Goal: Task Accomplishment & Management: Manage account settings

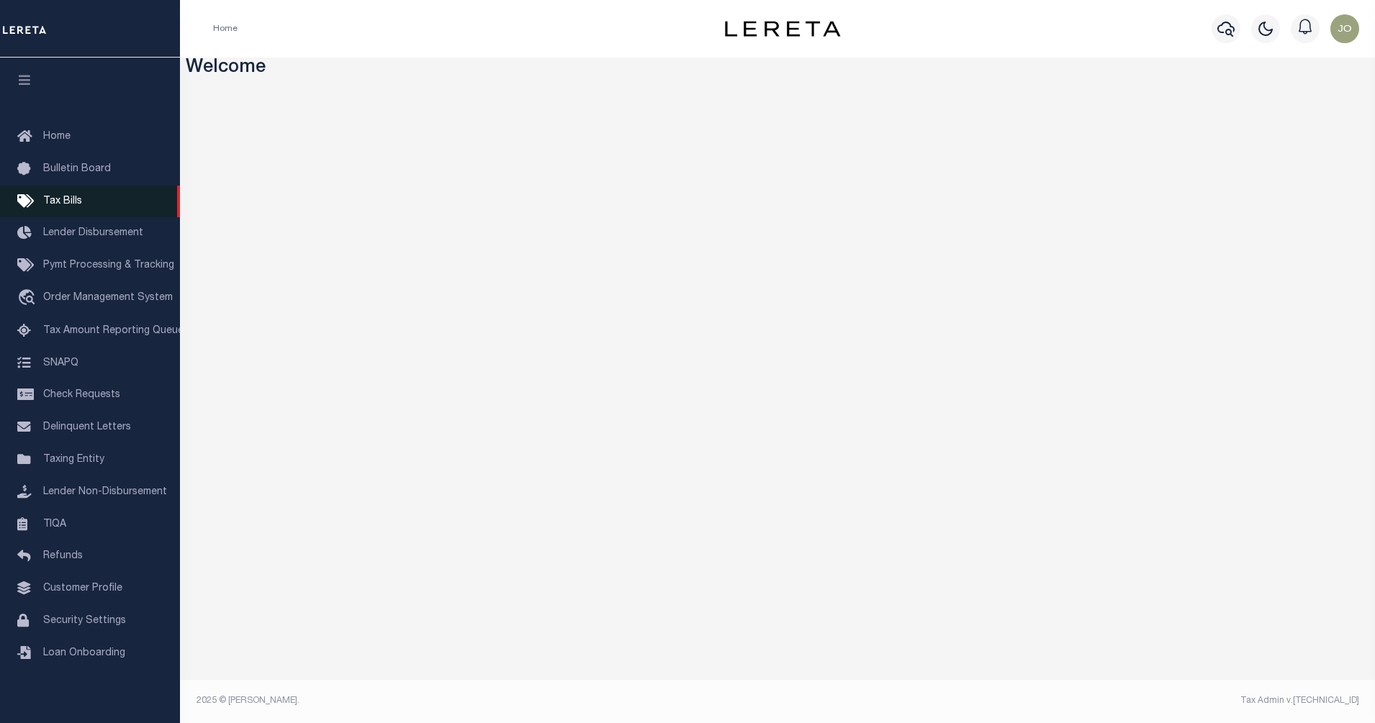
click at [74, 195] on link "Tax Bills" at bounding box center [90, 202] width 180 height 32
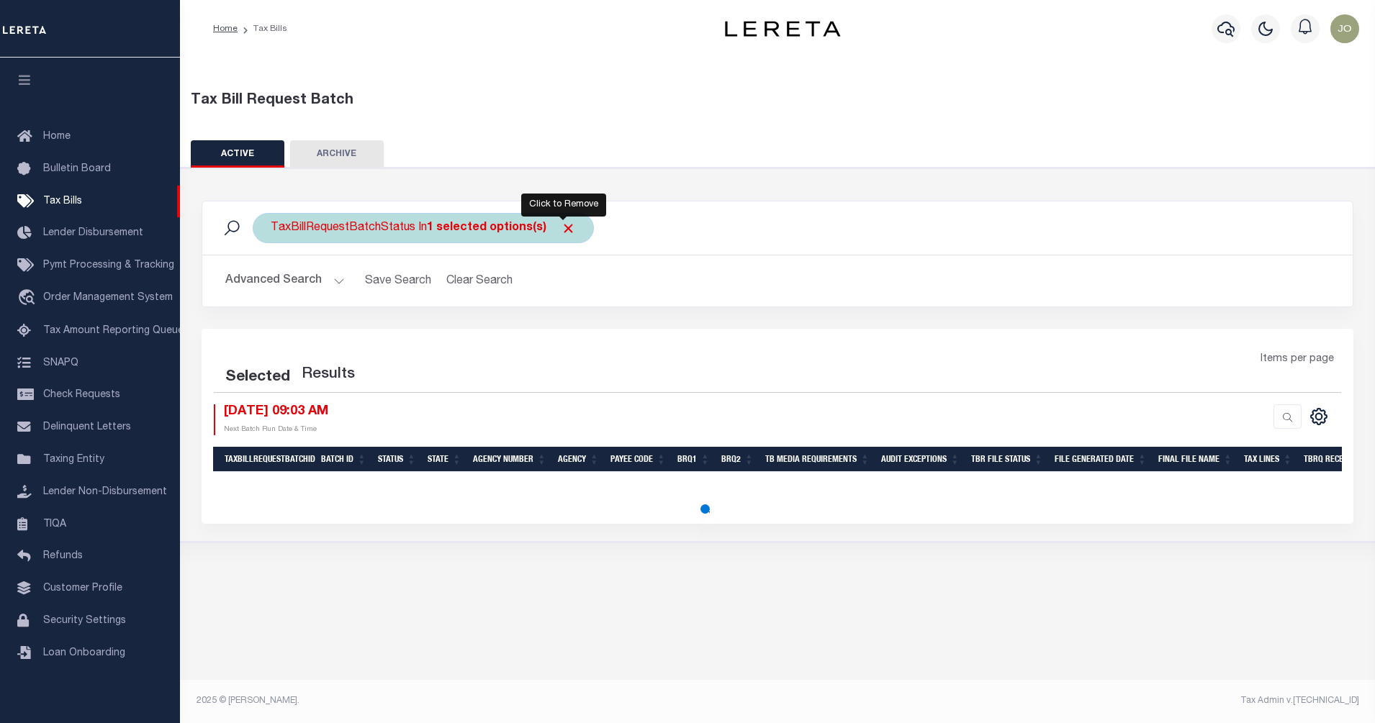
click at [561, 227] on span "Click to Remove" at bounding box center [568, 228] width 15 height 15
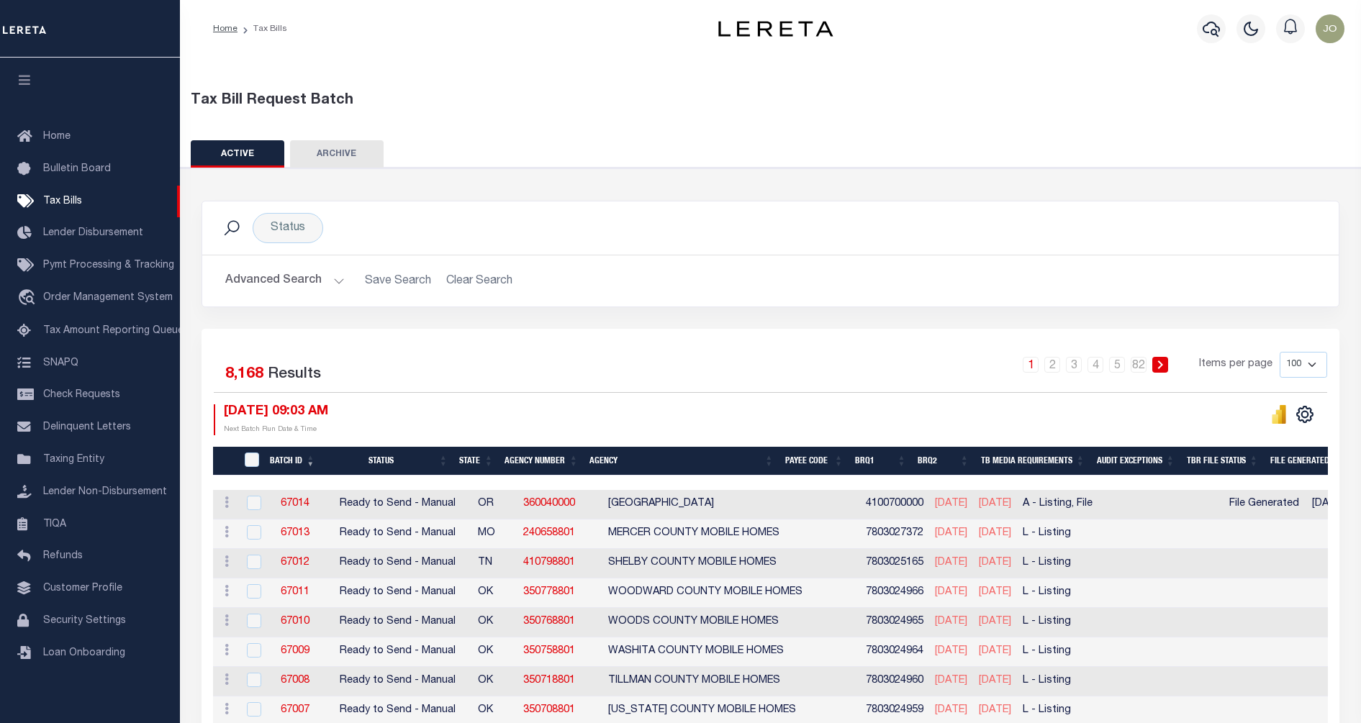
click at [297, 276] on button "Advanced Search" at bounding box center [284, 281] width 119 height 28
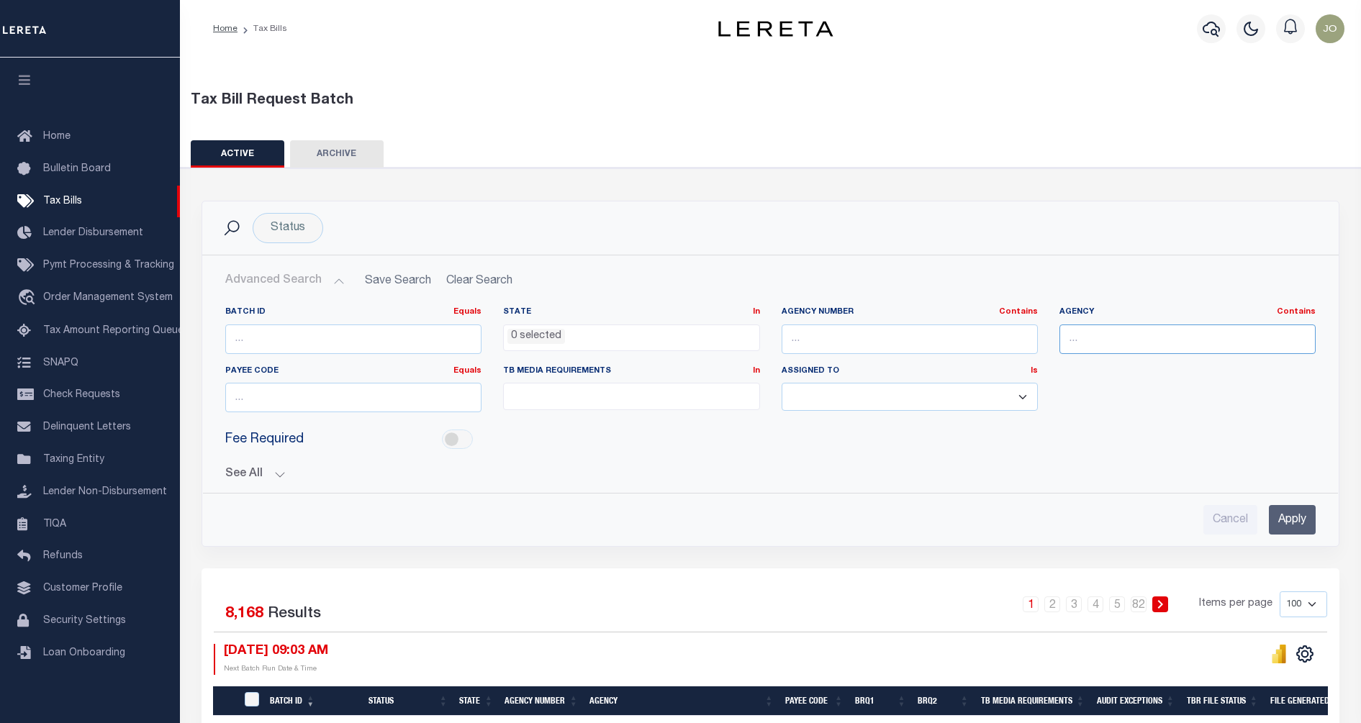
click at [1148, 338] on input "text" at bounding box center [1188, 340] width 256 height 30
paste input "ANN ARBOR CITY"
type input "ANN ARBOR CITY"
click at [1297, 513] on input "Apply" at bounding box center [1292, 520] width 47 height 30
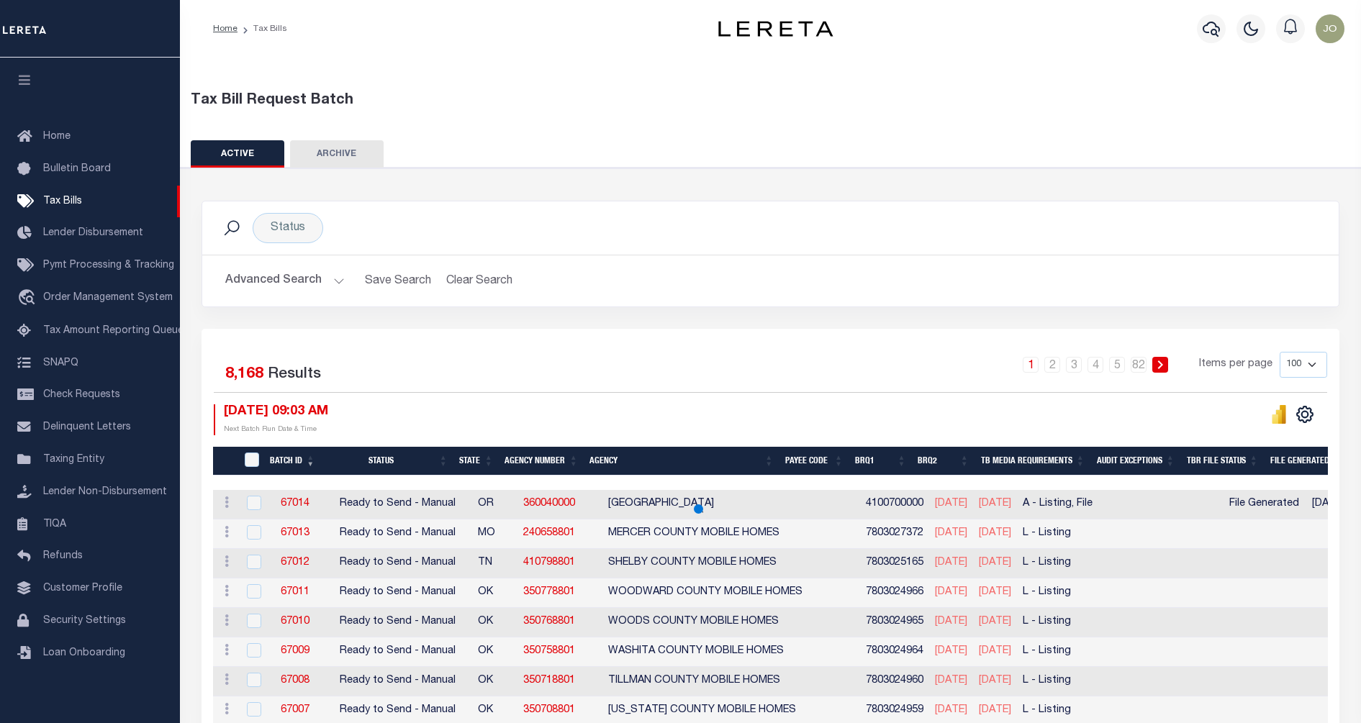
click at [320, 273] on button "Advanced Search" at bounding box center [284, 281] width 119 height 28
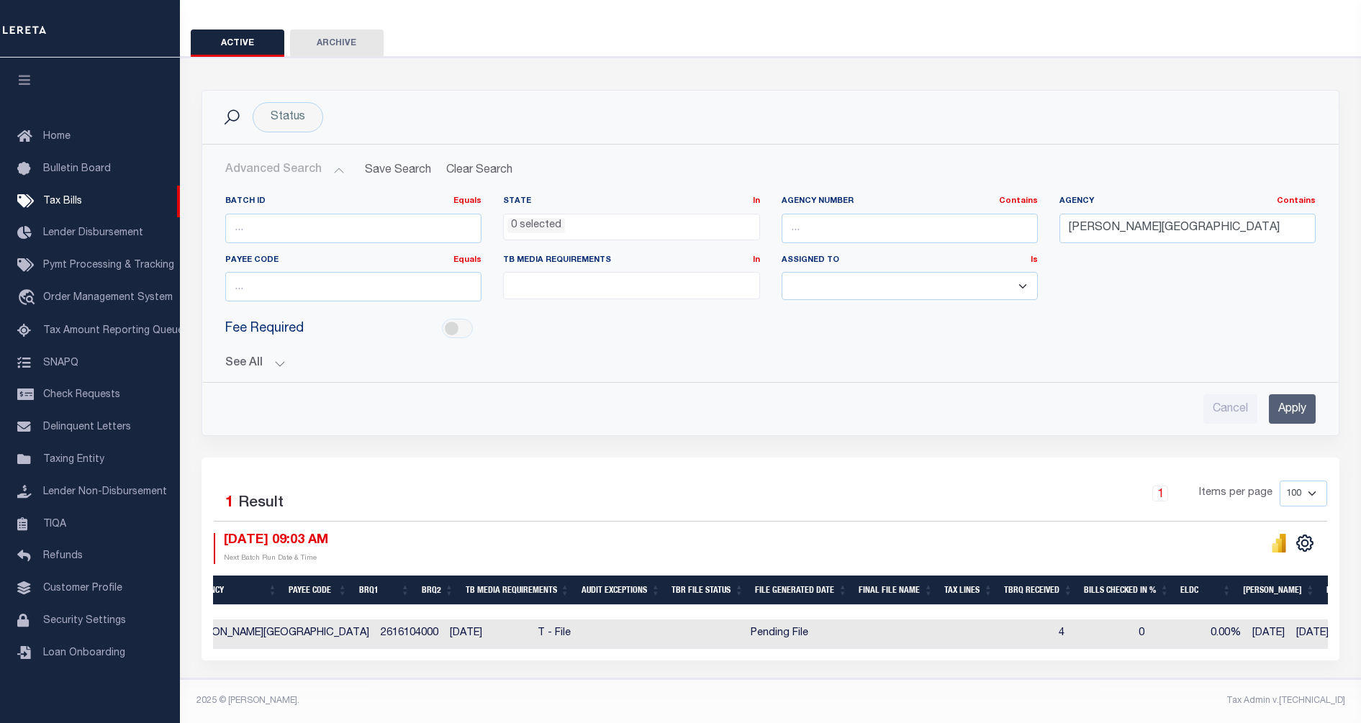
scroll to position [0, 198]
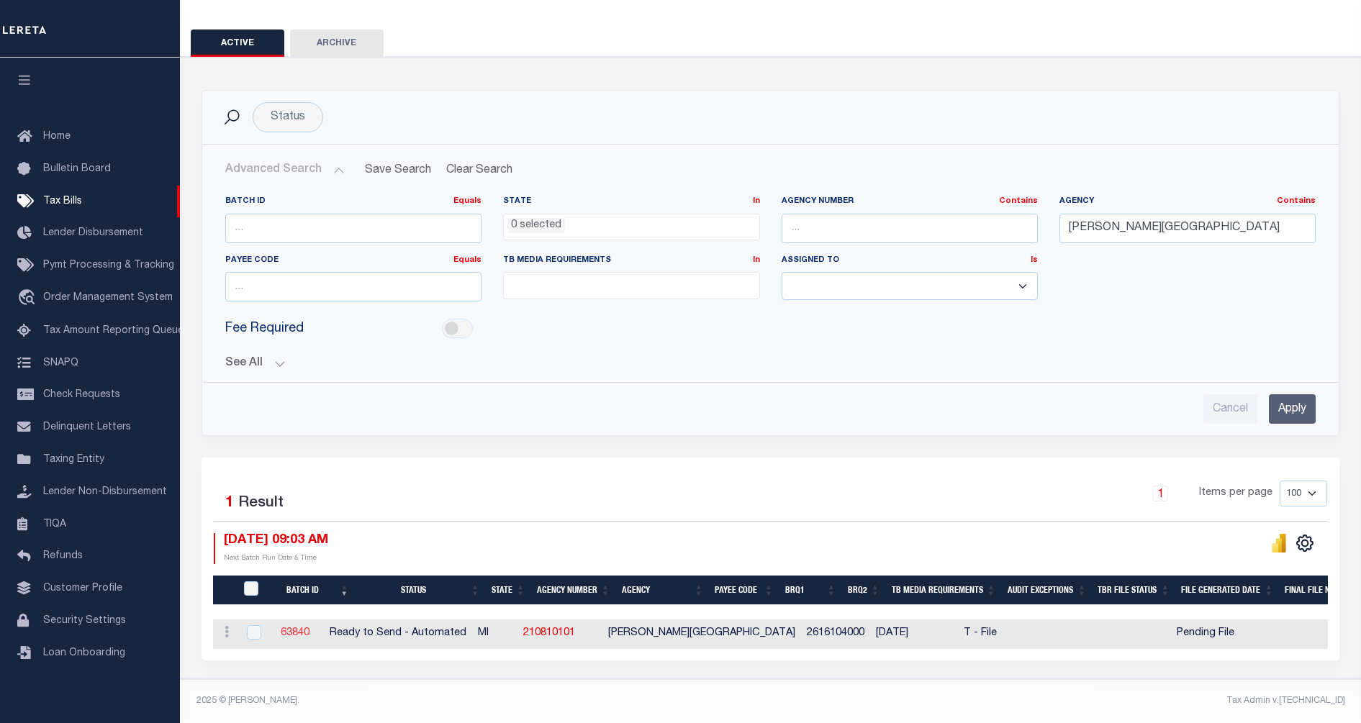
click at [310, 628] on link "63840" at bounding box center [295, 633] width 29 height 10
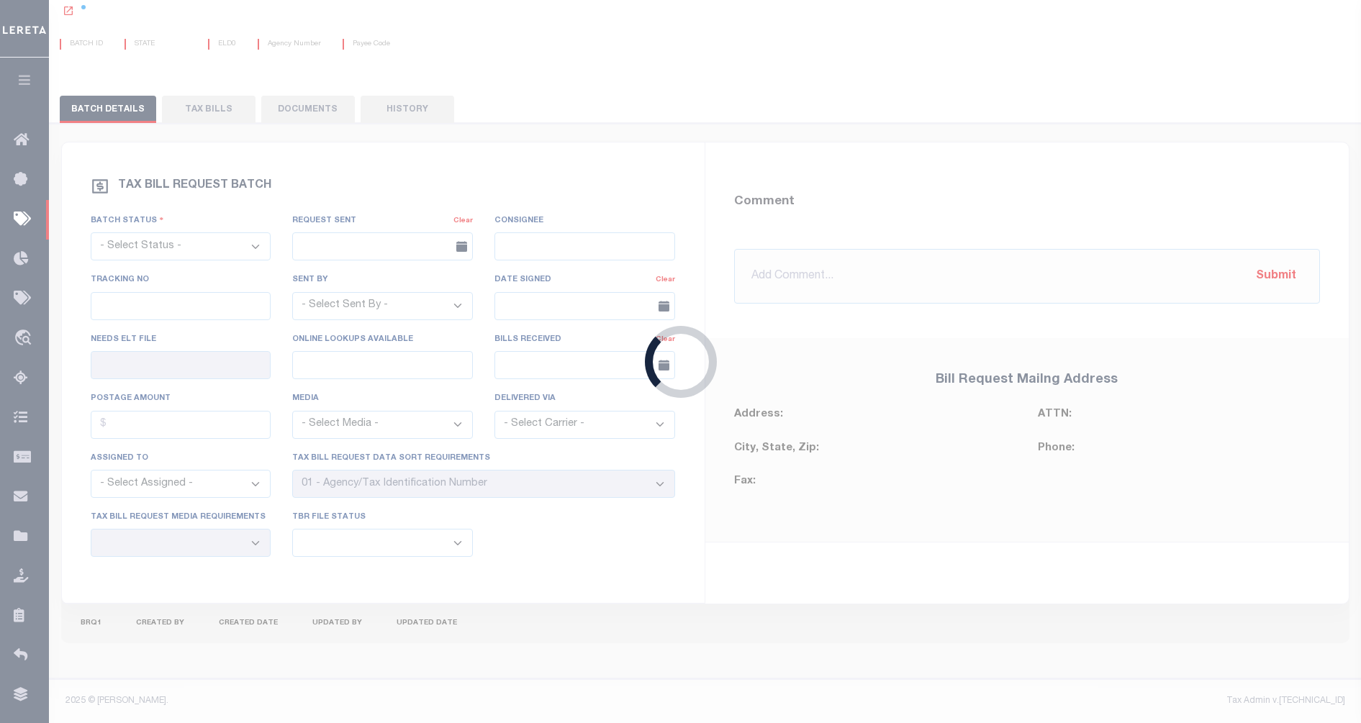
select select "RTA"
type input "No"
type input "Yes"
select select "27"
select select "22"
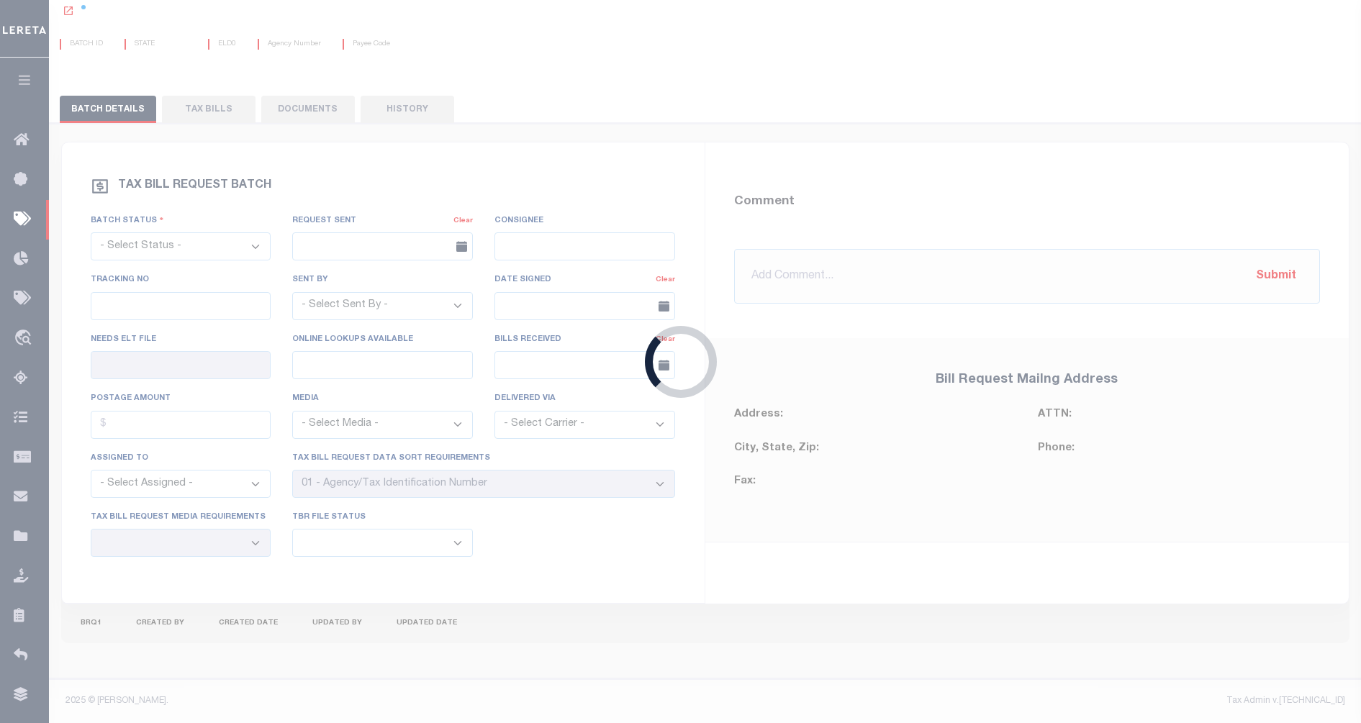
select select "1"
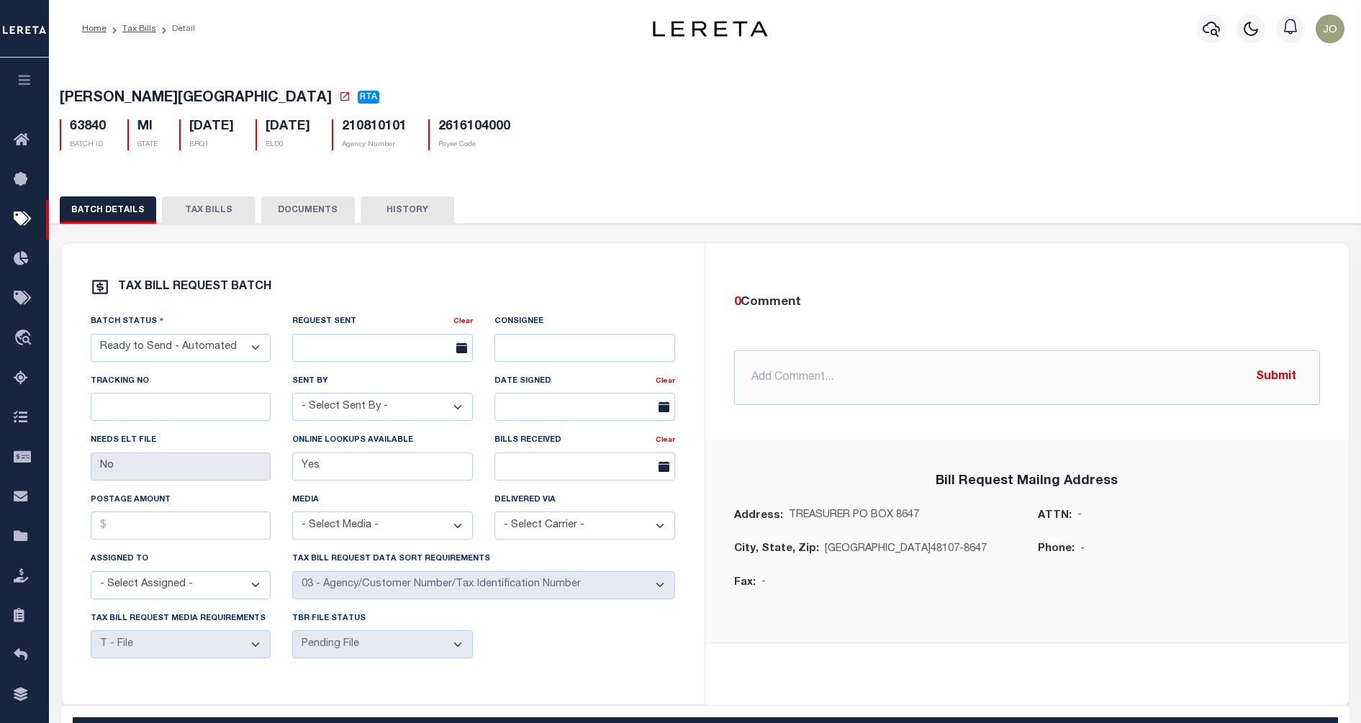
click at [206, 209] on button "TAX BILLS" at bounding box center [209, 210] width 94 height 27
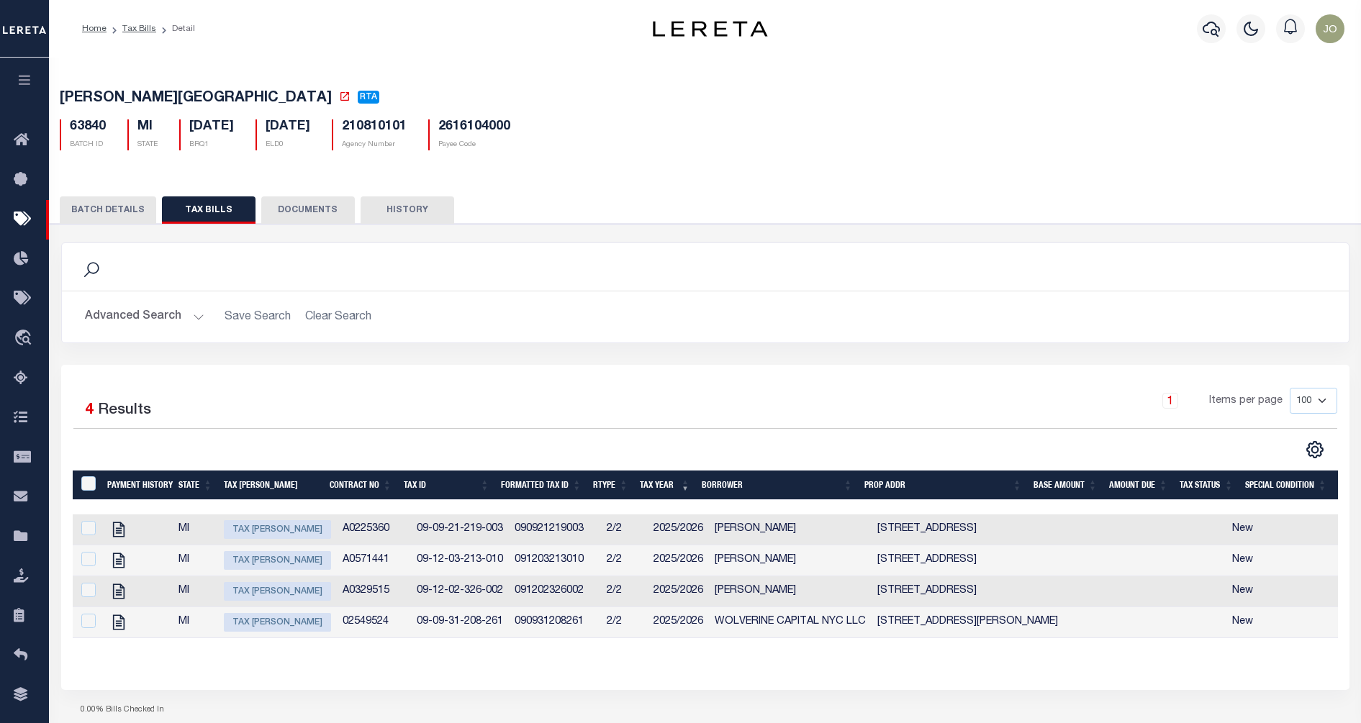
click at [798, 425] on div "1 Items per page 100 200 500 1000" at bounding box center [865, 406] width 943 height 37
click at [478, 399] on div "1 Items per page 100 200 500 1000" at bounding box center [865, 406] width 943 height 37
click at [478, 396] on div "1 Items per page 100 200 500 1000" at bounding box center [865, 406] width 943 height 37
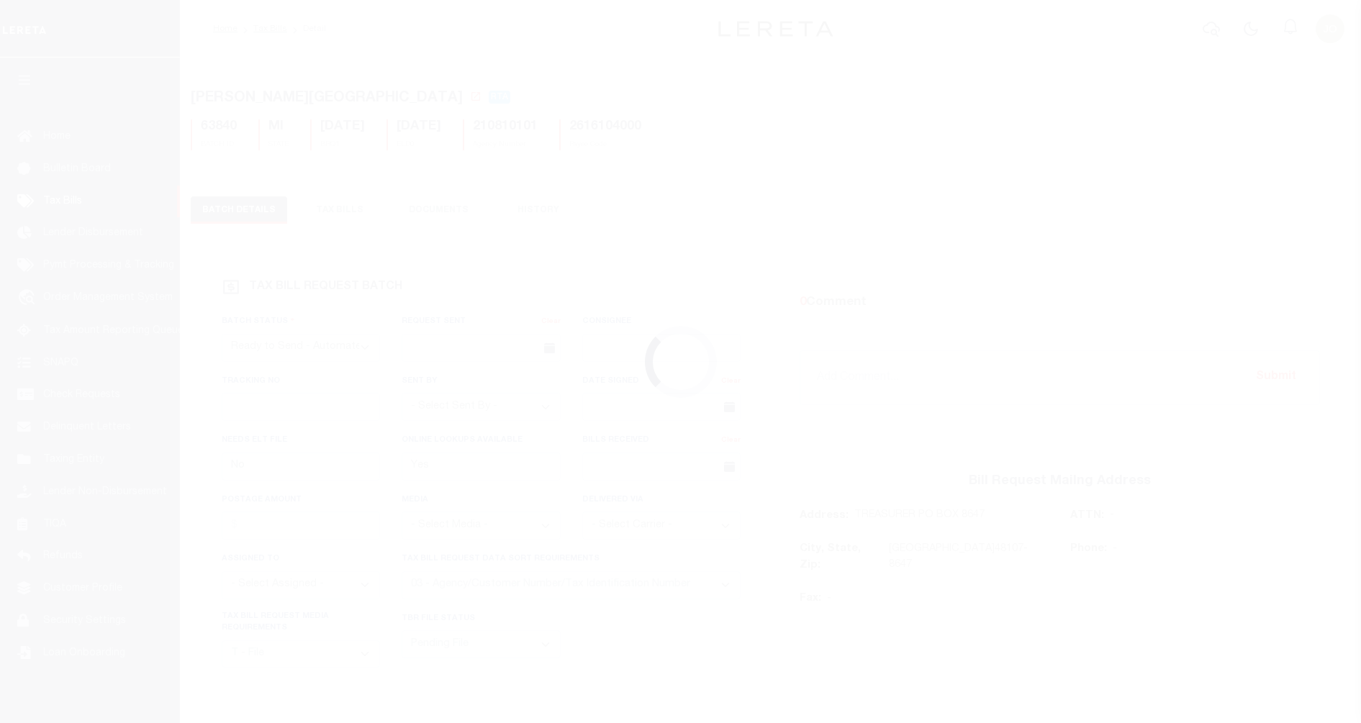
select select "RTA"
select select "27"
select select "22"
select select "1"
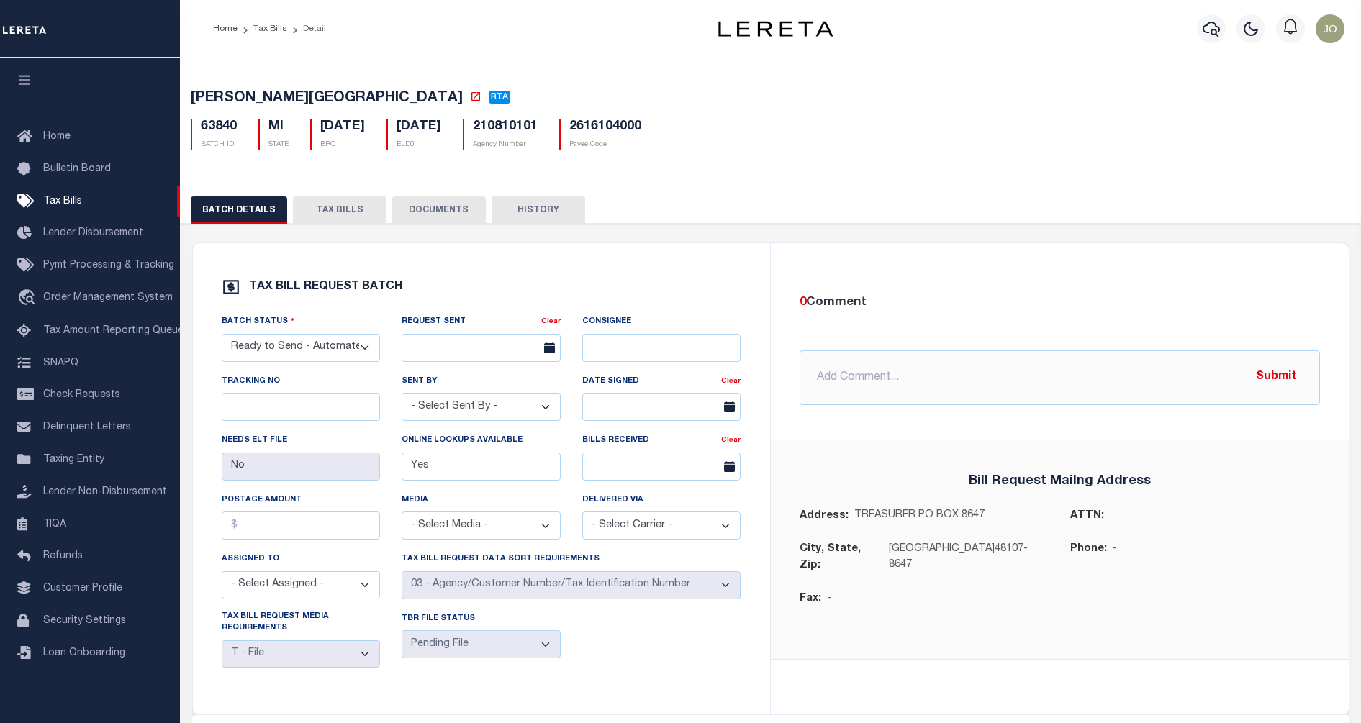
click at [355, 209] on button "TAX BILLS" at bounding box center [340, 210] width 94 height 27
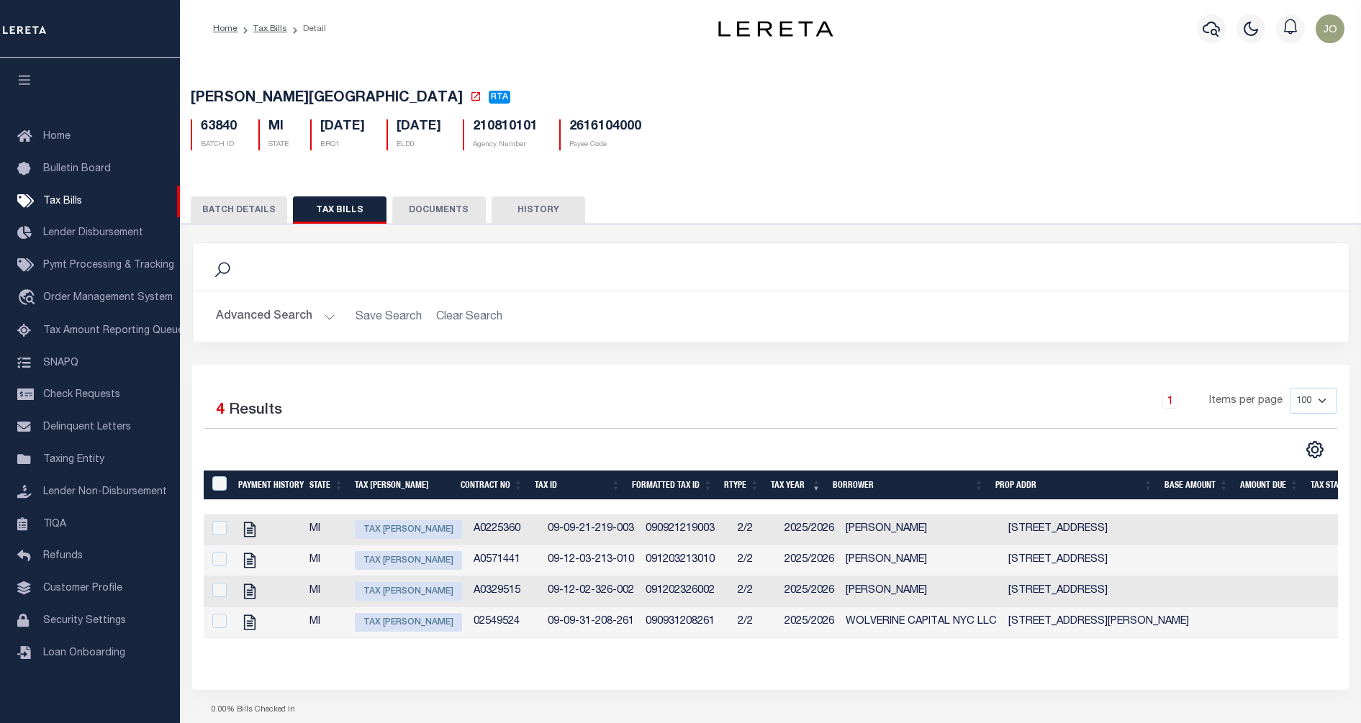
click at [544, 450] on div at bounding box center [487, 450] width 567 height 19
click at [610, 389] on div "Selected 4 Results 1 Items per page 100 200 500 1000" at bounding box center [770, 527] width 1157 height 325
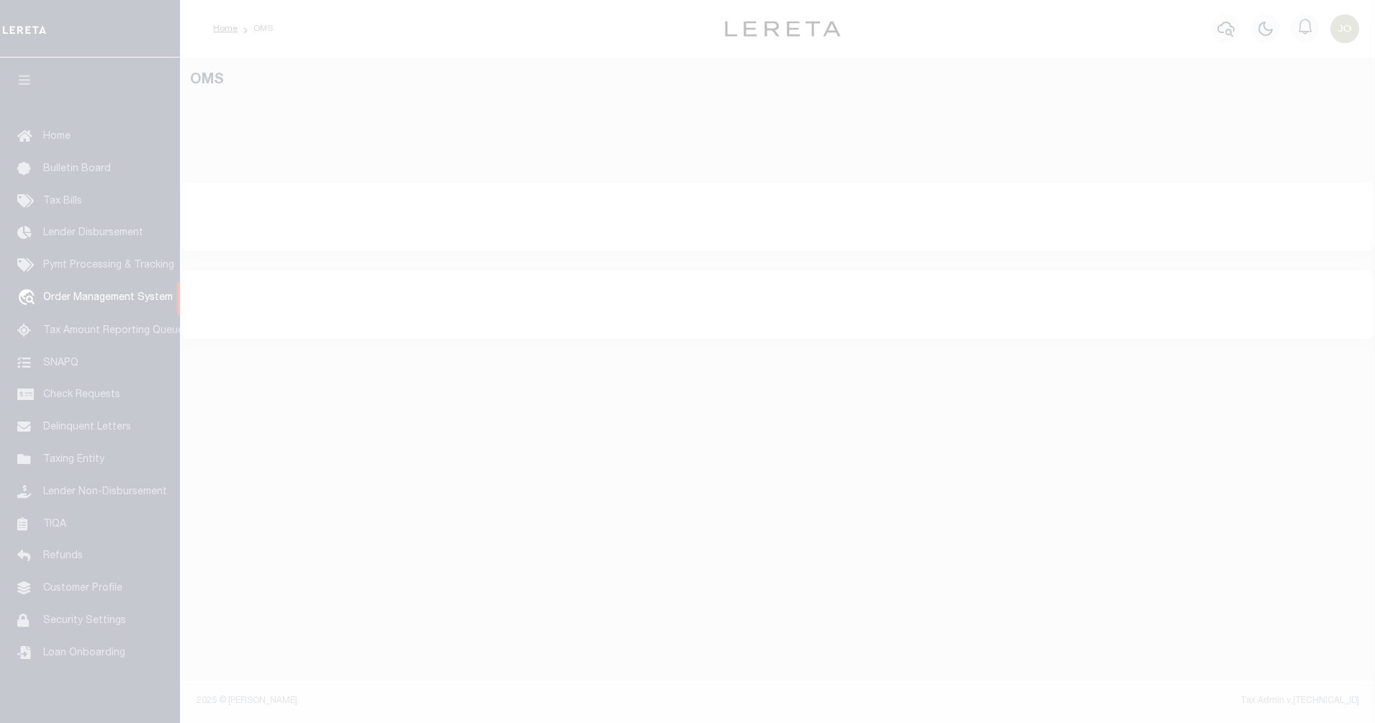
select select "200"
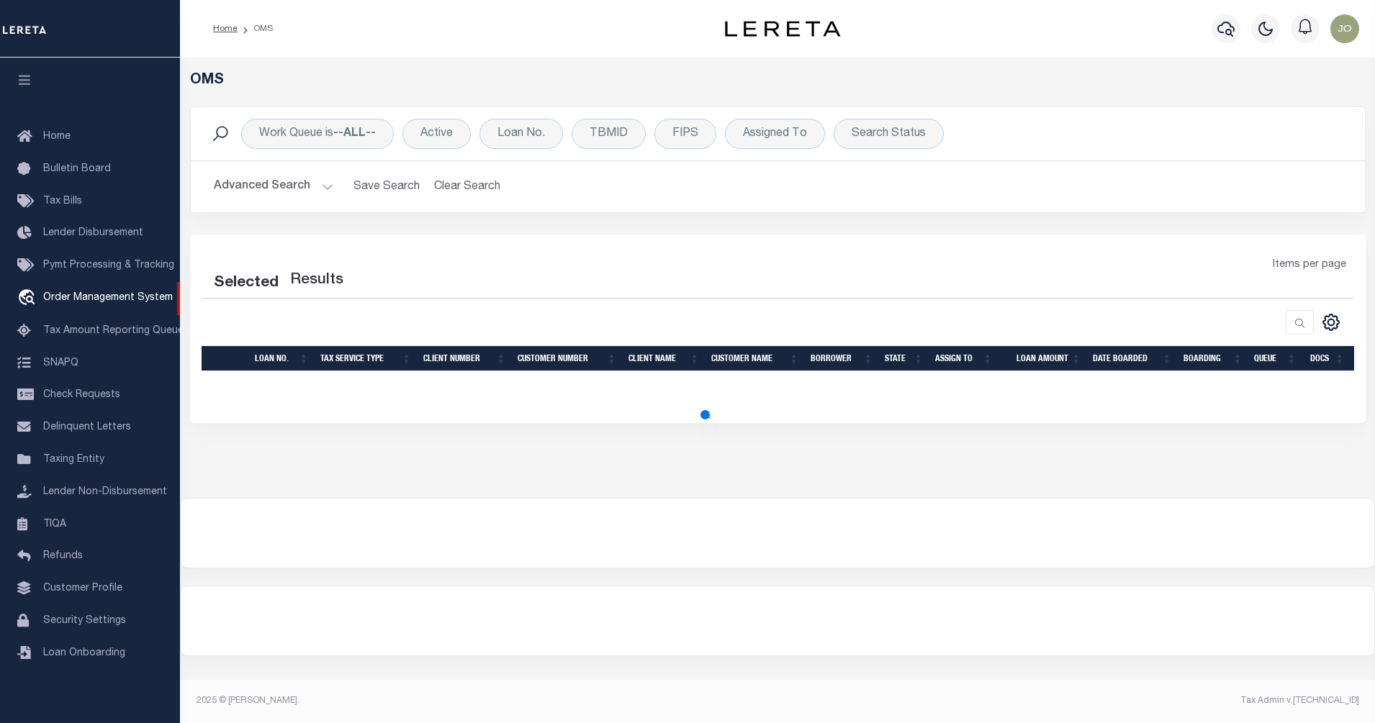
select select "200"
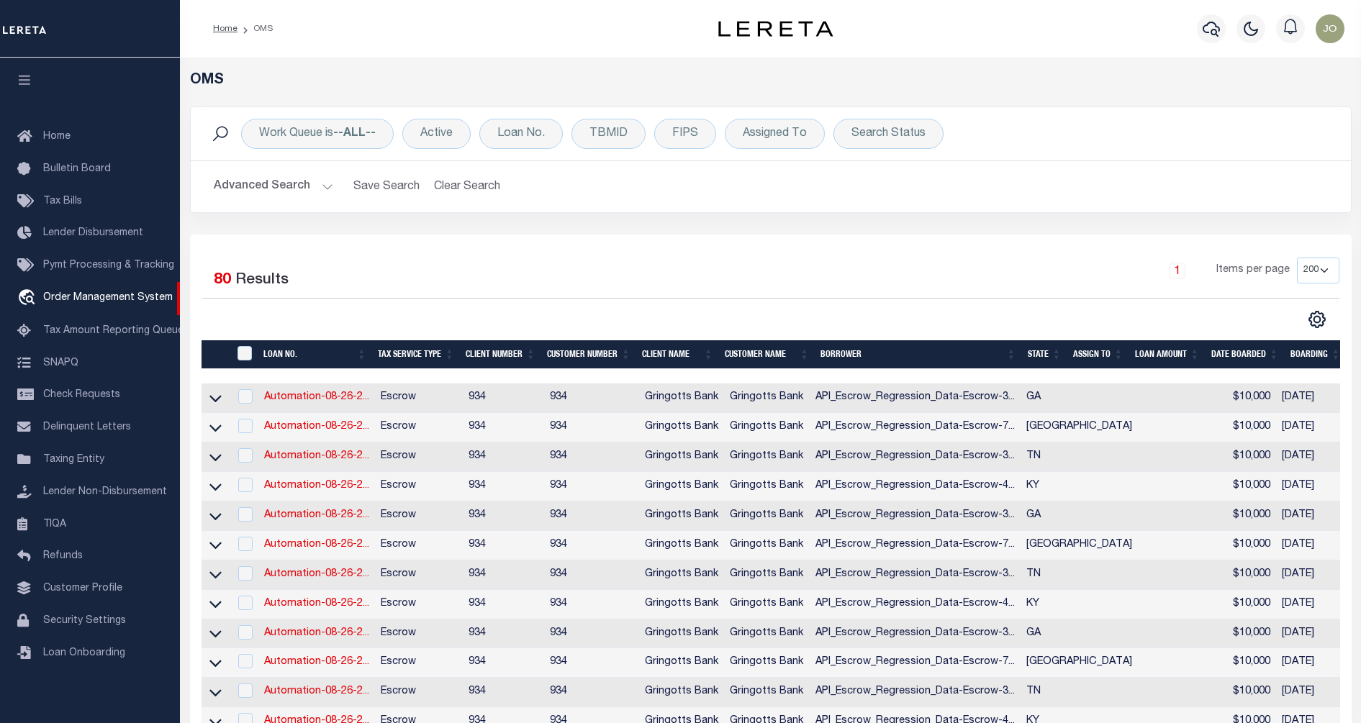
click at [808, 283] on div "1 Items per page 10 25 50 100 200" at bounding box center [916, 276] width 848 height 37
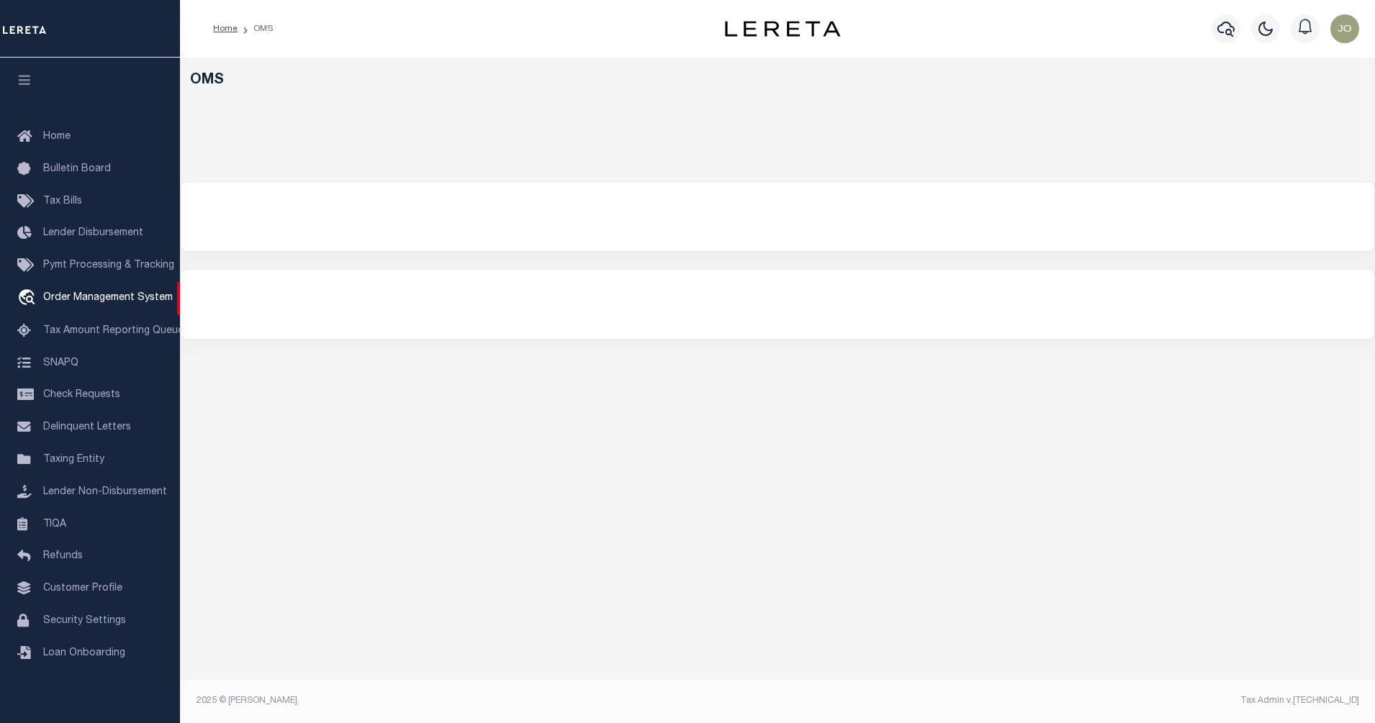
select select "200"
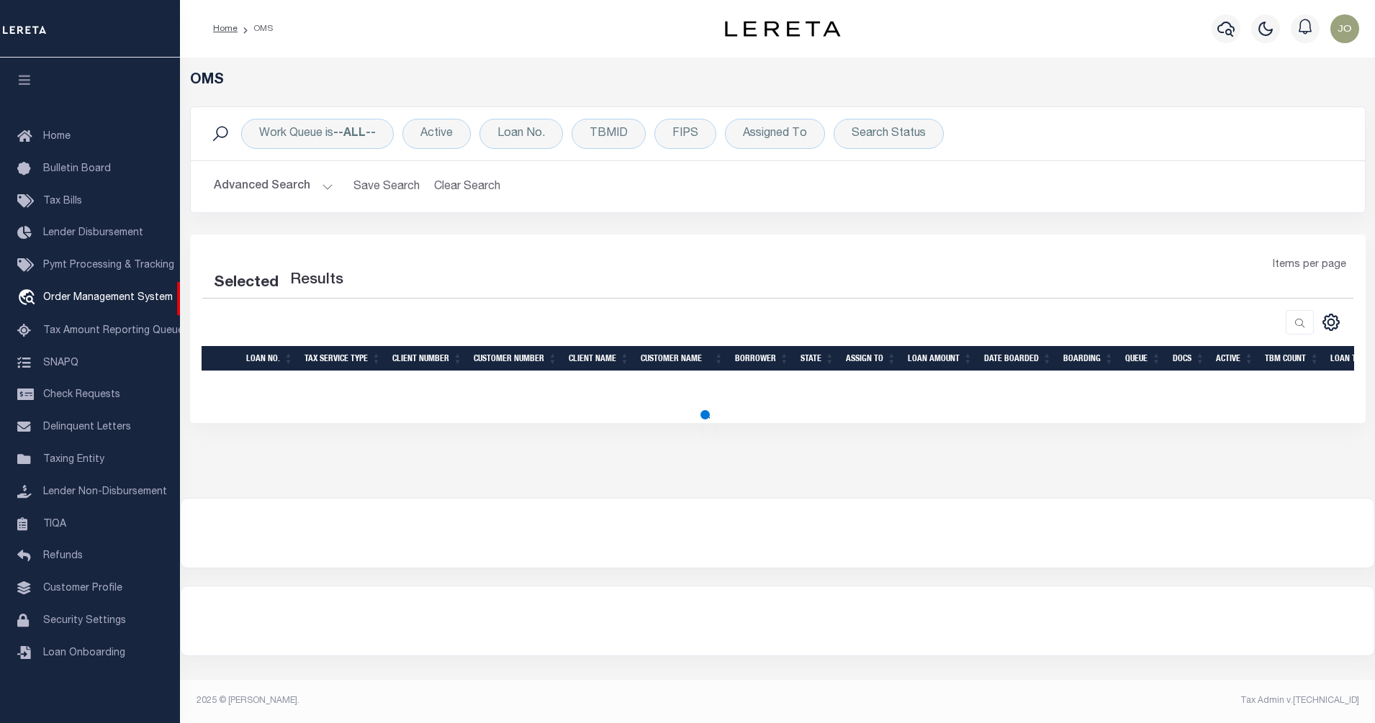
select select "200"
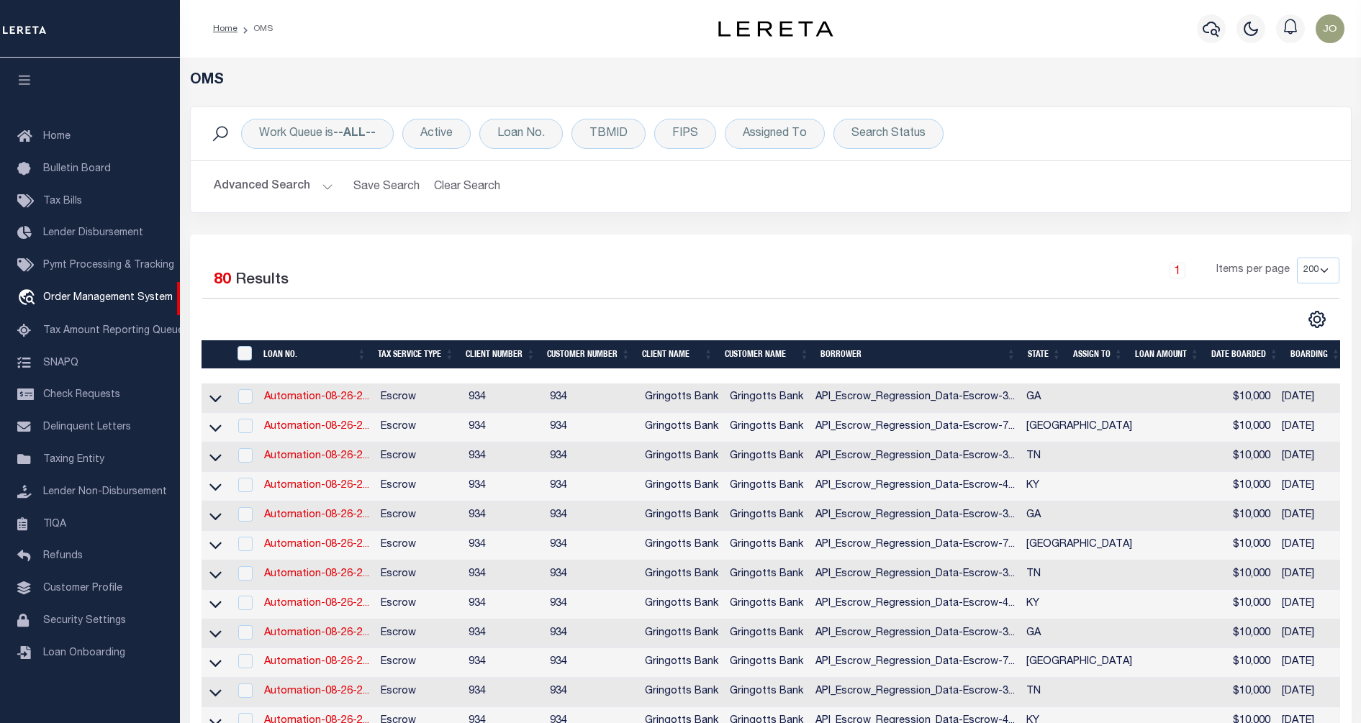
click at [1242, 358] on th "DATE BOARDED" at bounding box center [1245, 355] width 79 height 30
click at [1229, 353] on th "DATE BOARDED" at bounding box center [1245, 355] width 79 height 30
click at [222, 398] on link at bounding box center [215, 397] width 17 height 10
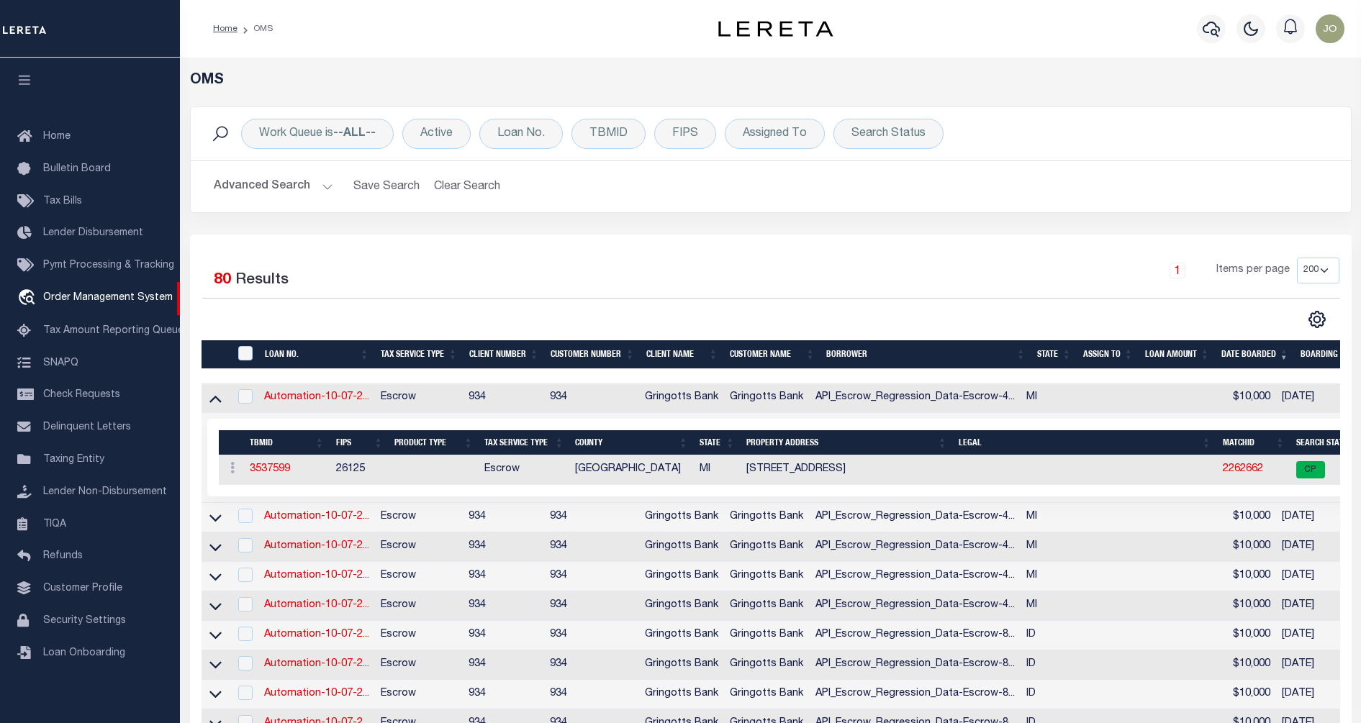
click at [213, 531] on td at bounding box center [216, 518] width 28 height 30
checkbox input "true"
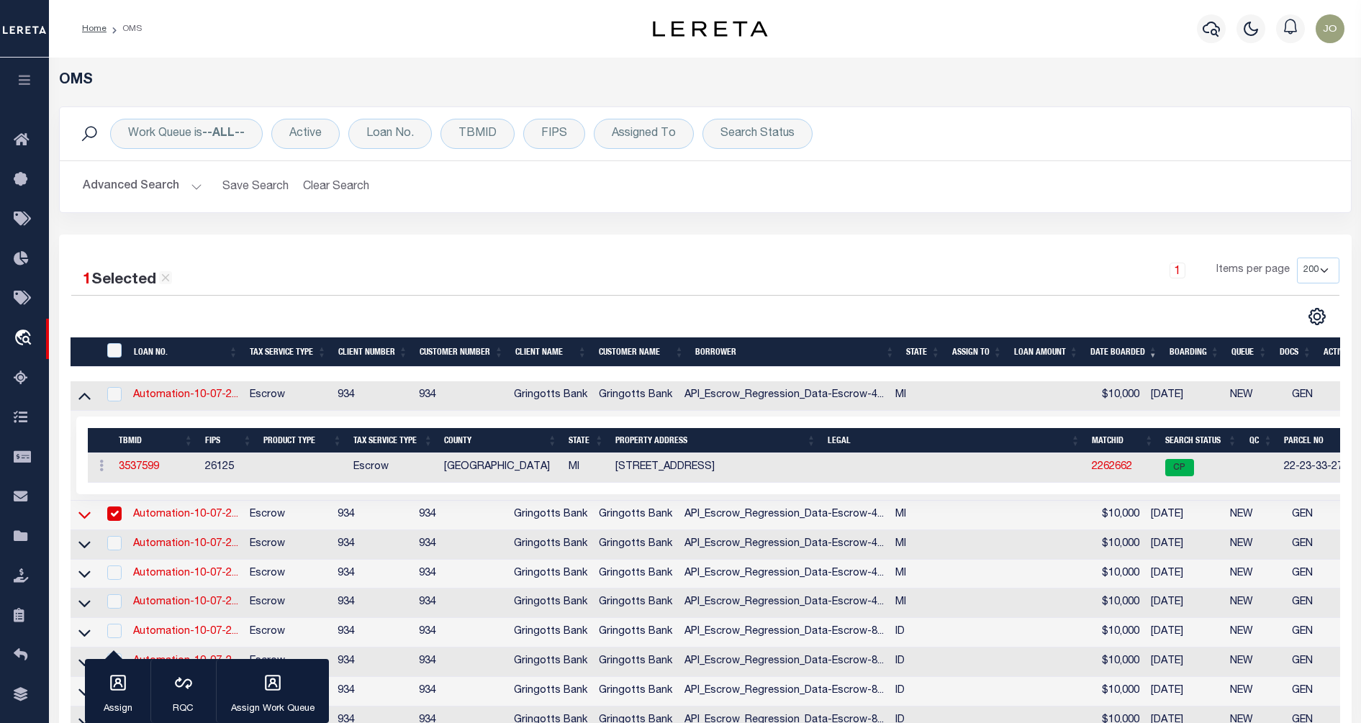
click at [88, 520] on icon at bounding box center [84, 514] width 12 height 15
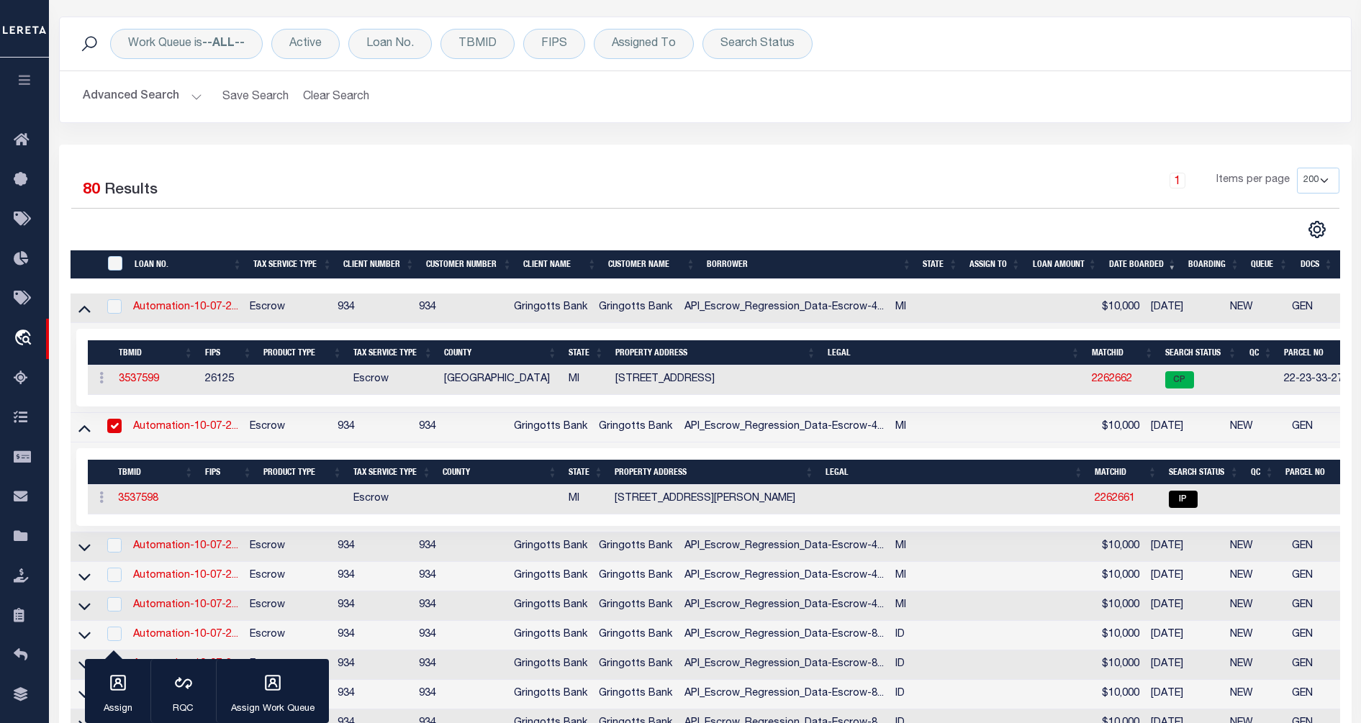
scroll to position [180, 0]
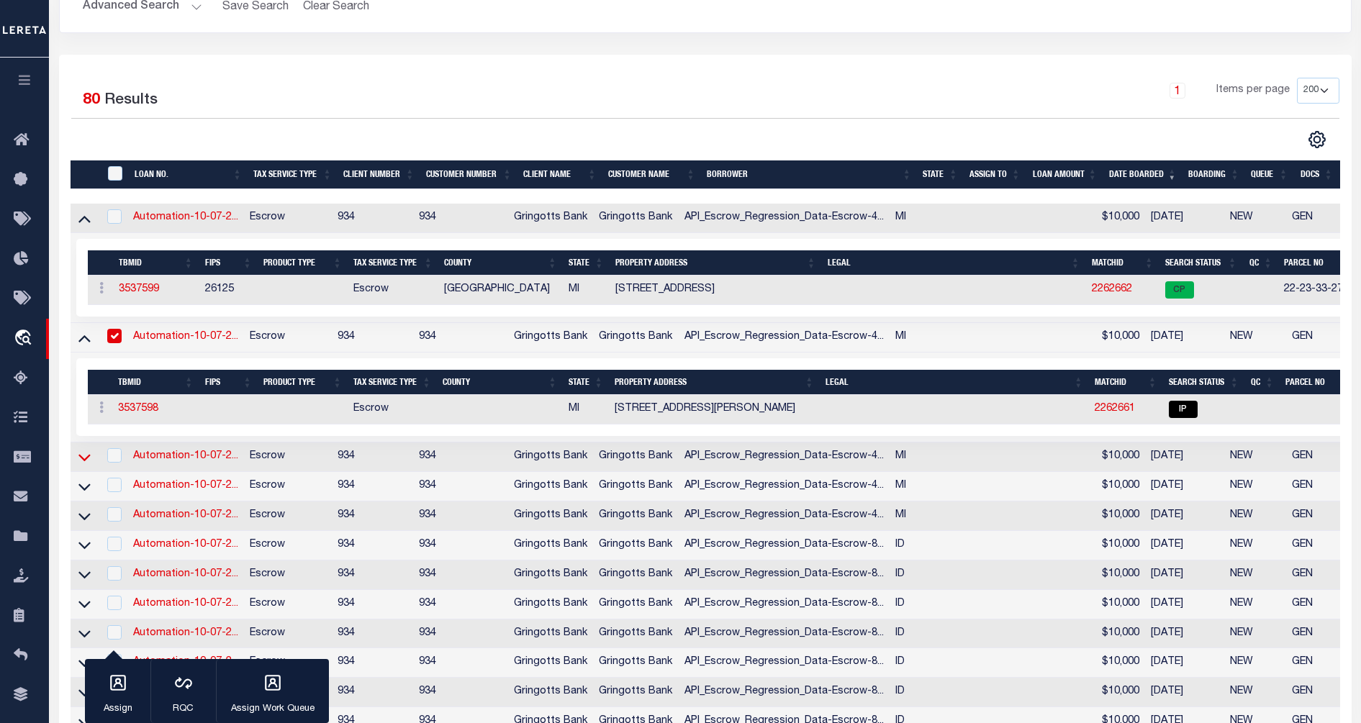
click at [78, 463] on icon at bounding box center [84, 457] width 12 height 15
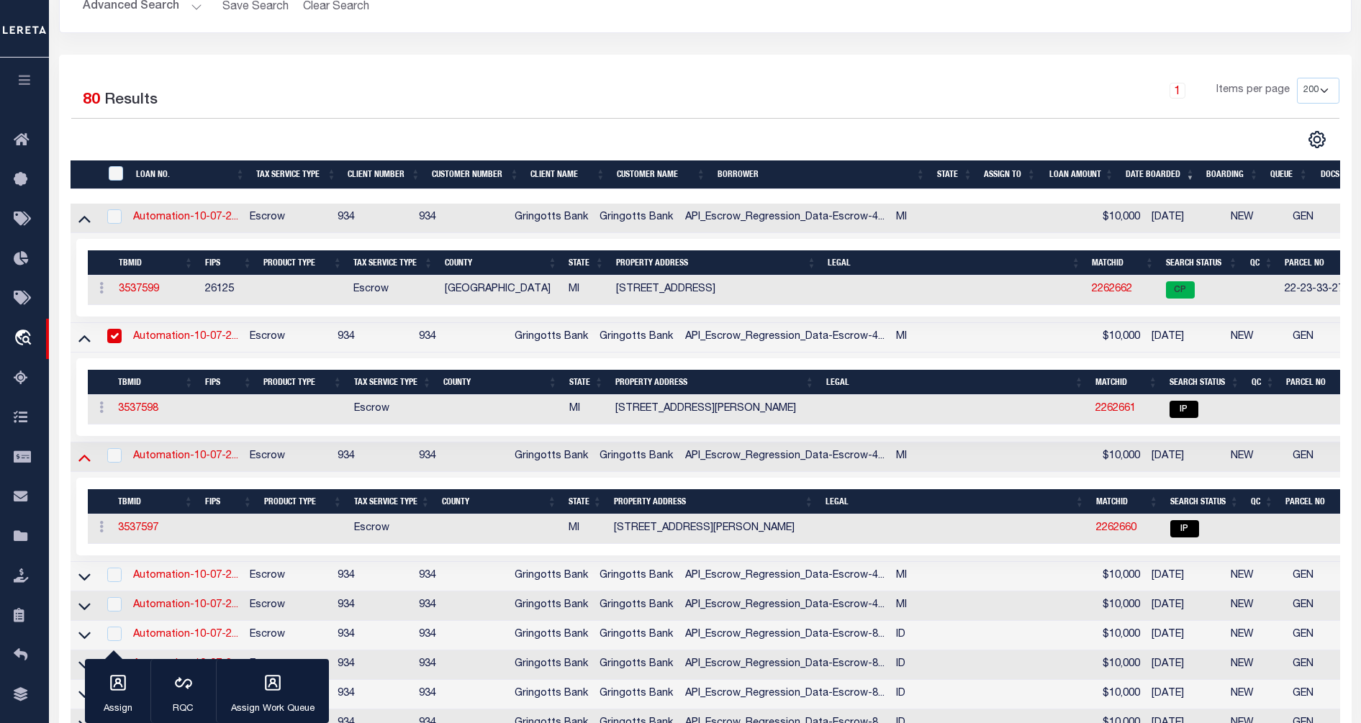
scroll to position [270, 0]
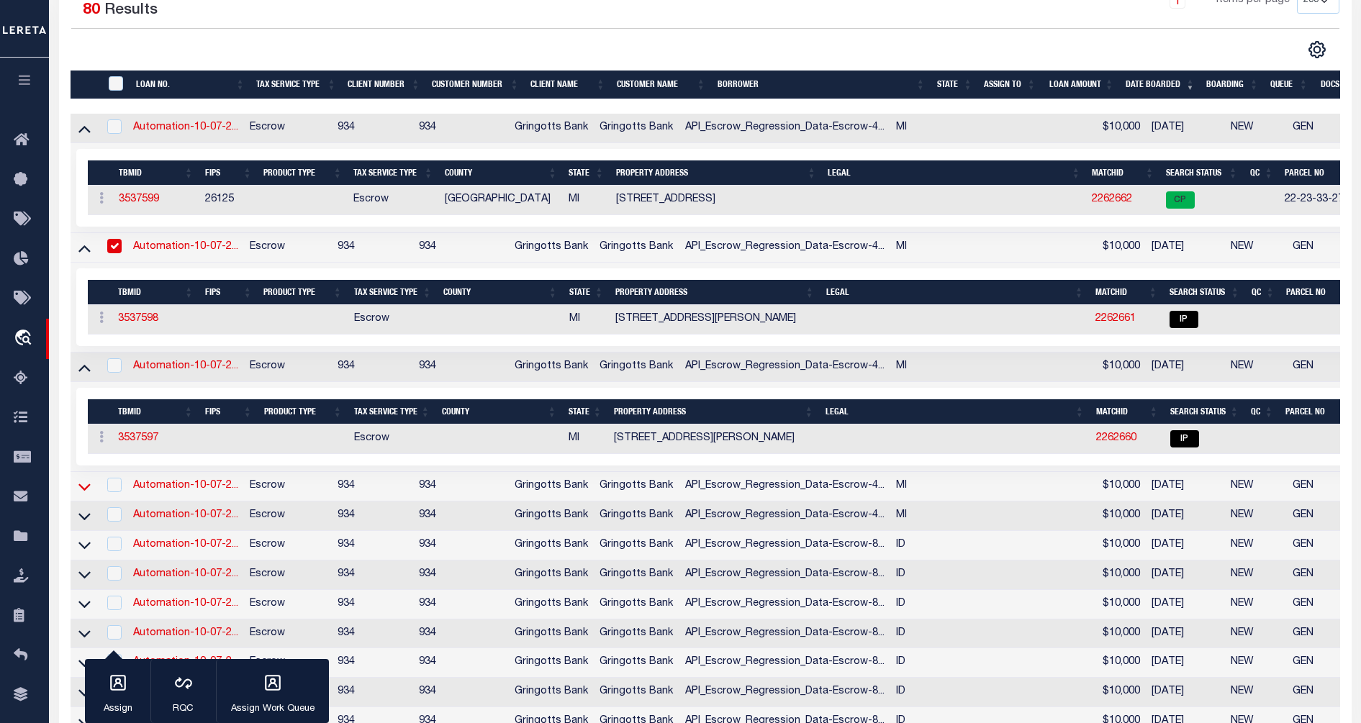
click at [83, 490] on icon at bounding box center [84, 486] width 12 height 15
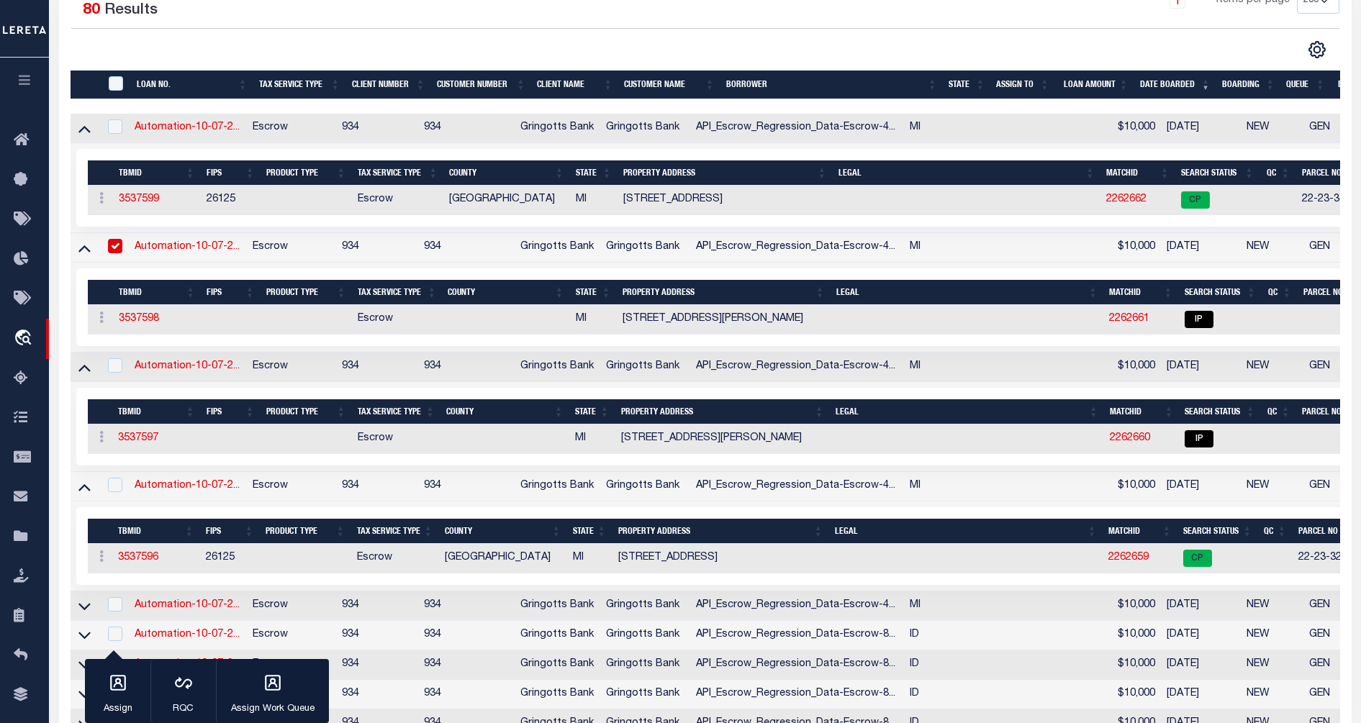
scroll to position [360, 0]
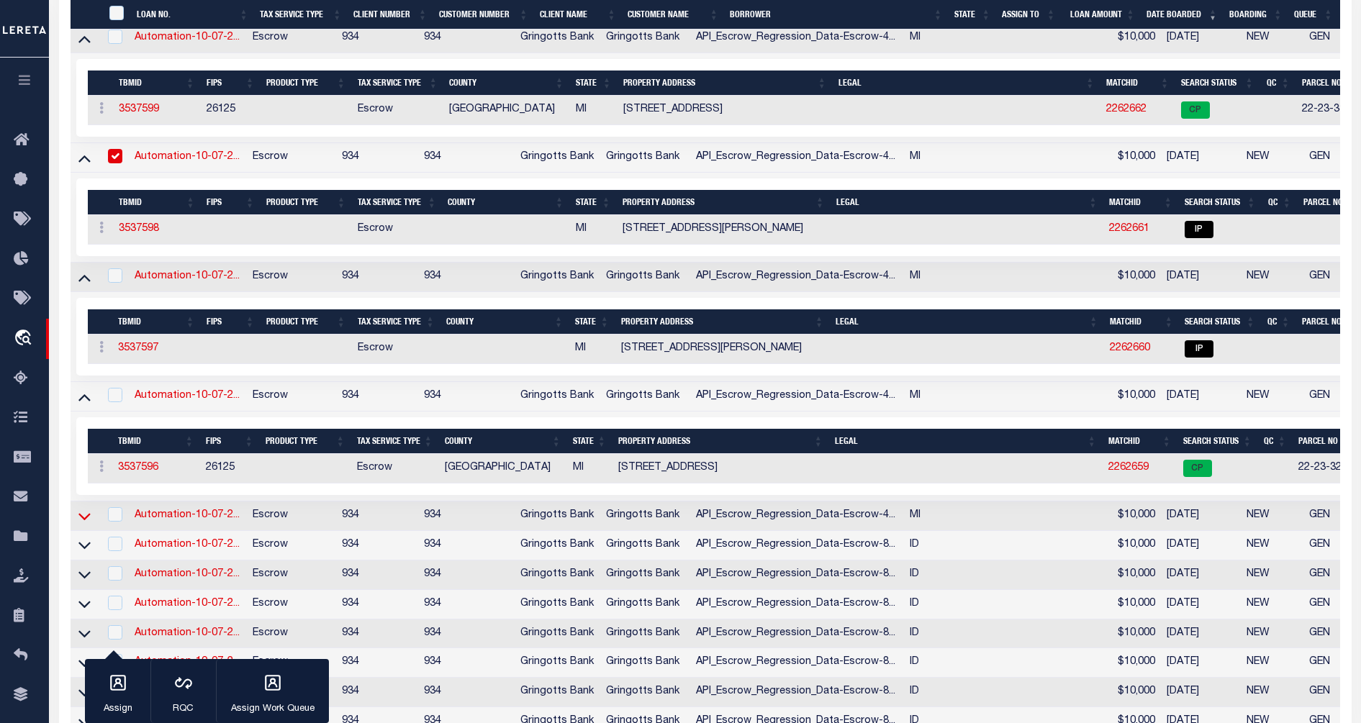
click at [78, 524] on icon at bounding box center [84, 516] width 12 height 15
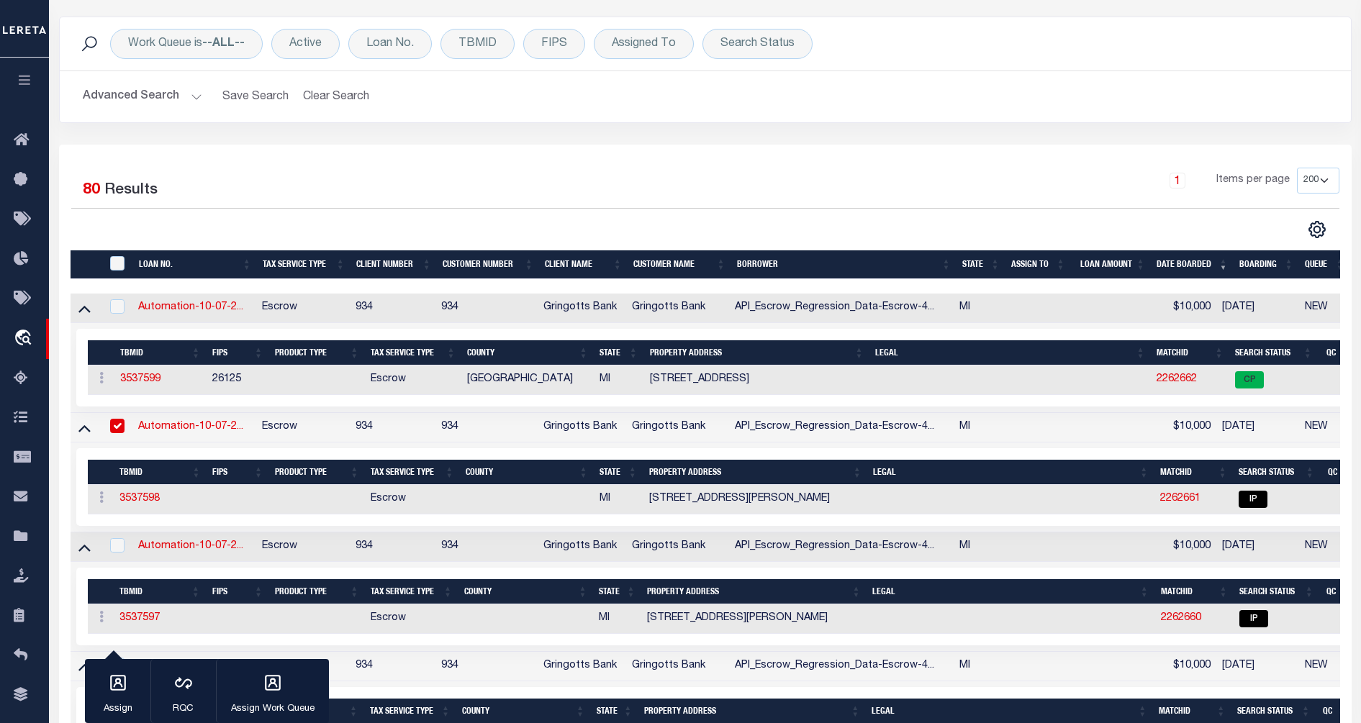
scroll to position [0, 0]
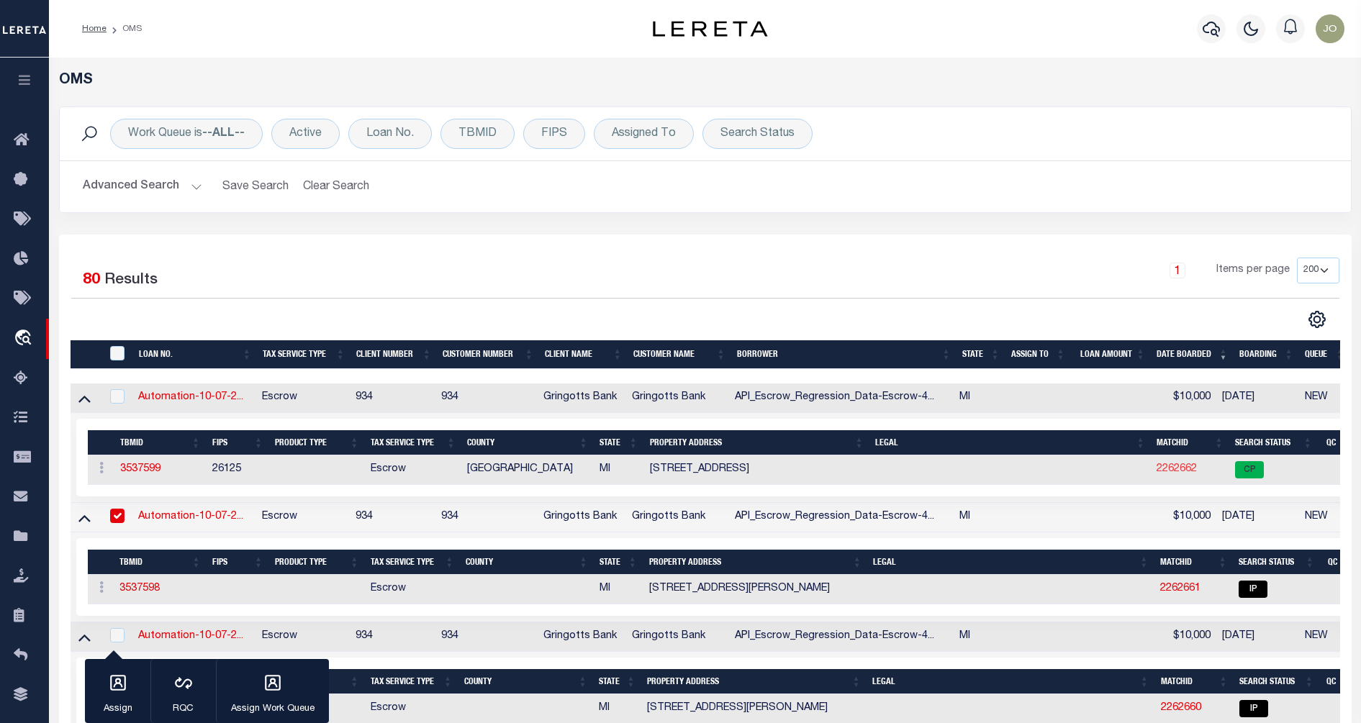
click at [1157, 467] on link "2262662" at bounding box center [1177, 469] width 40 height 10
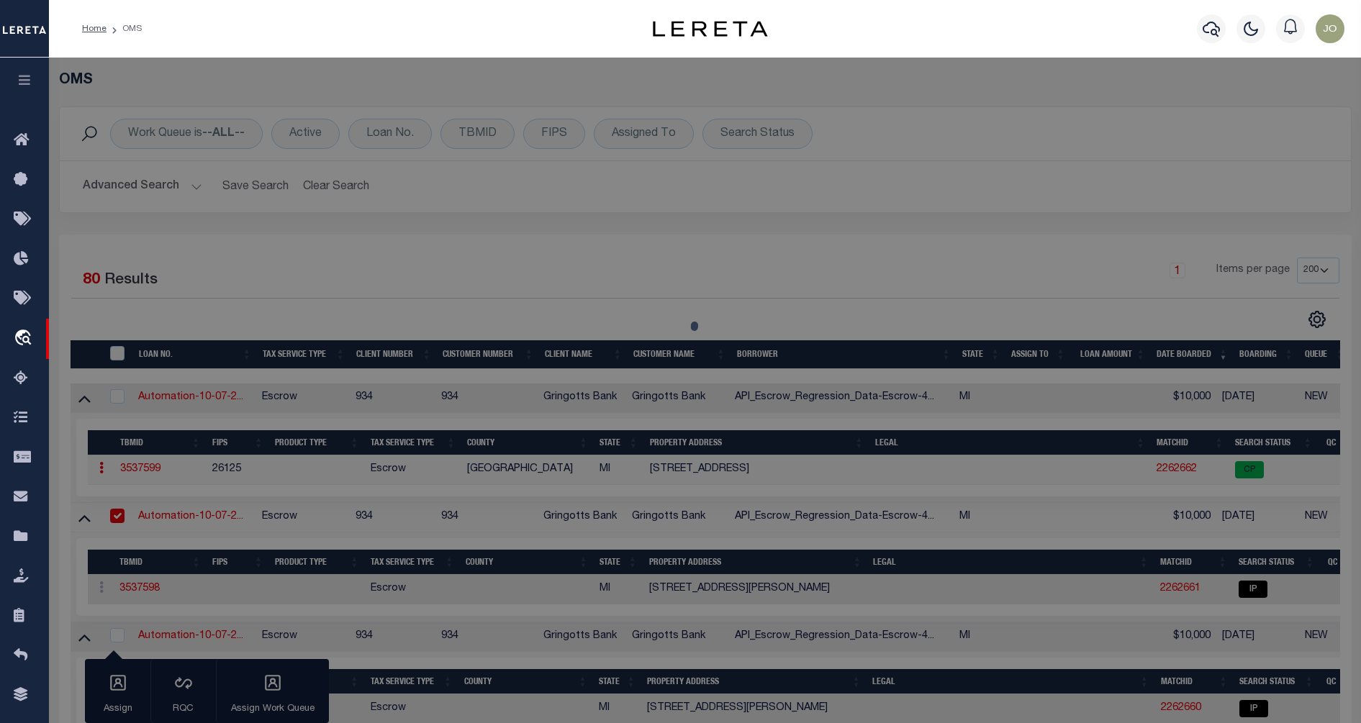
checkbox input "false"
select select "CP"
type input "SAKTI TRIPATHY"
select select "ATL"
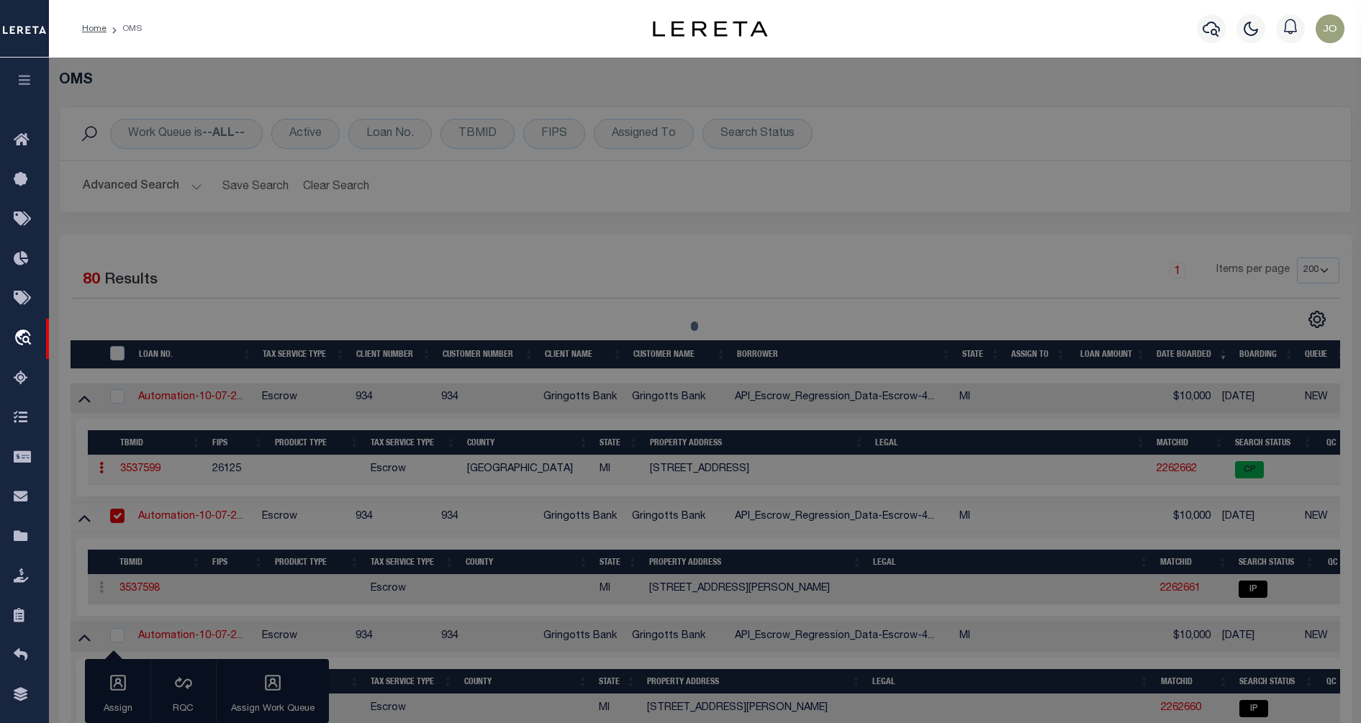
select select "ADD"
type input "21456 FLANDERS ST"
checkbox input "false"
type input "FARMINGTON HILLS, MI 48335"
type textarea "T1N, R9E, SEC 33 FLEMINGS ROSELAND PARK PART OF LOT 206, ALL OF LOT 207 & PART …"
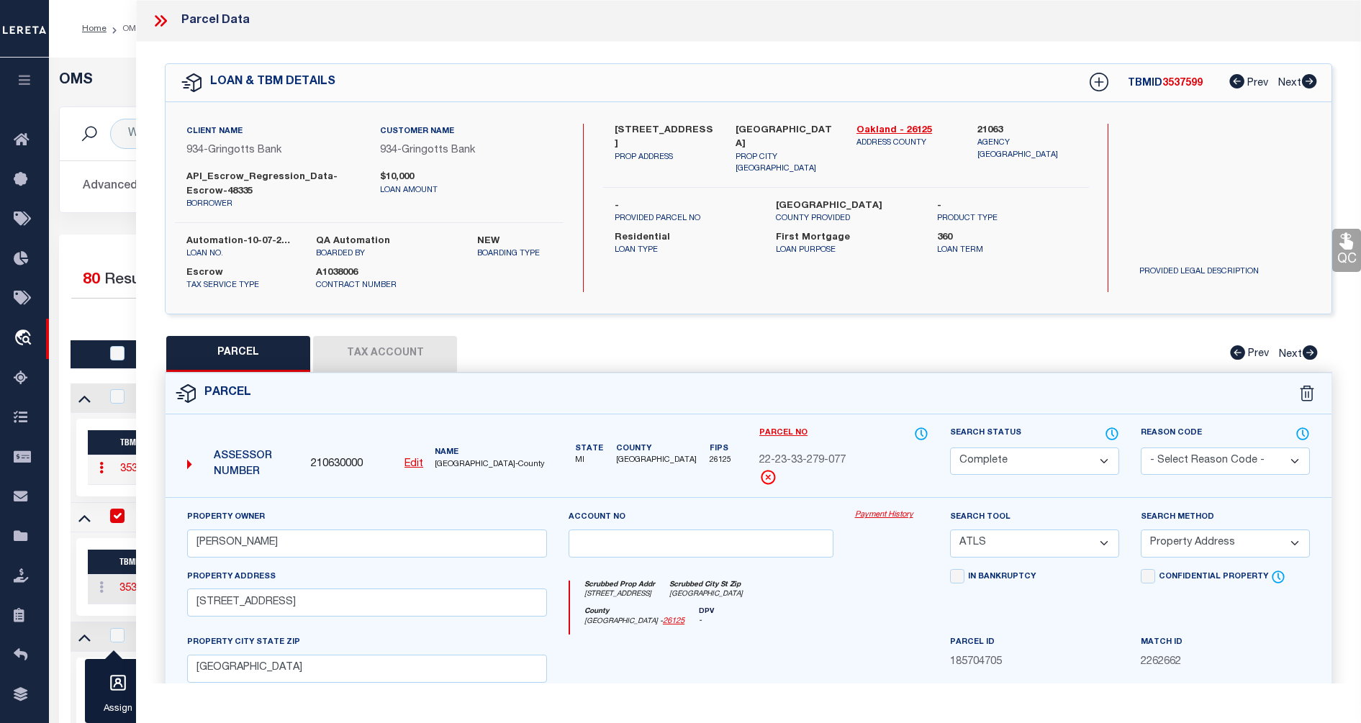
click at [80, 320] on div at bounding box center [388, 319] width 634 height 19
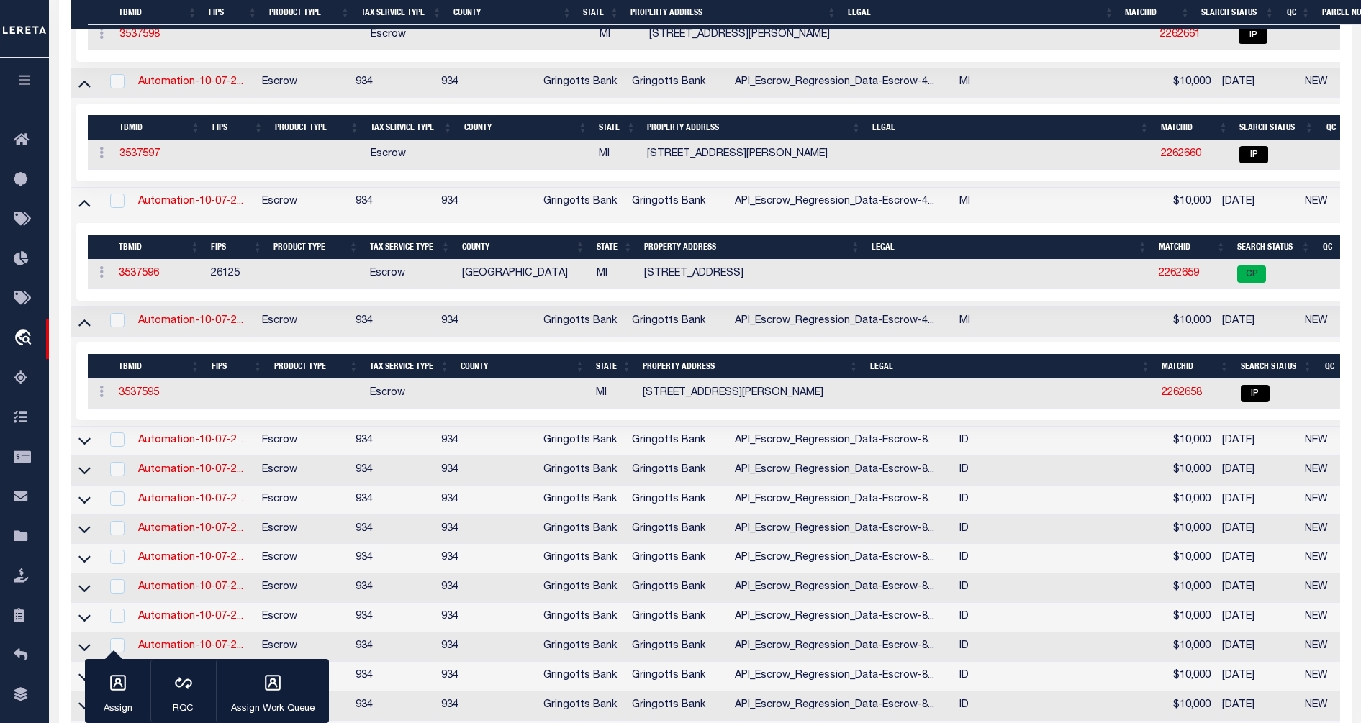
scroll to position [180, 0]
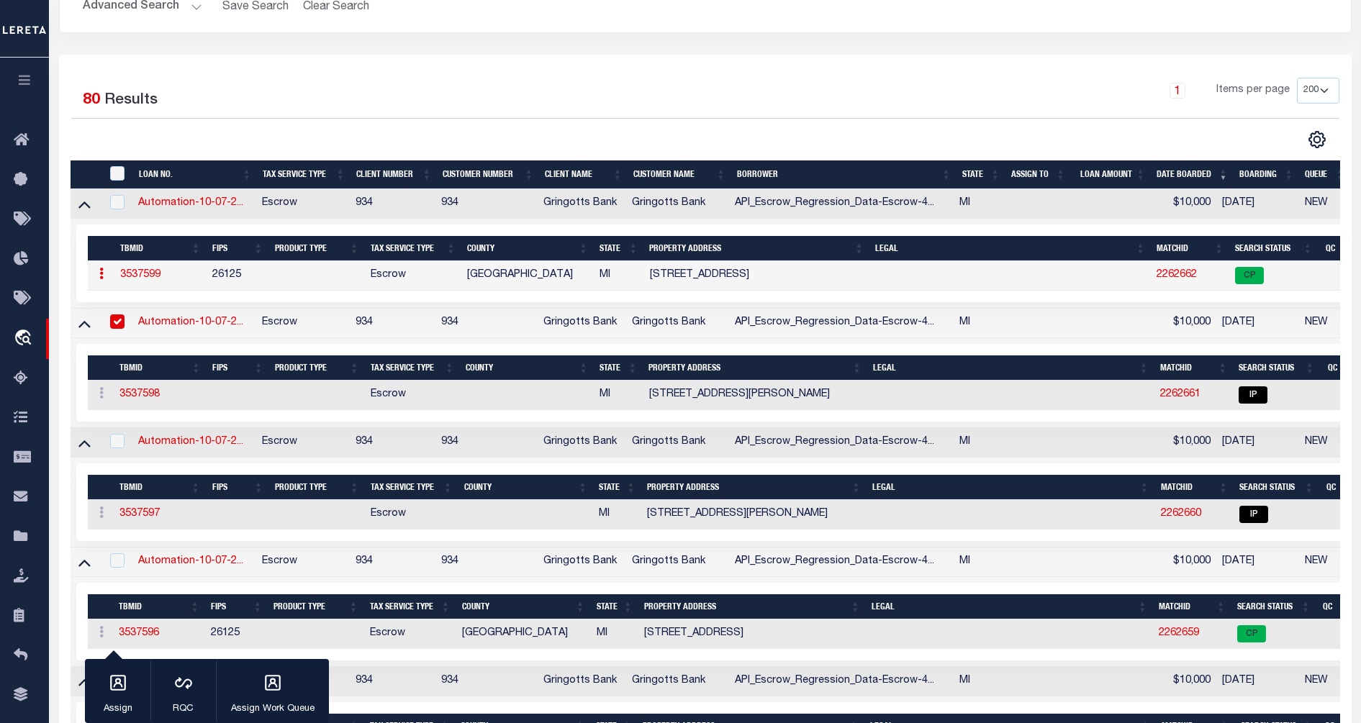
click at [322, 126] on div "1 Selected 80 Results 1 Items per page 10 25 50 100 200" at bounding box center [705, 113] width 1291 height 71
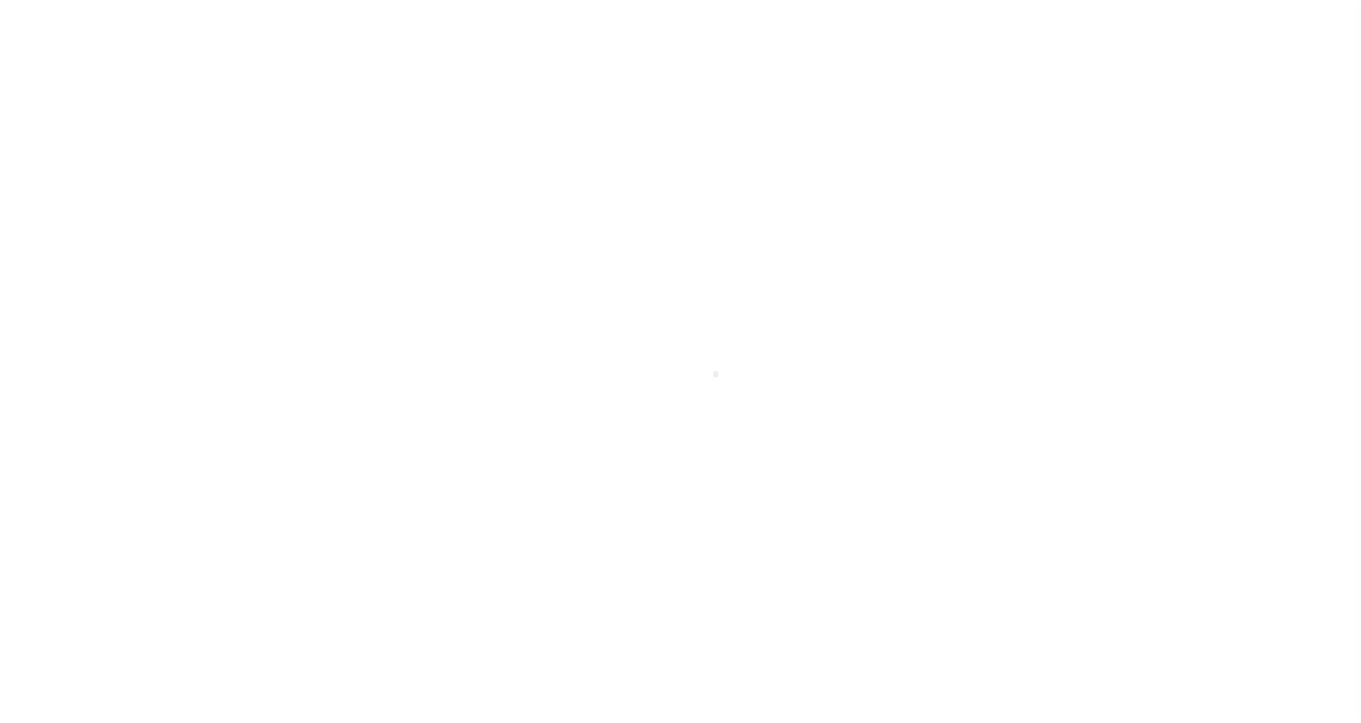
select select "RTA"
type input "No"
type input "Yes"
select select "27"
select select "22"
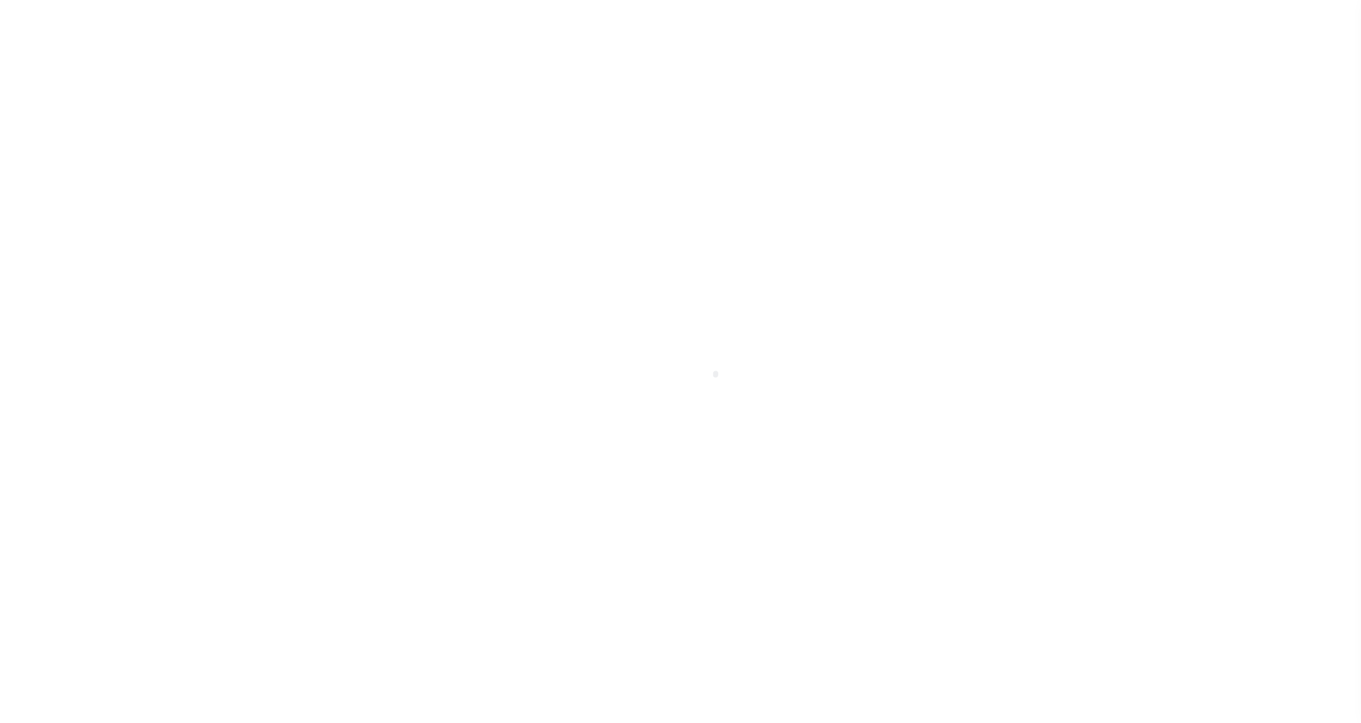
select select "1"
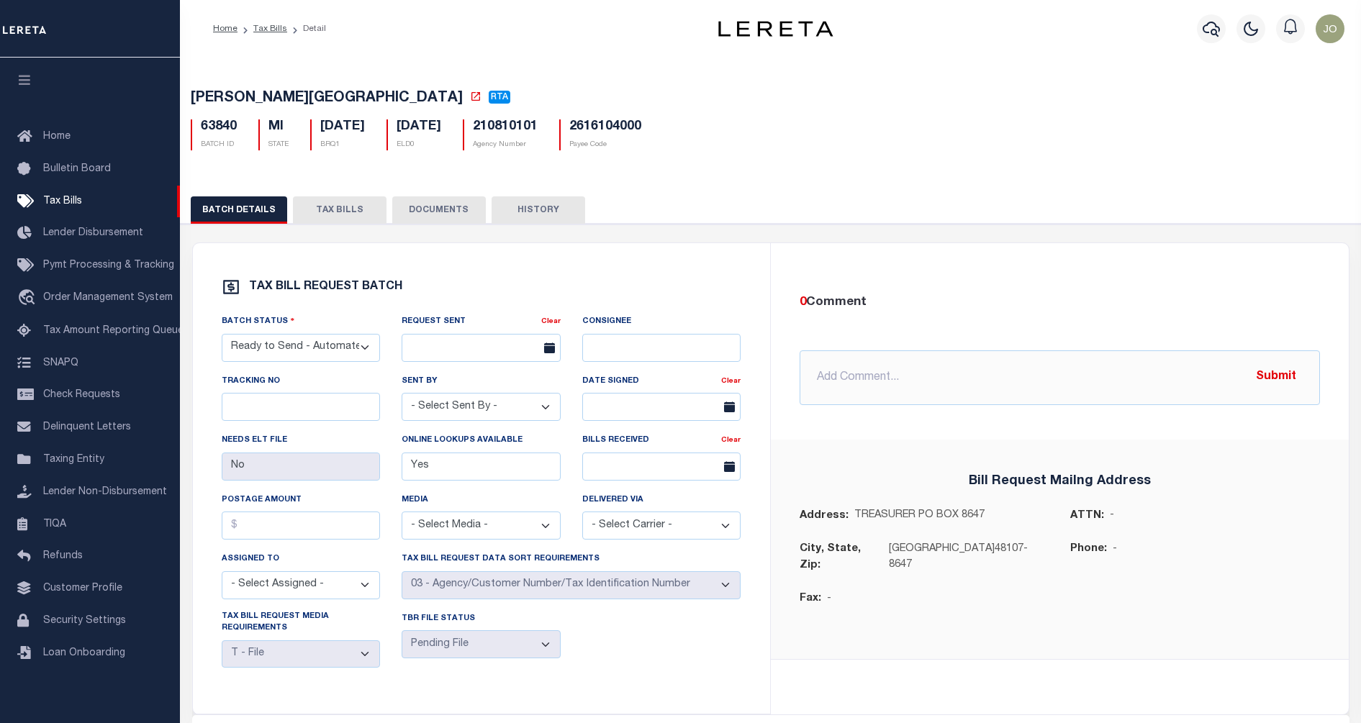
click at [339, 213] on button "TAX BILLS" at bounding box center [340, 210] width 94 height 27
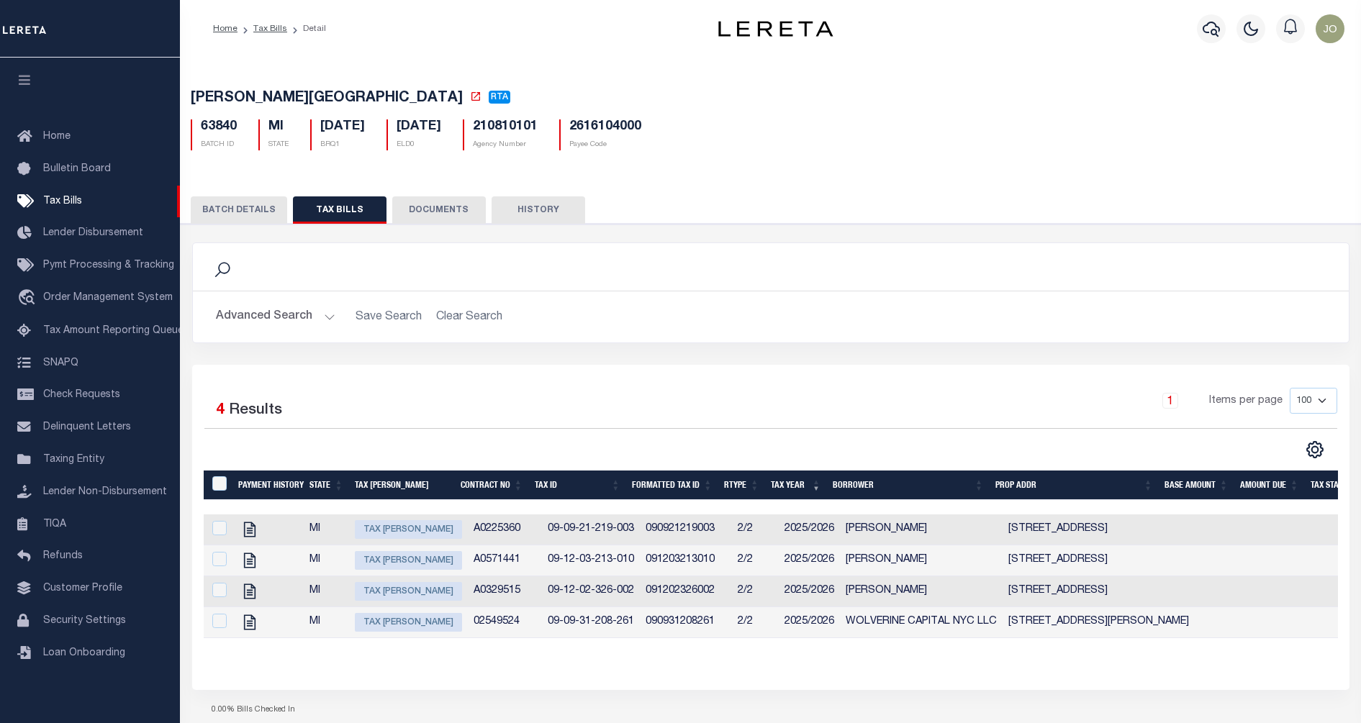
click at [613, 438] on div "Selected 4 Results 1 Items per page 100 200 500 1000" at bounding box center [771, 423] width 1156 height 71
click at [71, 594] on span "Customer Profile" at bounding box center [82, 589] width 79 height 10
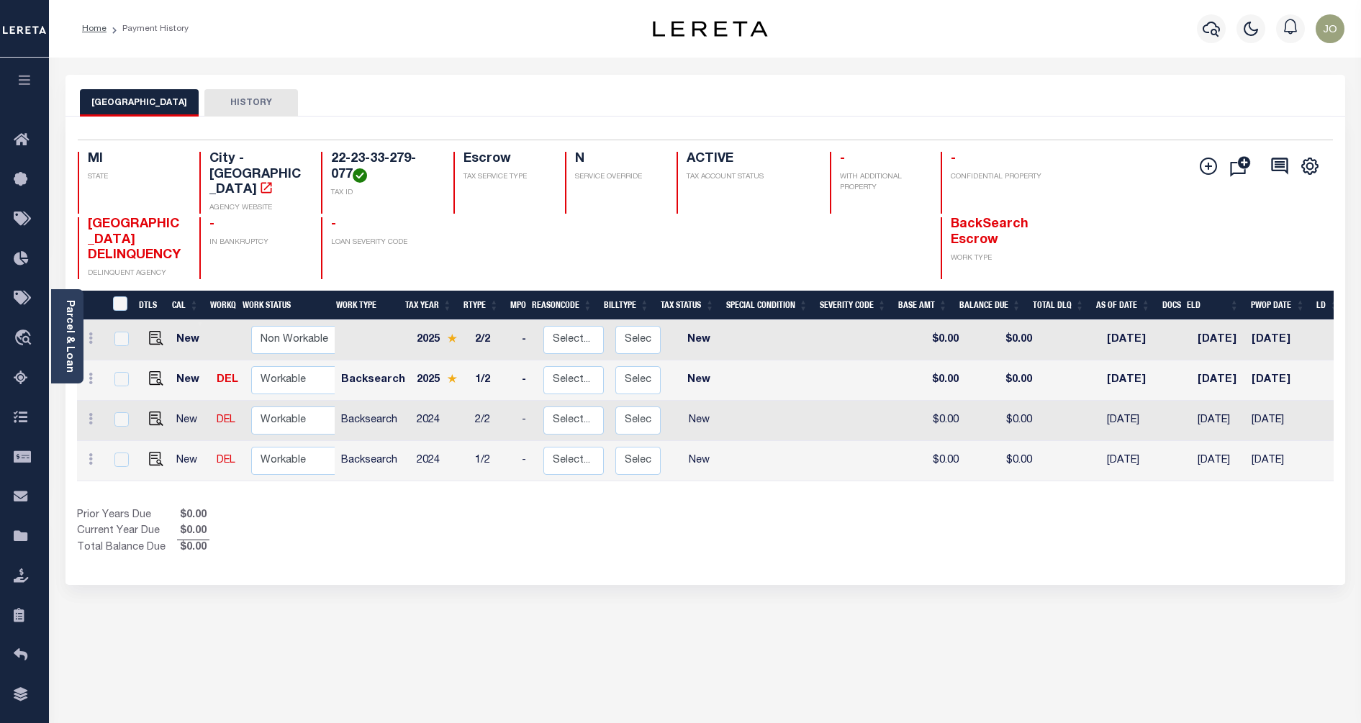
click at [572, 539] on div "Prior Years Due $0.00 Current Year Due $0.00 Total Balance Due $0.00" at bounding box center [391, 532] width 628 height 48
click at [218, 385] on link "DEL" at bounding box center [228, 380] width 22 height 10
checkbox input "true"
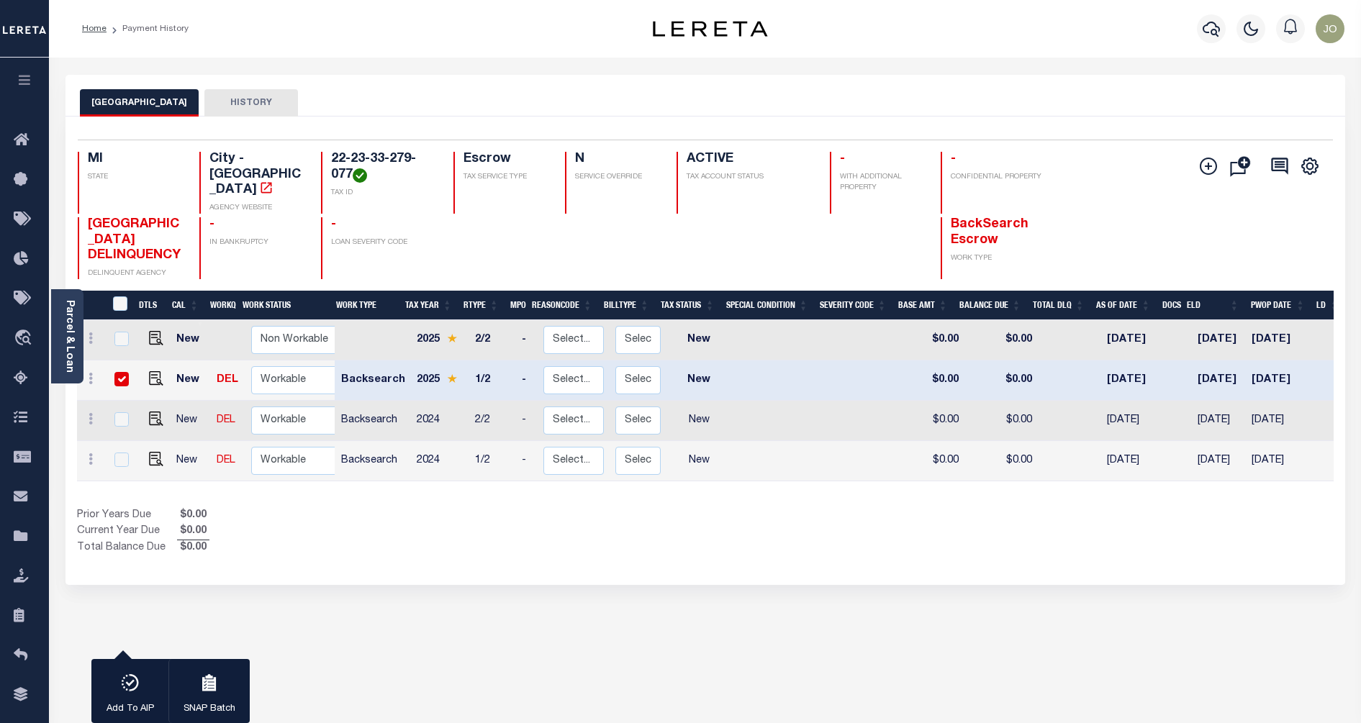
click at [884, 546] on div "Show Tax Lines before Bill Release Date Prior Years Due $0.00 Current Year Due …" at bounding box center [705, 532] width 1257 height 48
click at [678, 235] on div at bounding box center [745, 248] width 136 height 62
click at [780, 568] on div "1 Selected 4 Results 1 Items per page 25 50 100 MI STATE TAX ID" at bounding box center [706, 351] width 1280 height 469
click at [24, 338] on icon "travel_explore" at bounding box center [25, 339] width 23 height 19
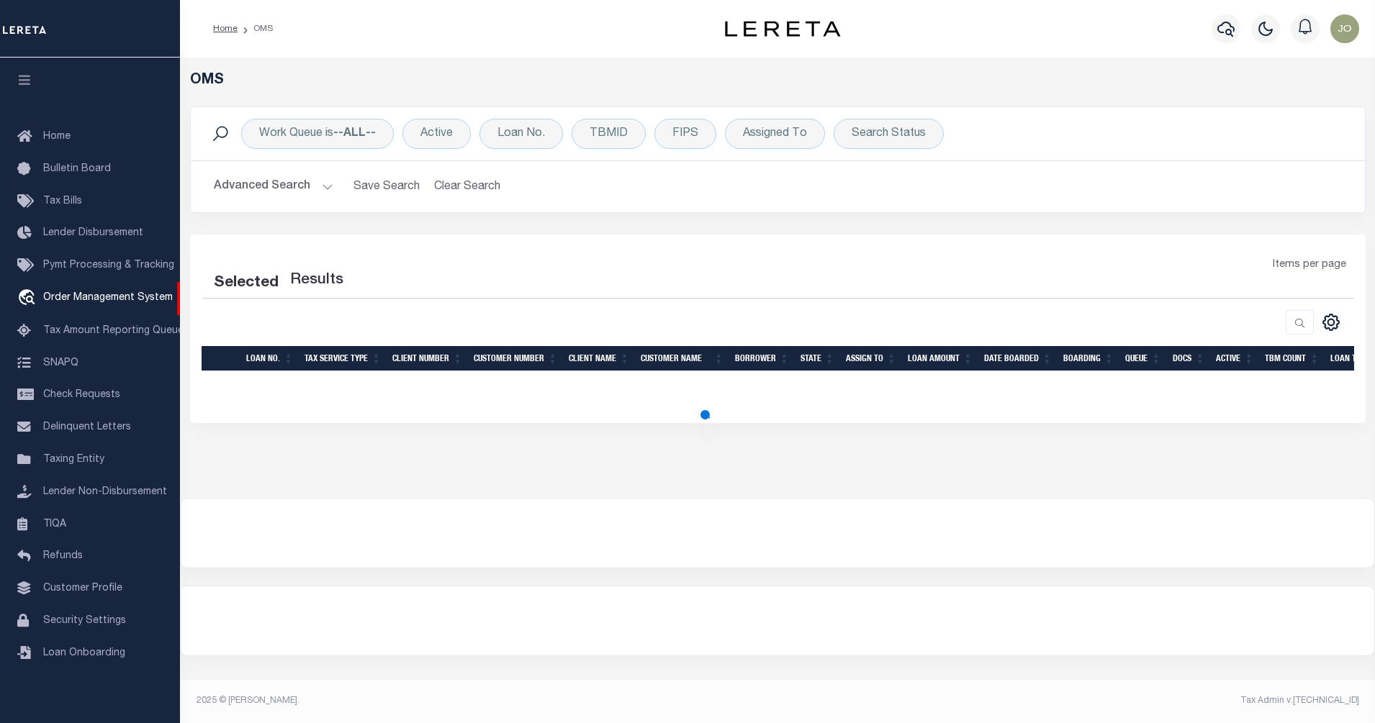
select select "200"
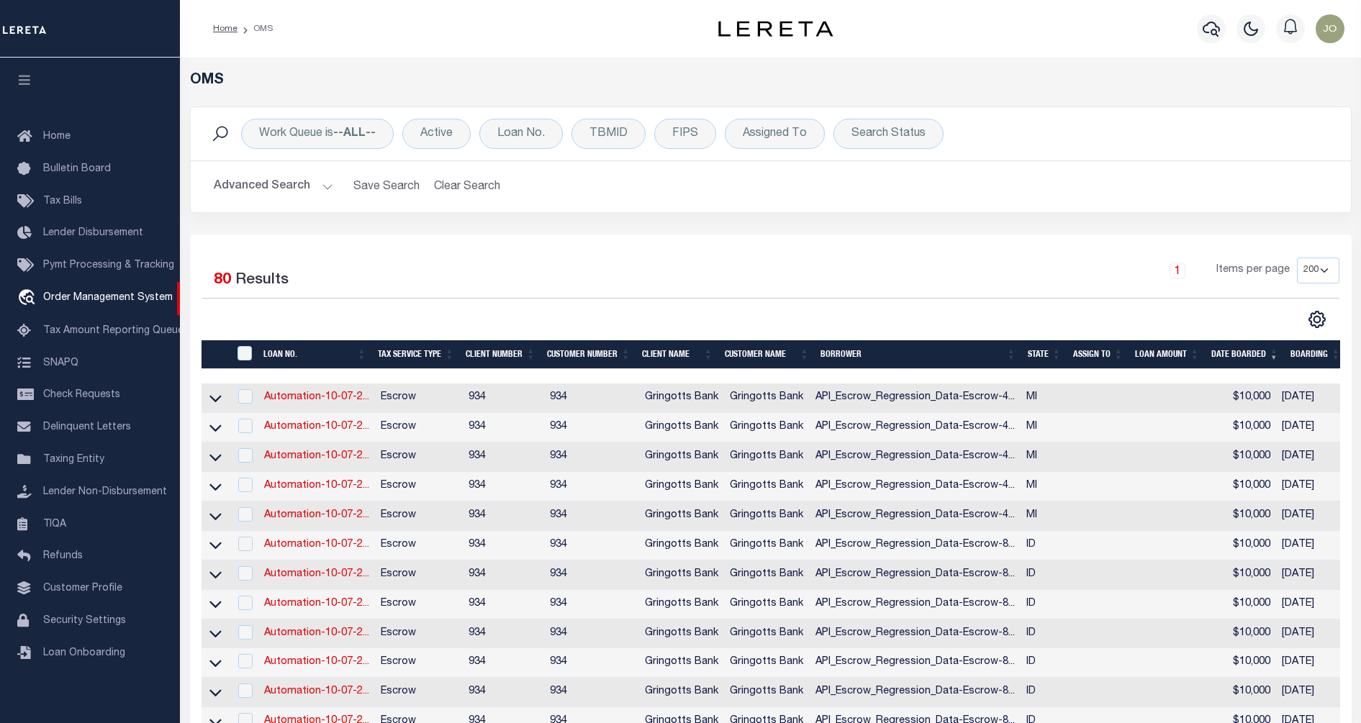
click at [526, 317] on div at bounding box center [486, 319] width 569 height 19
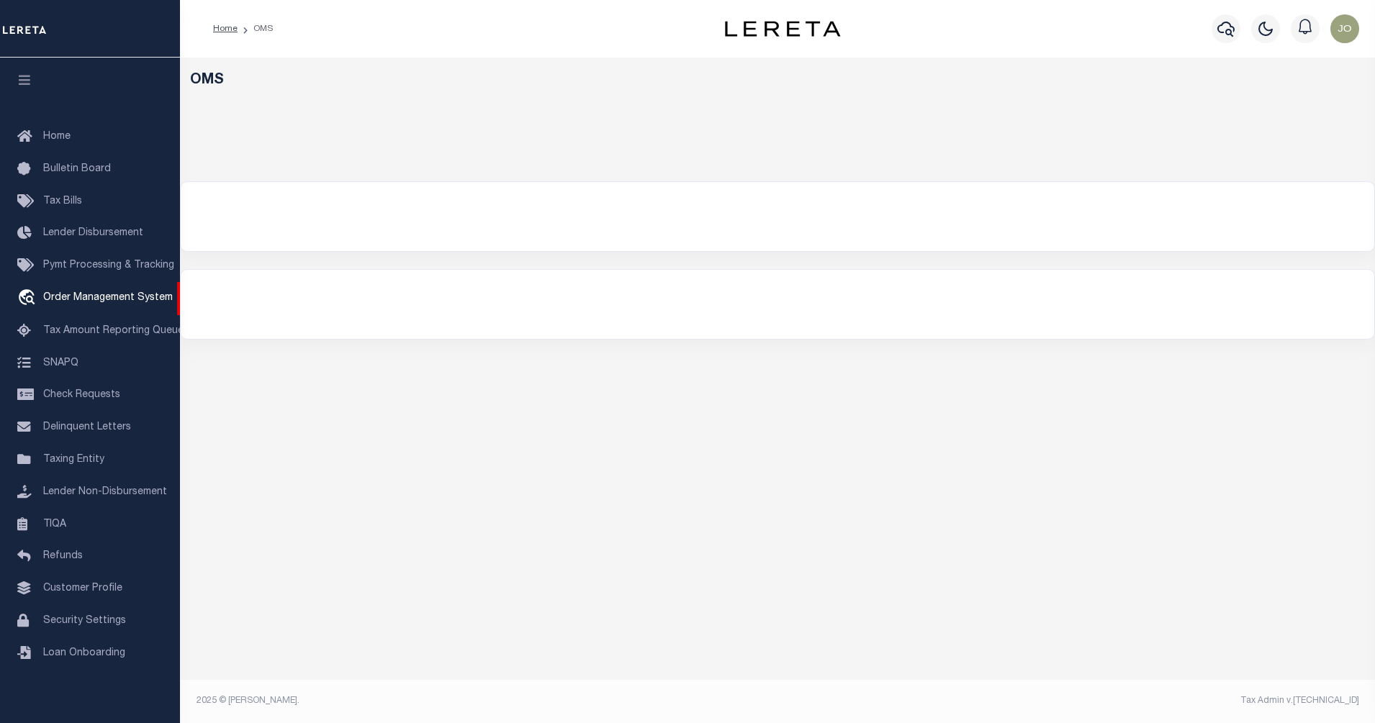
select select "200"
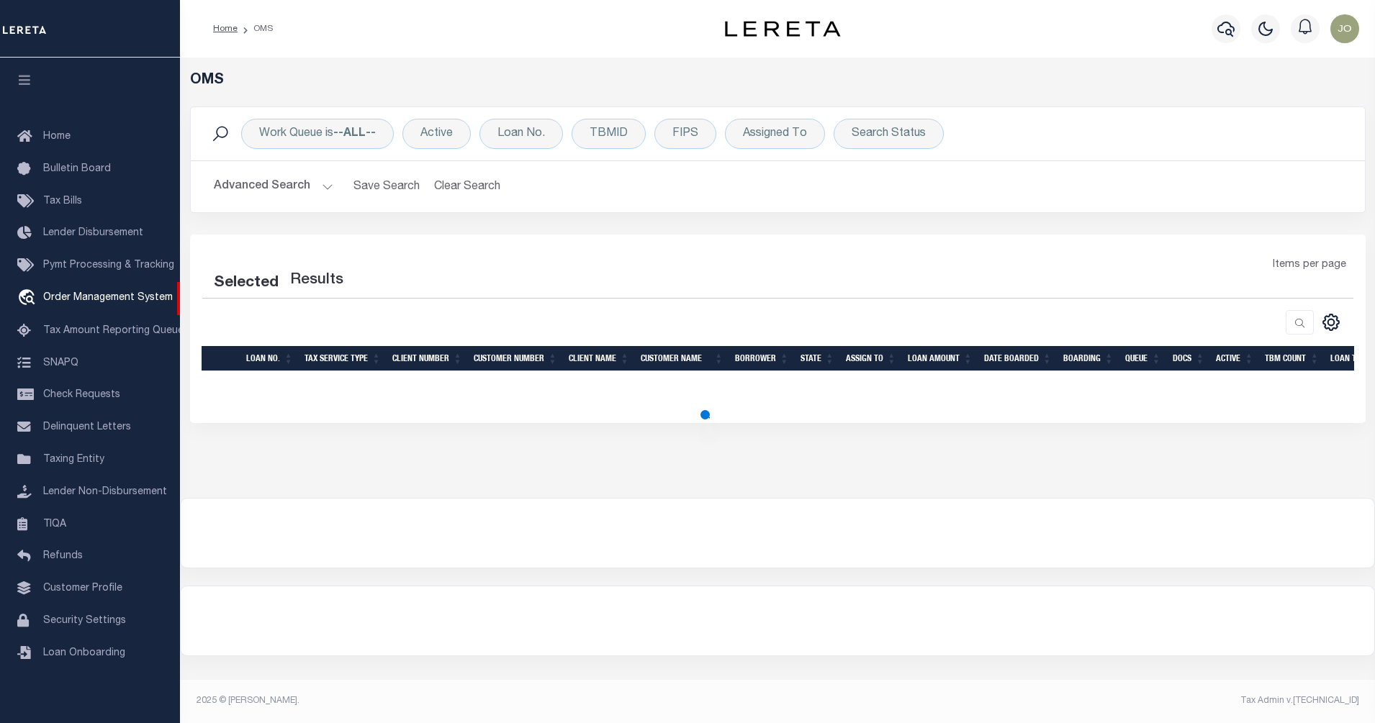
select select "200"
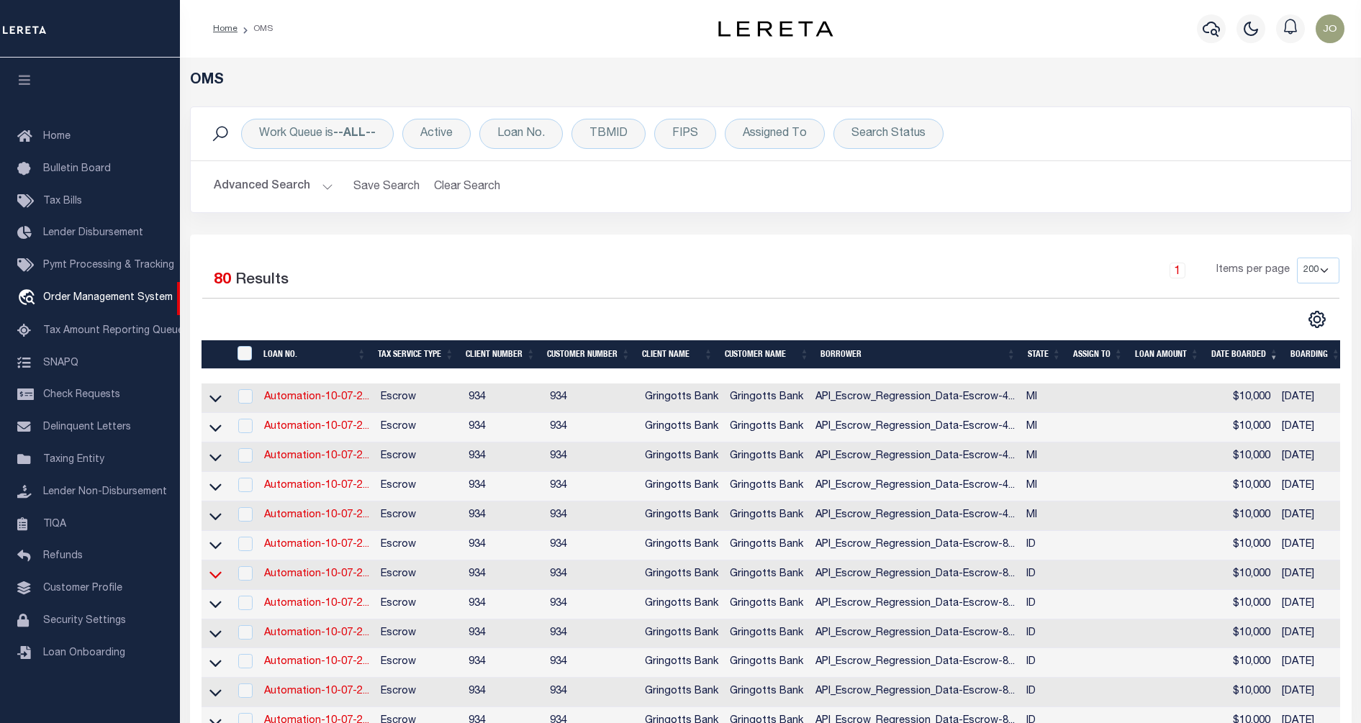
click at [218, 582] on icon at bounding box center [215, 574] width 12 height 15
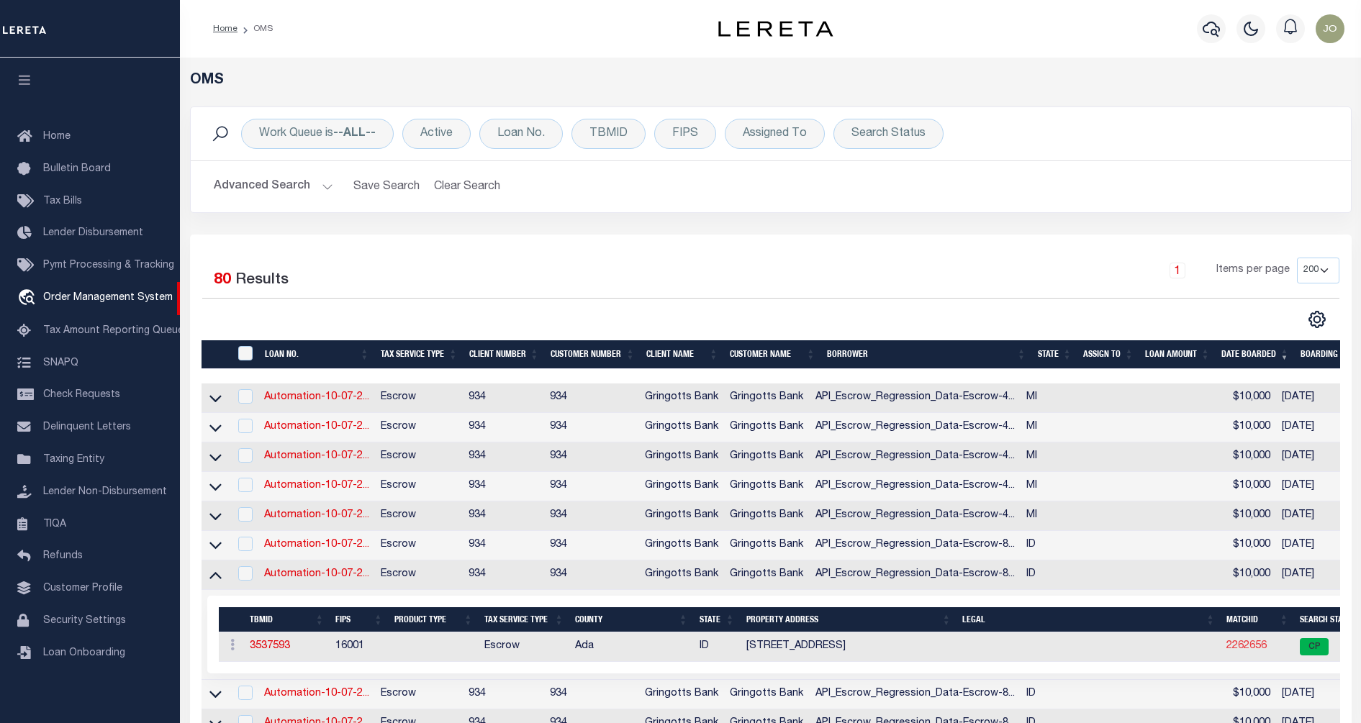
click at [1227, 651] on link "2262656" at bounding box center [1247, 646] width 40 height 10
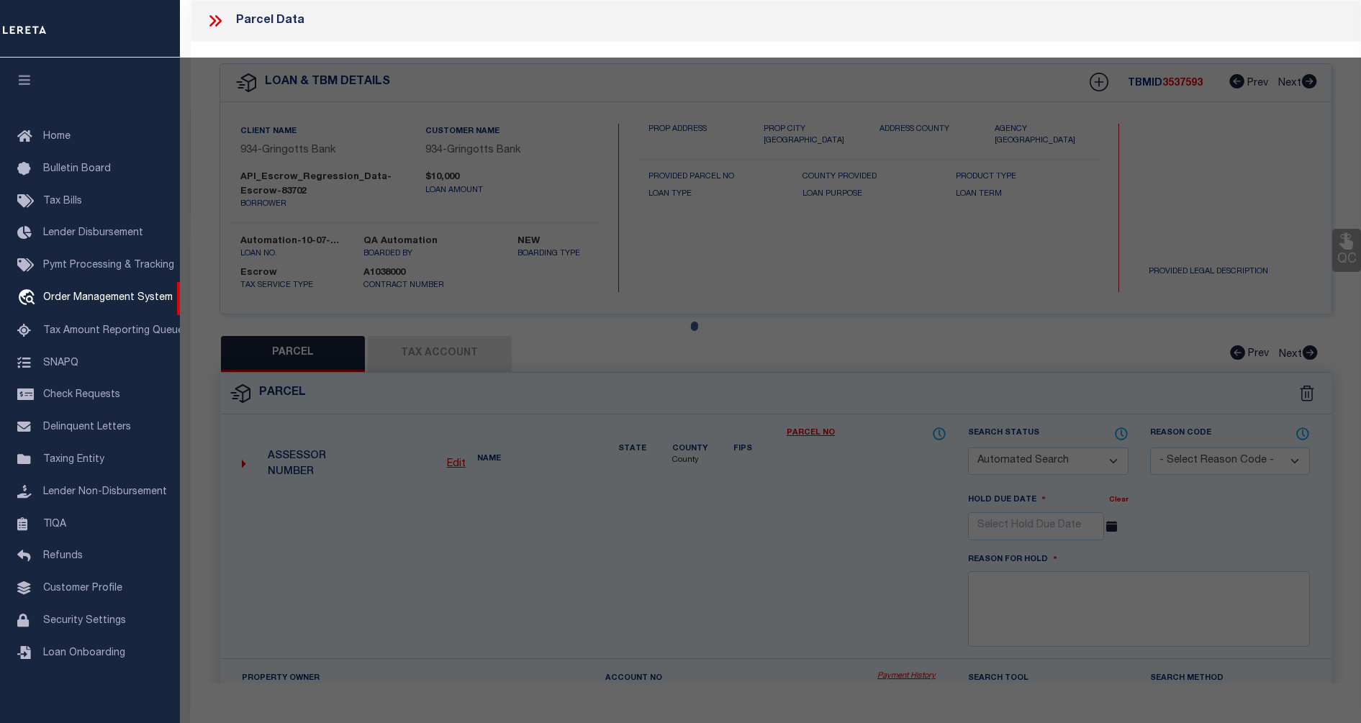
checkbox input "false"
select select "CP"
type input "[PERSON_NAME]"
select select "ATL"
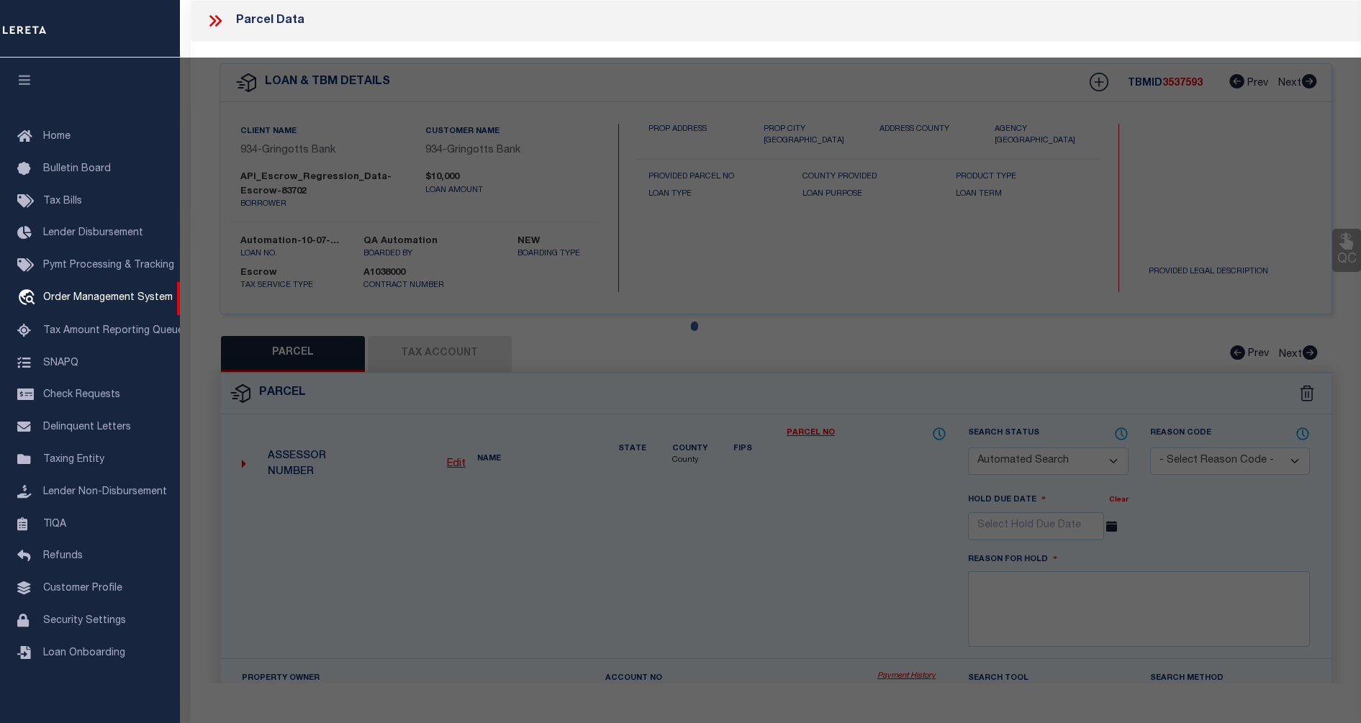
select select "ADD"
type input "[STREET_ADDRESS]"
checkbox input "false"
type input "BOISE, ID 83702"
type textarea "LOT 10 BLK 01 [GEOGRAPHIC_DATA]"
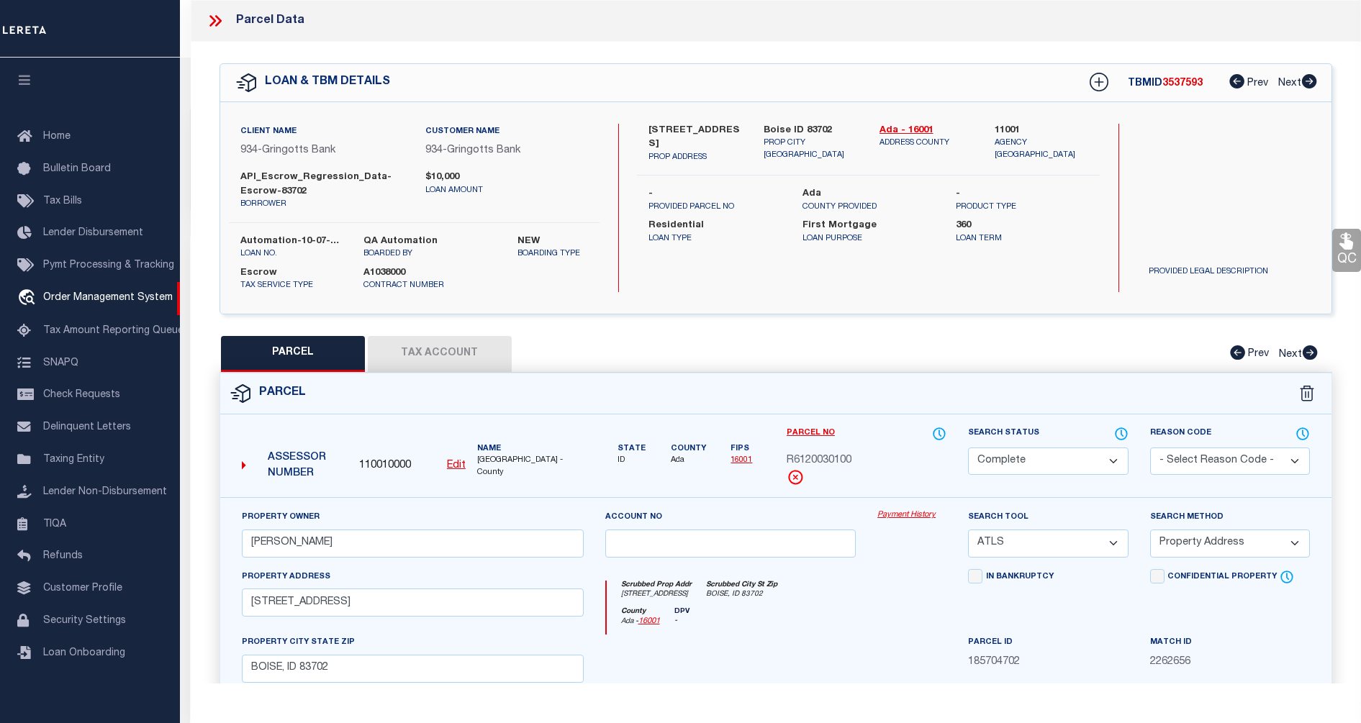
click at [700, 365] on div "PARCEL Tax Account Prev Next" at bounding box center [776, 354] width 1113 height 36
click at [637, 412] on div "Parcel" at bounding box center [775, 394] width 1111 height 41
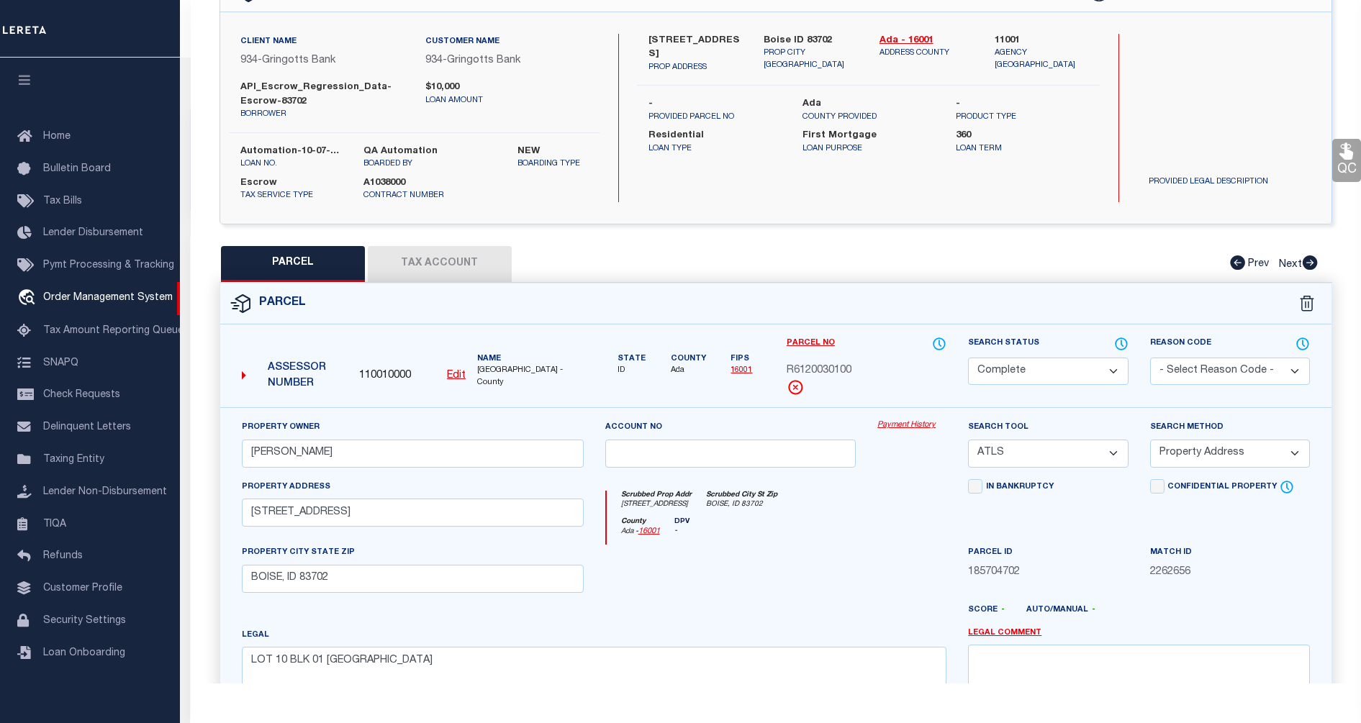
click at [831, 366] on span "R6120030100" at bounding box center [819, 372] width 65 height 16
copy span "R6120030100"
click at [605, 268] on div "PARCEL Tax Account Prev Next" at bounding box center [776, 264] width 1113 height 36
click at [86, 296] on span "Order Management System" at bounding box center [108, 298] width 130 height 10
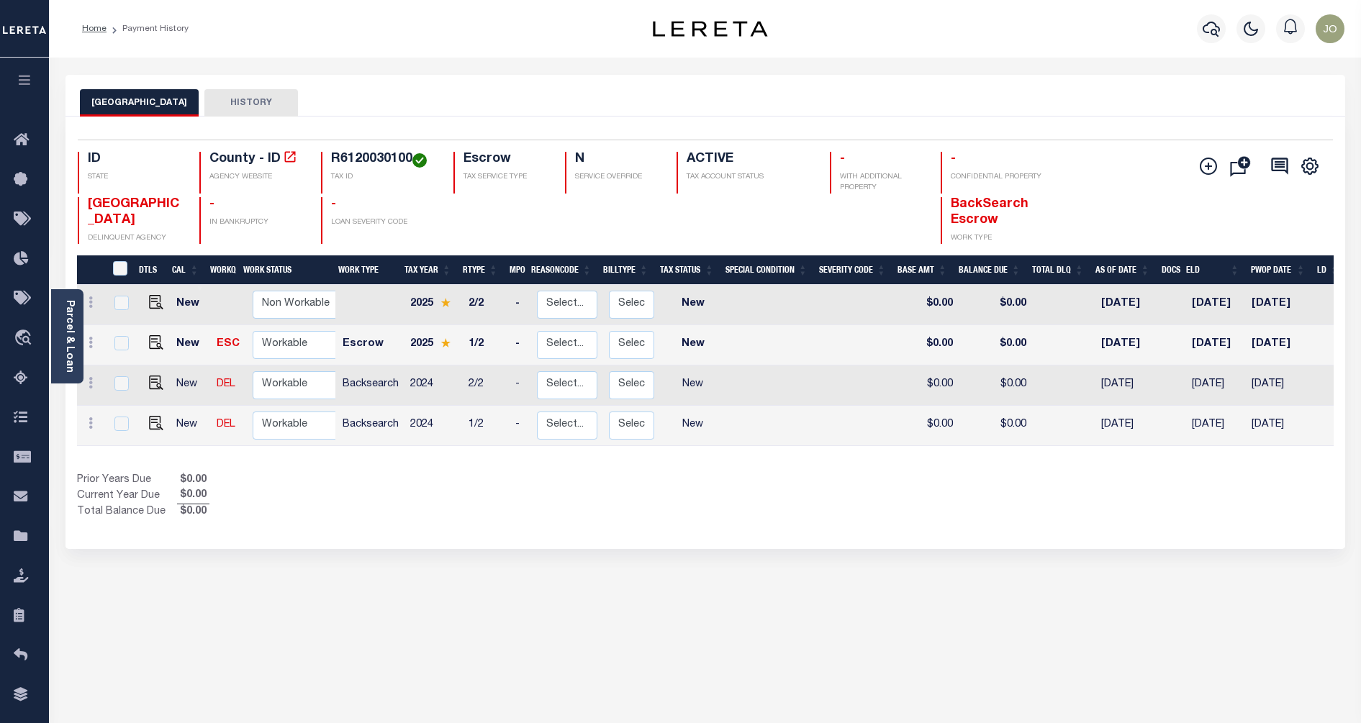
click at [710, 540] on div "Selected 4 Results 1 Items per page 25 50 100 ID STATE TAX ID N" at bounding box center [706, 333] width 1280 height 433
click at [541, 209] on div at bounding box center [500, 220] width 94 height 47
click at [550, 502] on div "Prior Years Due $0.00 Current Year Due $0.00 Total Balance Due $0.00" at bounding box center [391, 497] width 628 height 48
click at [107, 30] on li "Payment History" at bounding box center [148, 28] width 82 height 13
click at [99, 29] on link "Home" at bounding box center [94, 28] width 24 height 9
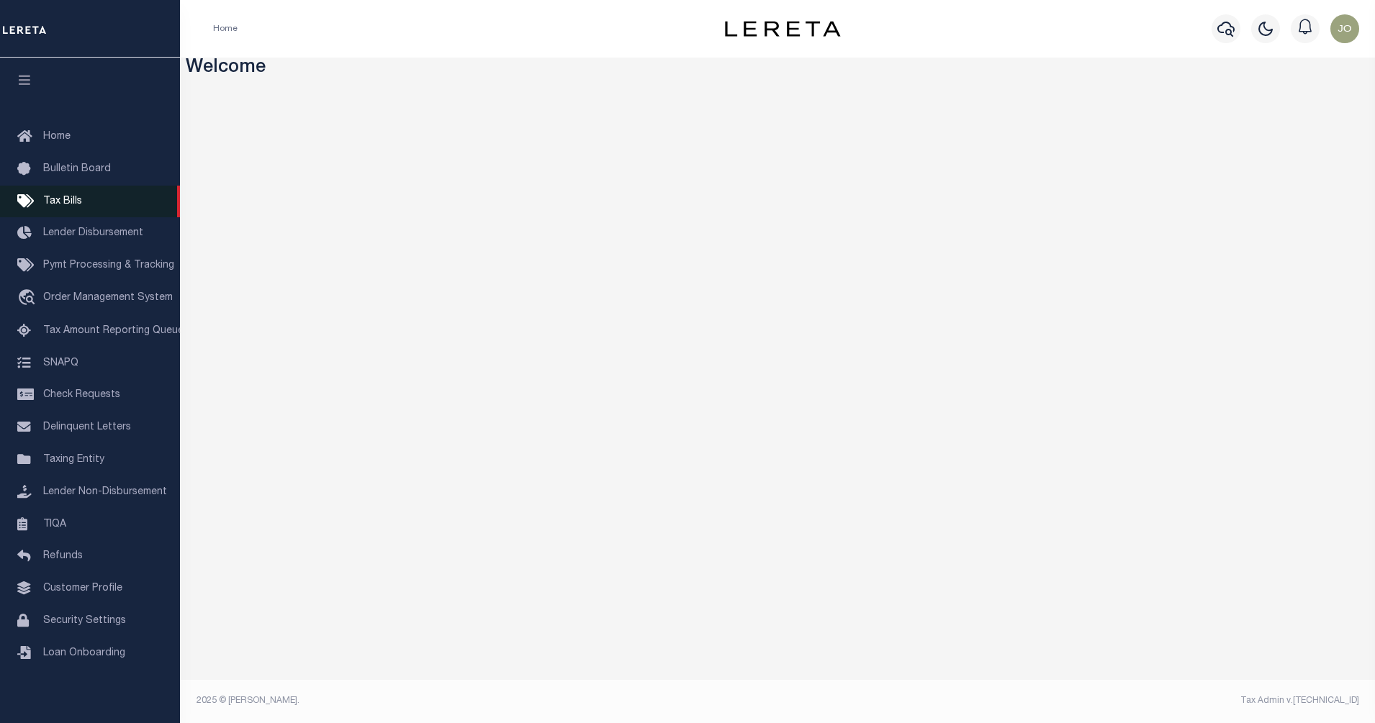
click at [89, 207] on link "Tax Bills" at bounding box center [90, 202] width 180 height 32
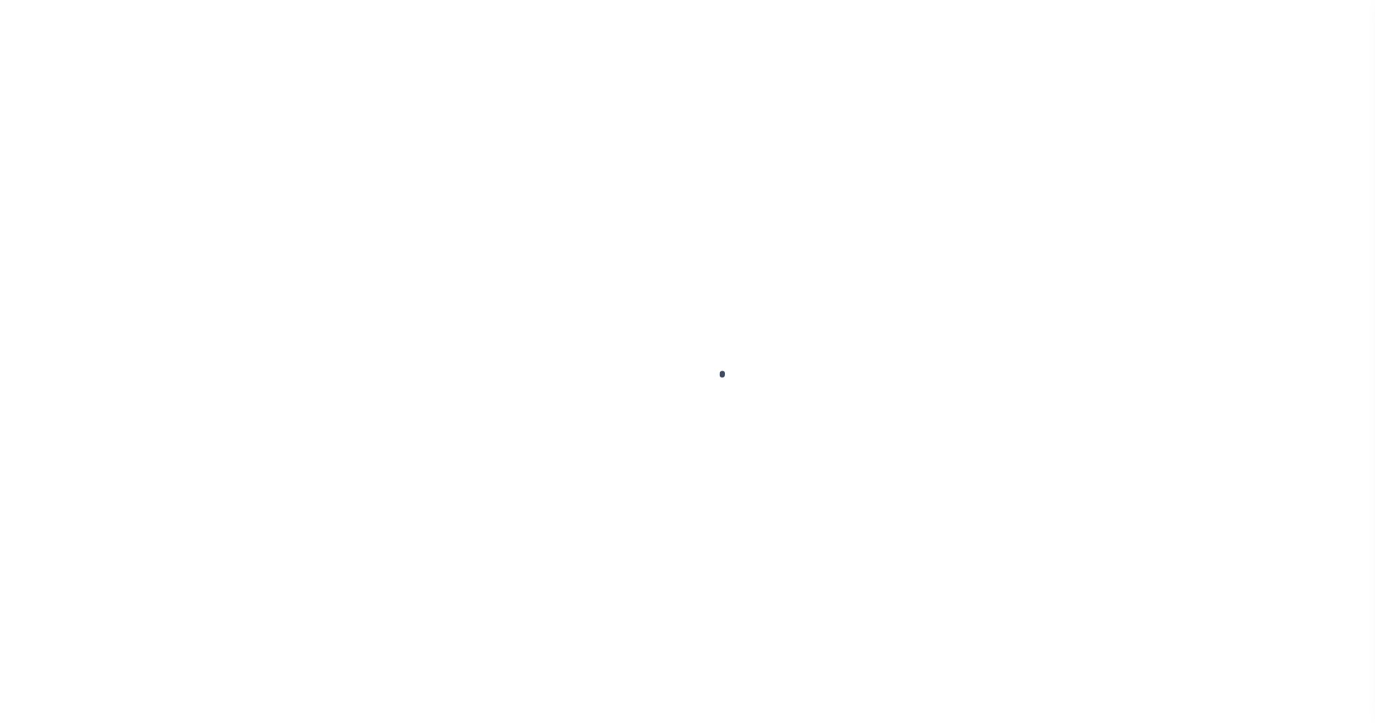
select select
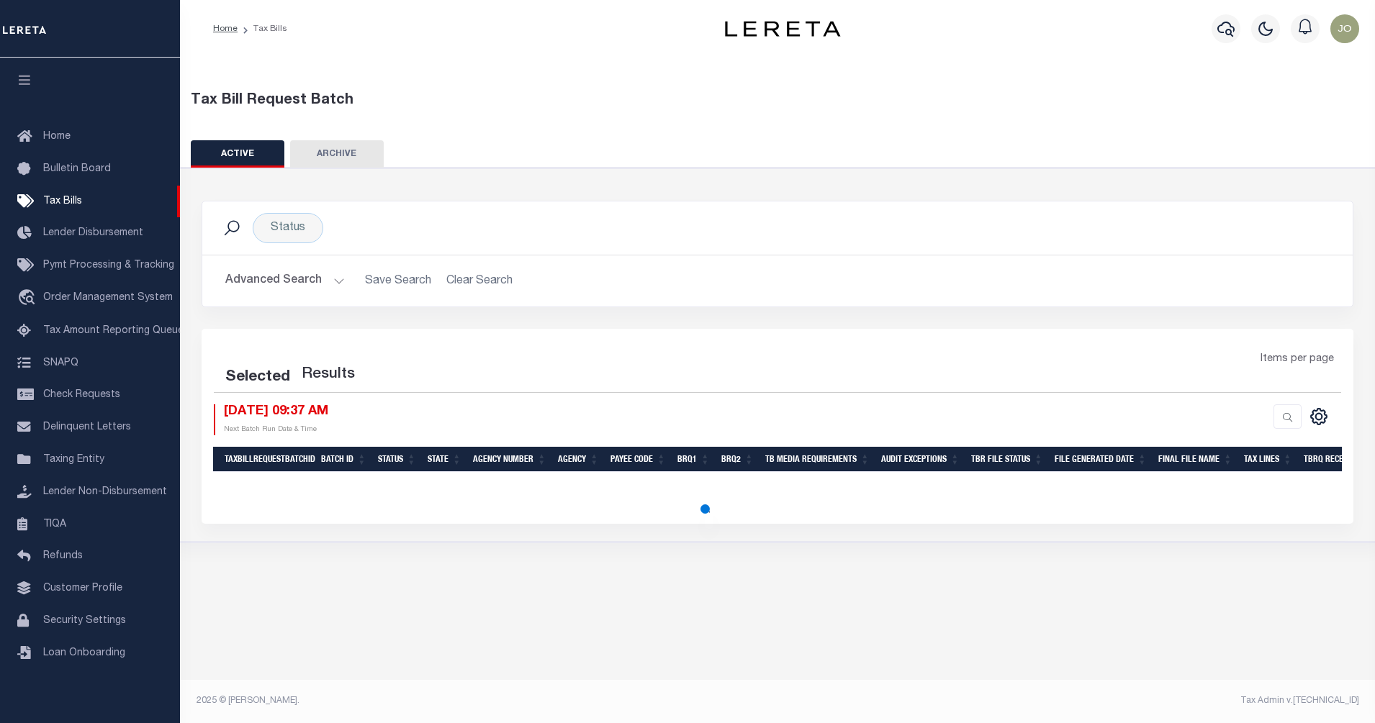
click at [322, 284] on button "Advanced Search" at bounding box center [284, 281] width 119 height 28
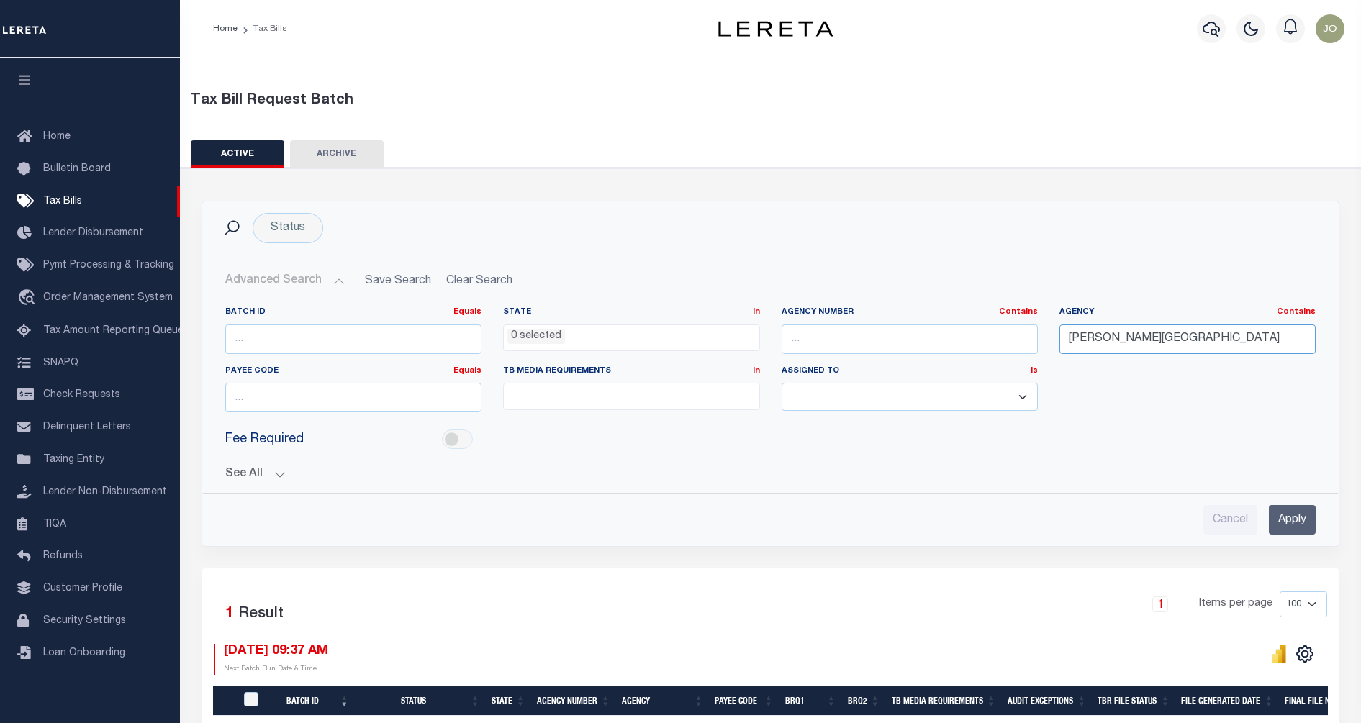
click at [1175, 340] on input "ANN ARBOR CITY" at bounding box center [1188, 340] width 256 height 30
type input "ada county"
click at [1286, 518] on input "Apply" at bounding box center [1292, 520] width 47 height 30
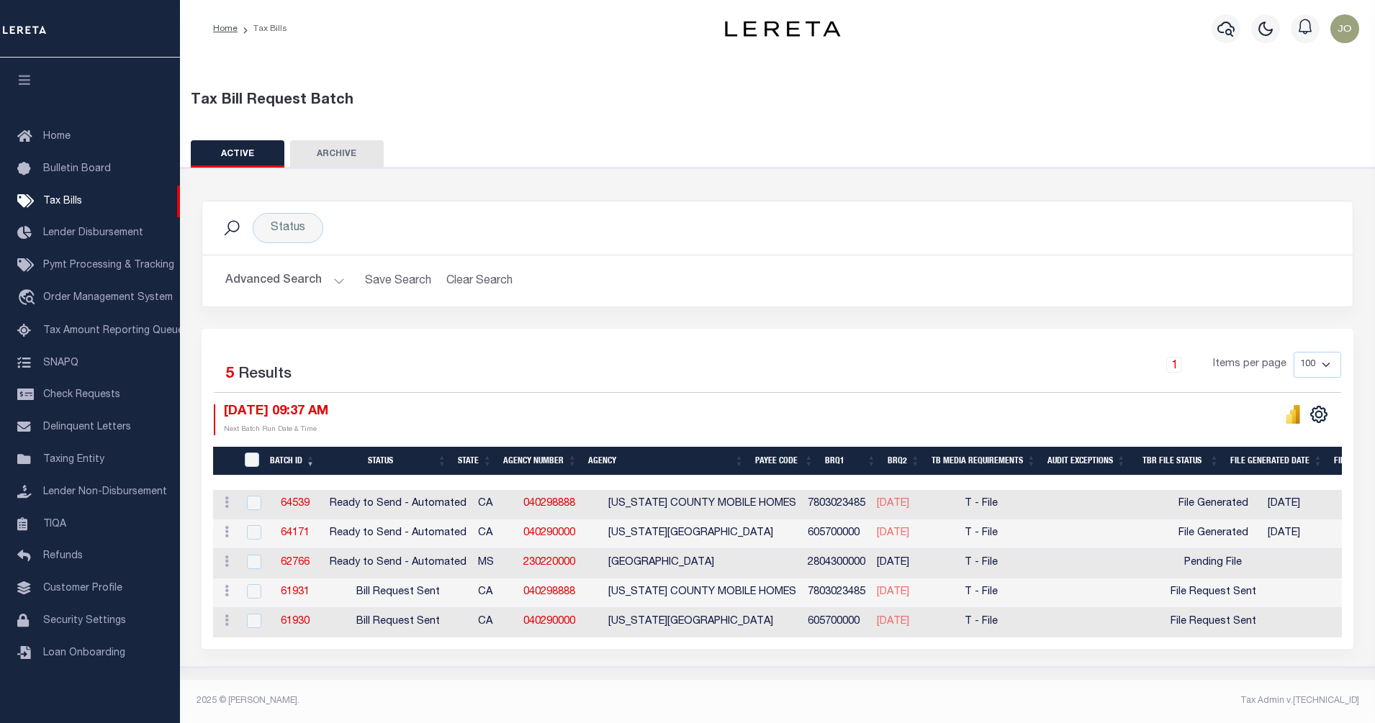
click at [320, 279] on button "Advanced Search" at bounding box center [284, 281] width 119 height 28
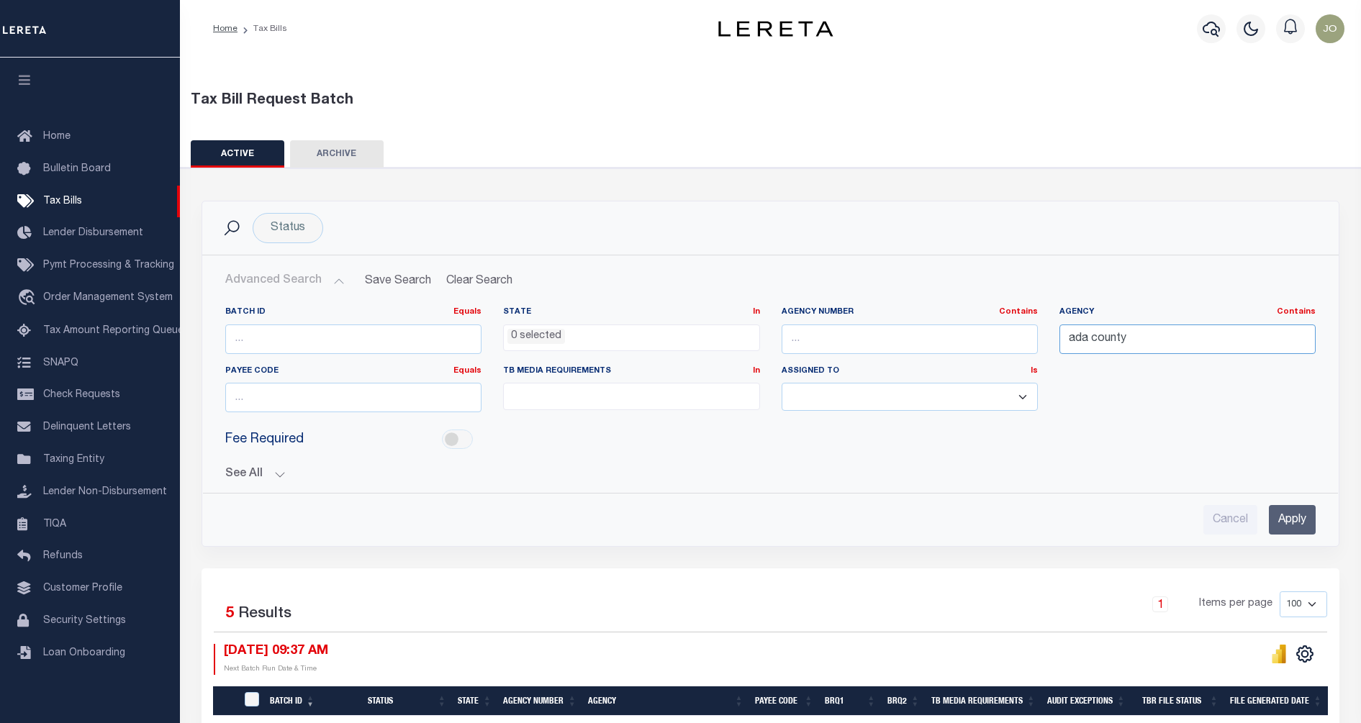
drag, startPoint x: 1129, startPoint y: 338, endPoint x: 1032, endPoint y: 329, distance: 97.6
click at [1032, 329] on div "Batch ID Equals Equals Is Not Equal To Is Greater Than Is Less Than State In In…" at bounding box center [771, 365] width 1112 height 117
click at [899, 492] on div "Batch ID Equals Equals Is Not Equal To Is Greater Than Is Less Than State In In…" at bounding box center [771, 415] width 1114 height 240
click at [1162, 347] on input "text" at bounding box center [1188, 340] width 256 height 30
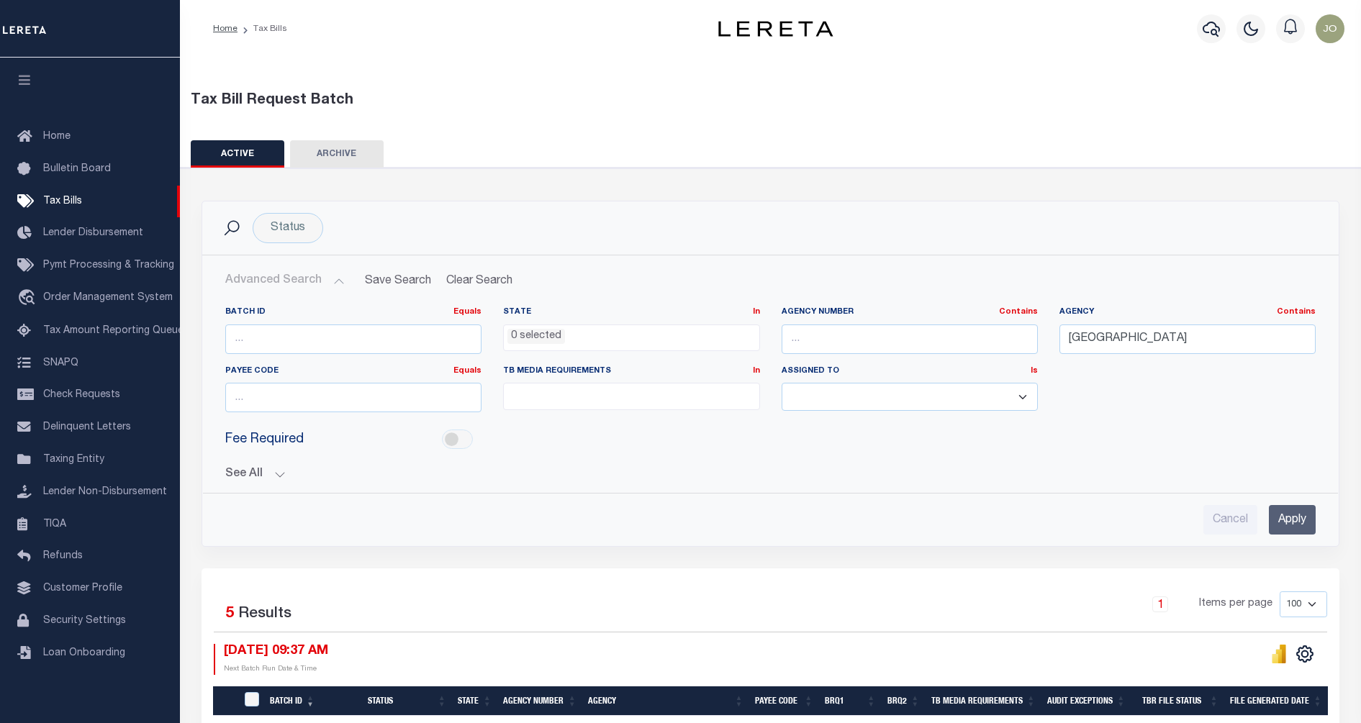
click at [1279, 514] on input "Apply" at bounding box center [1292, 520] width 47 height 30
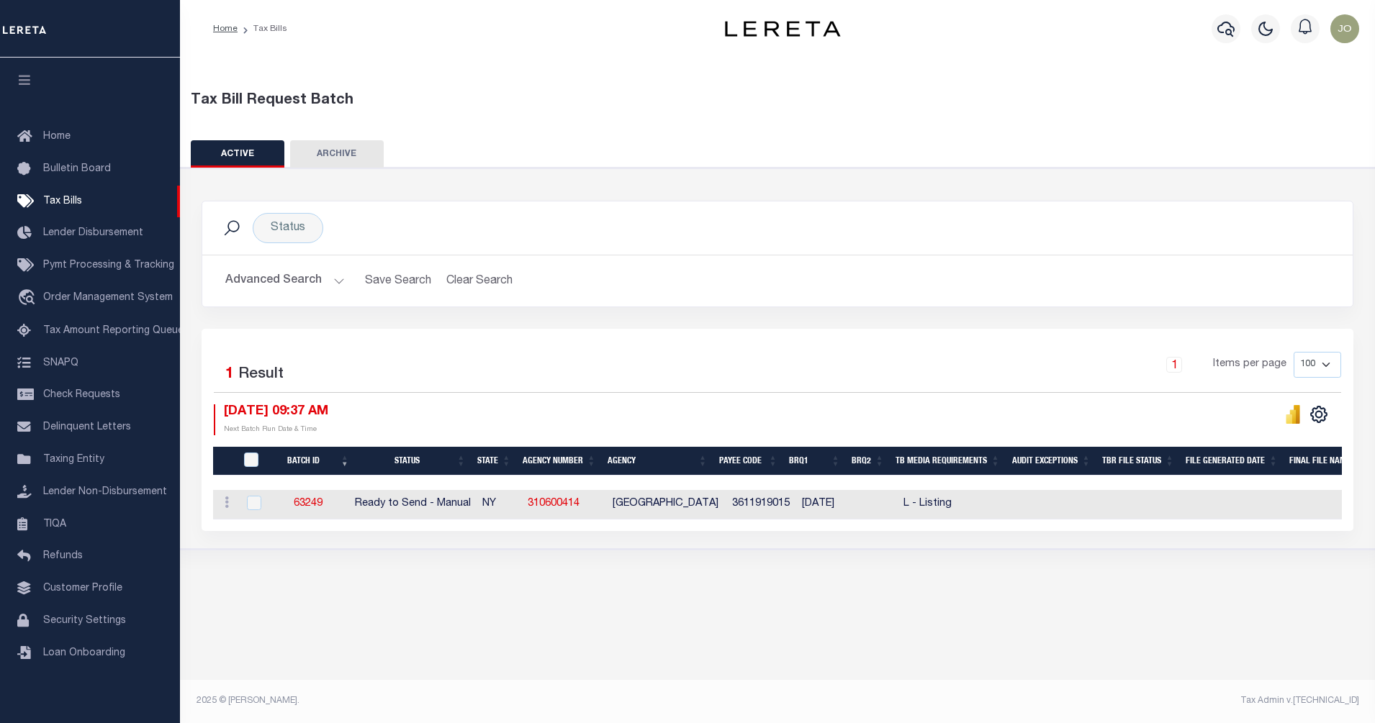
click at [314, 281] on button "Advanced Search" at bounding box center [284, 281] width 119 height 28
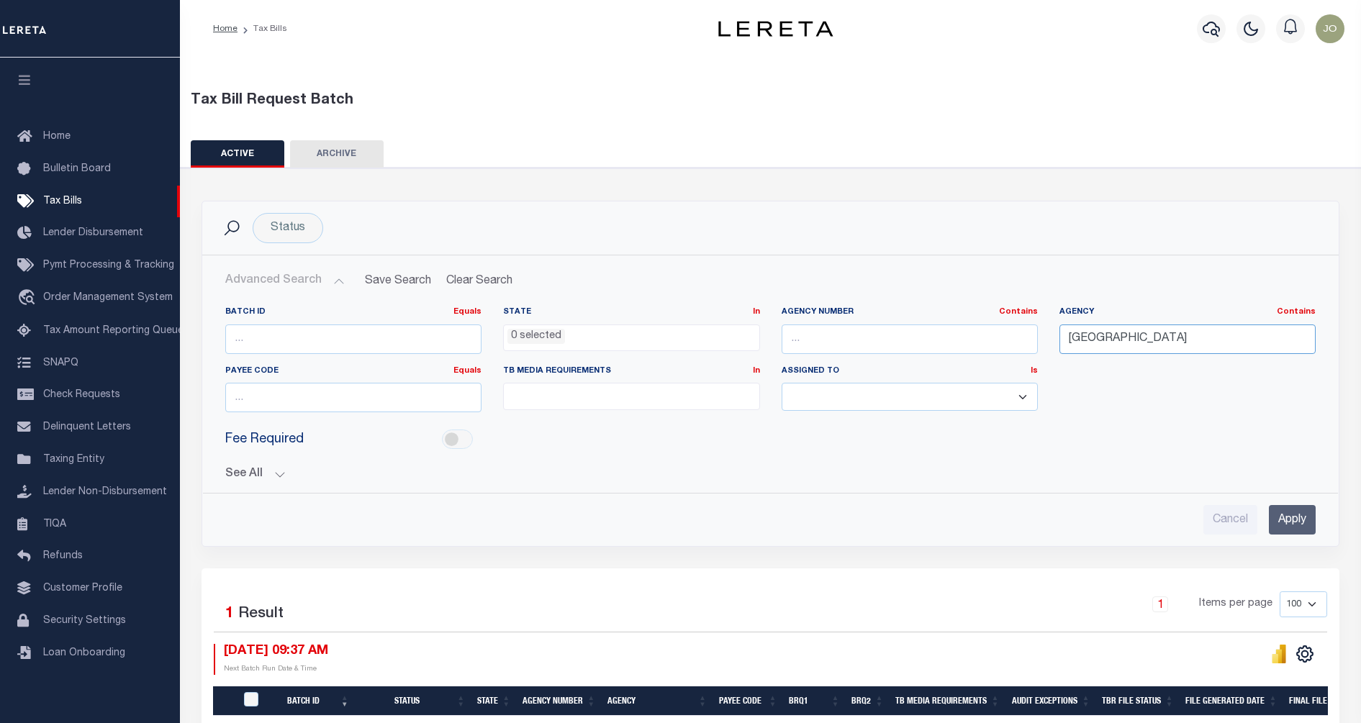
click at [1086, 346] on input "BRONX" at bounding box center [1188, 340] width 256 height 30
type input "MADISON"
click at [1295, 510] on input "Apply" at bounding box center [1292, 520] width 47 height 30
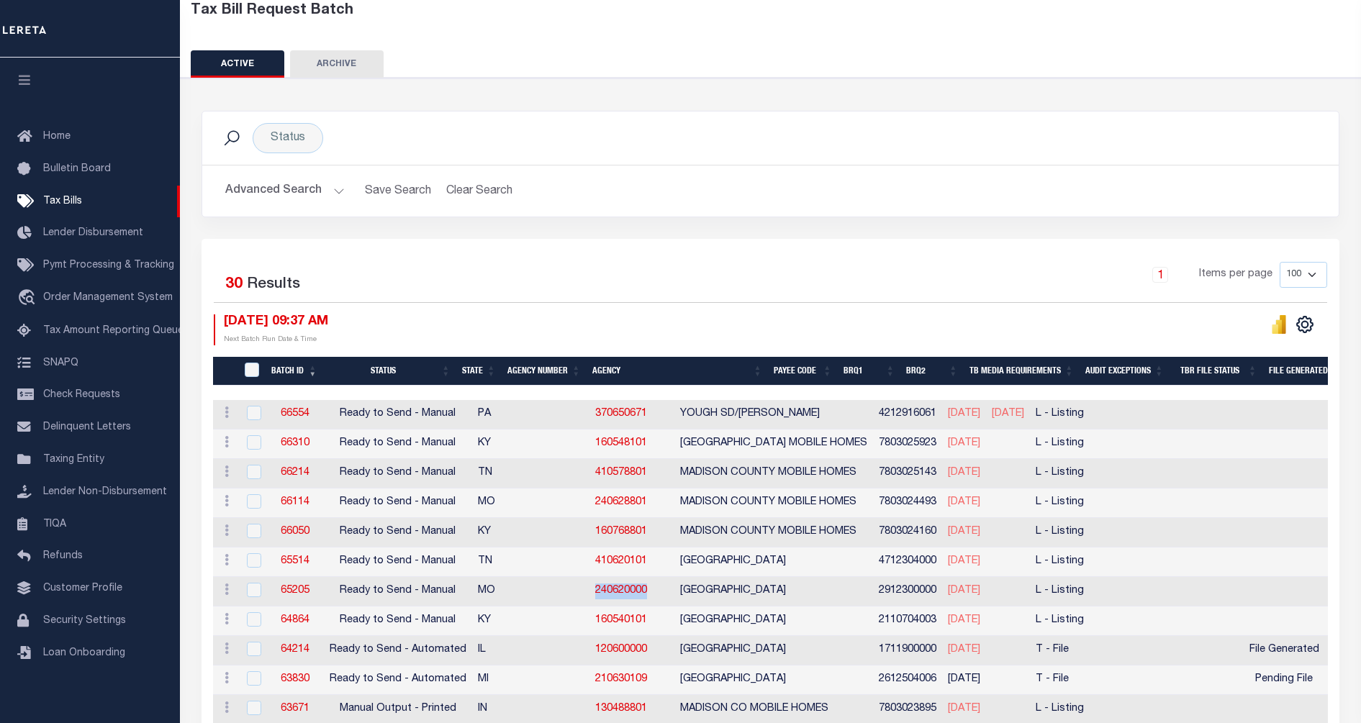
drag, startPoint x: 582, startPoint y: 593, endPoint x: 517, endPoint y: 589, distance: 65.6
click at [590, 589] on td "240620000" at bounding box center [632, 592] width 85 height 30
checkbox input "true"
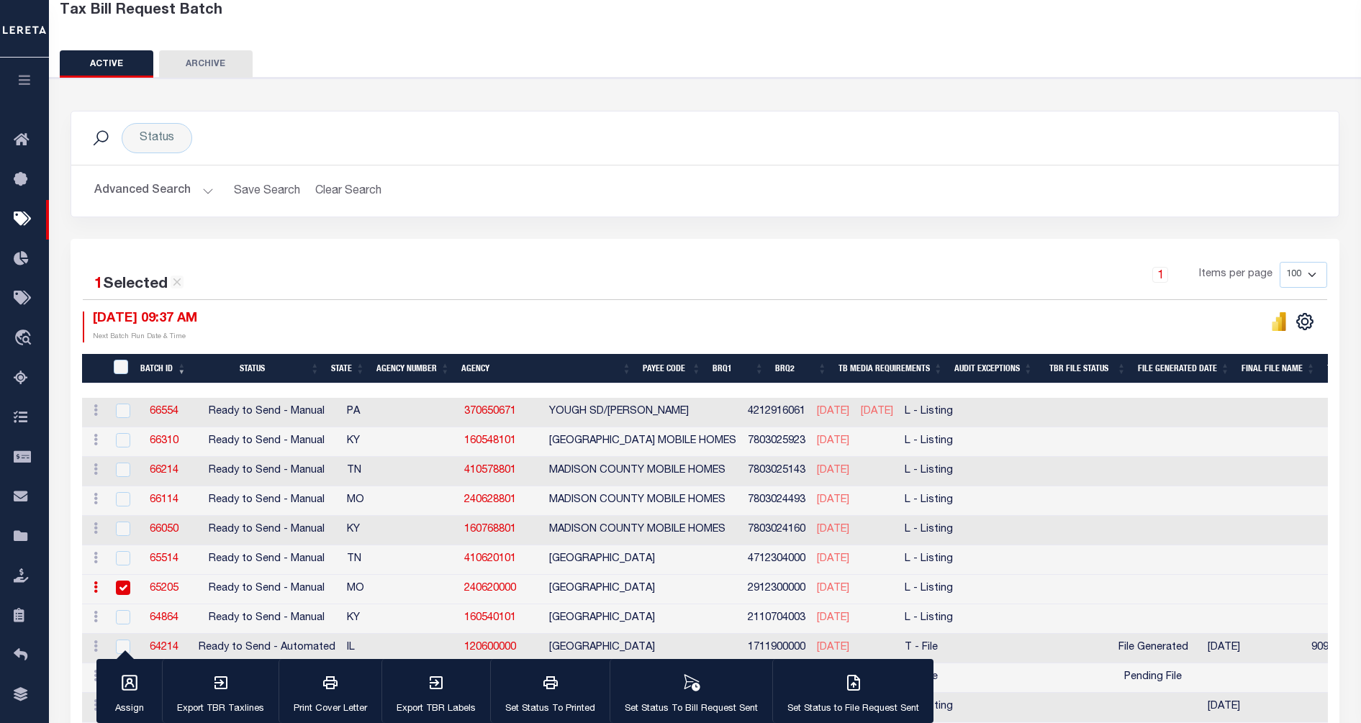
click at [674, 325] on div "10/08/2025 09:37 AM Next Batch Run Date & Time" at bounding box center [394, 327] width 623 height 31
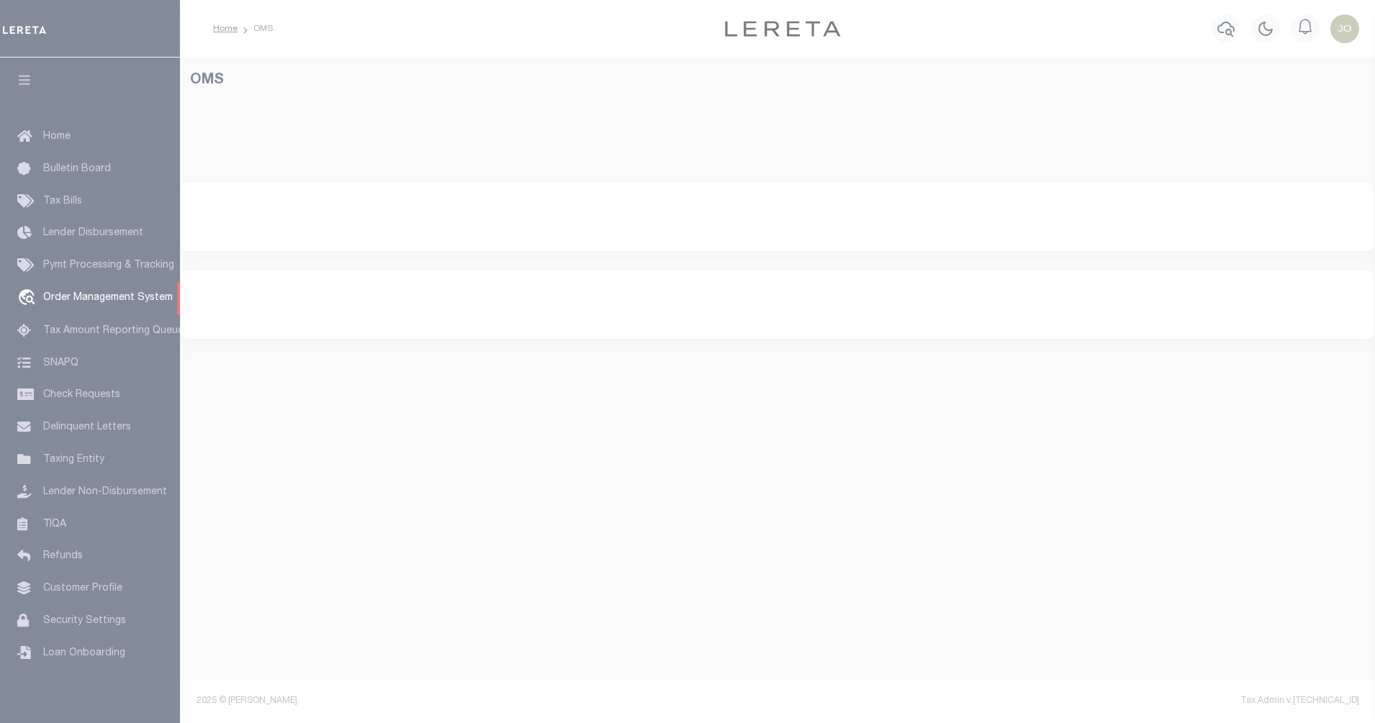
select select "200"
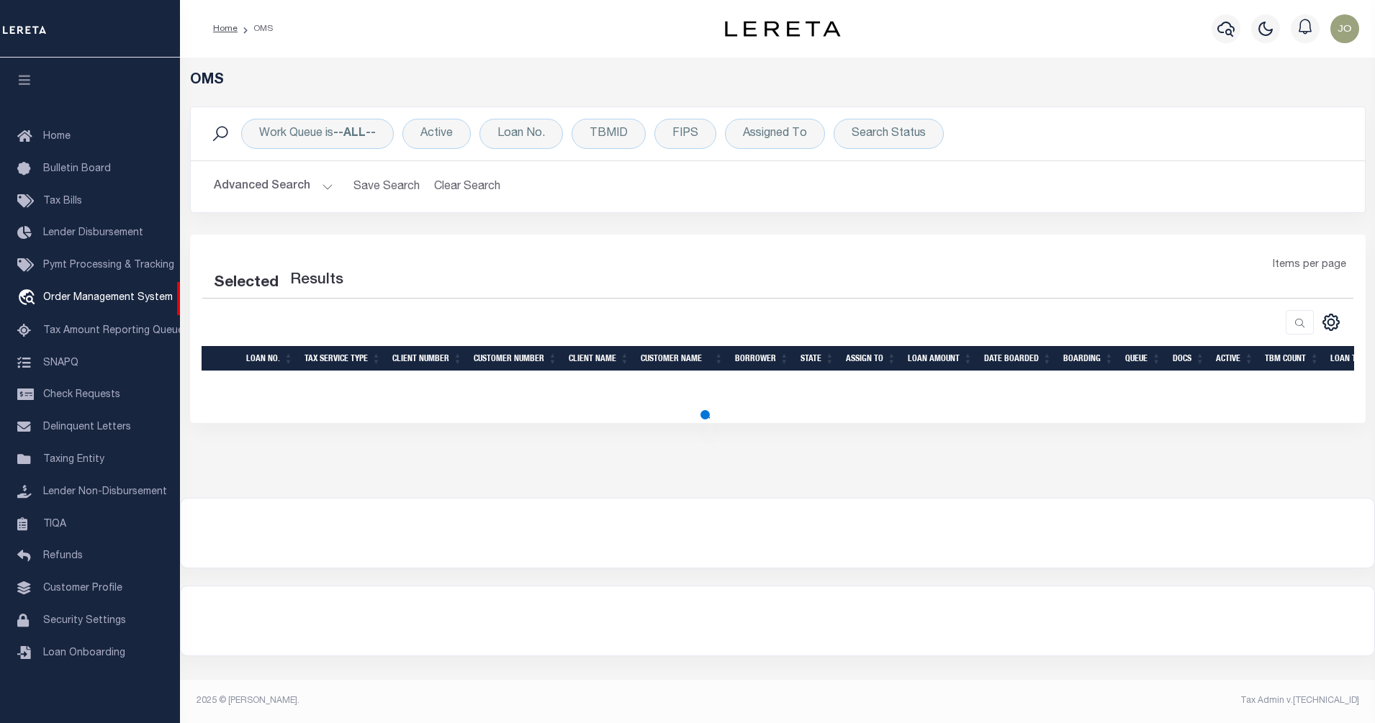
select select "200"
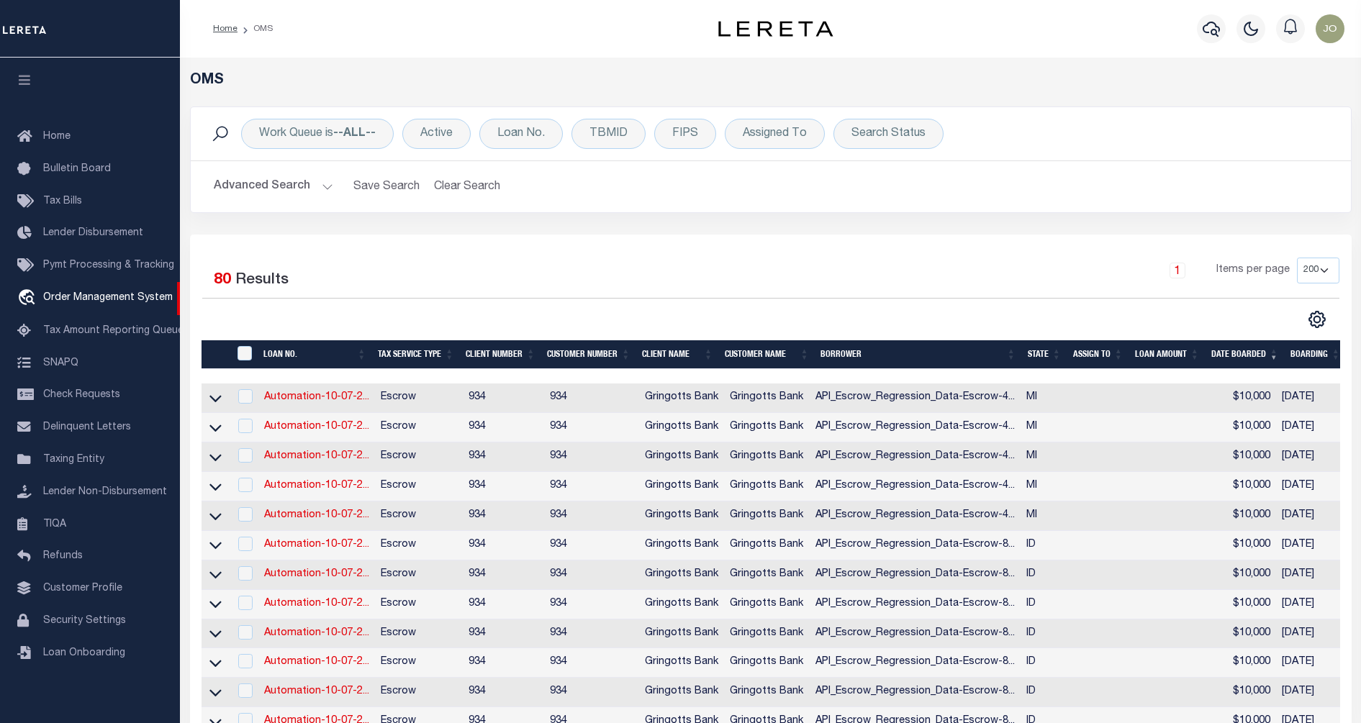
click at [906, 312] on div "CSV Export Selected Print Show Filter Show Search Columns 0: 1: 2: LOAN NO. 3: …" at bounding box center [1055, 319] width 569 height 19
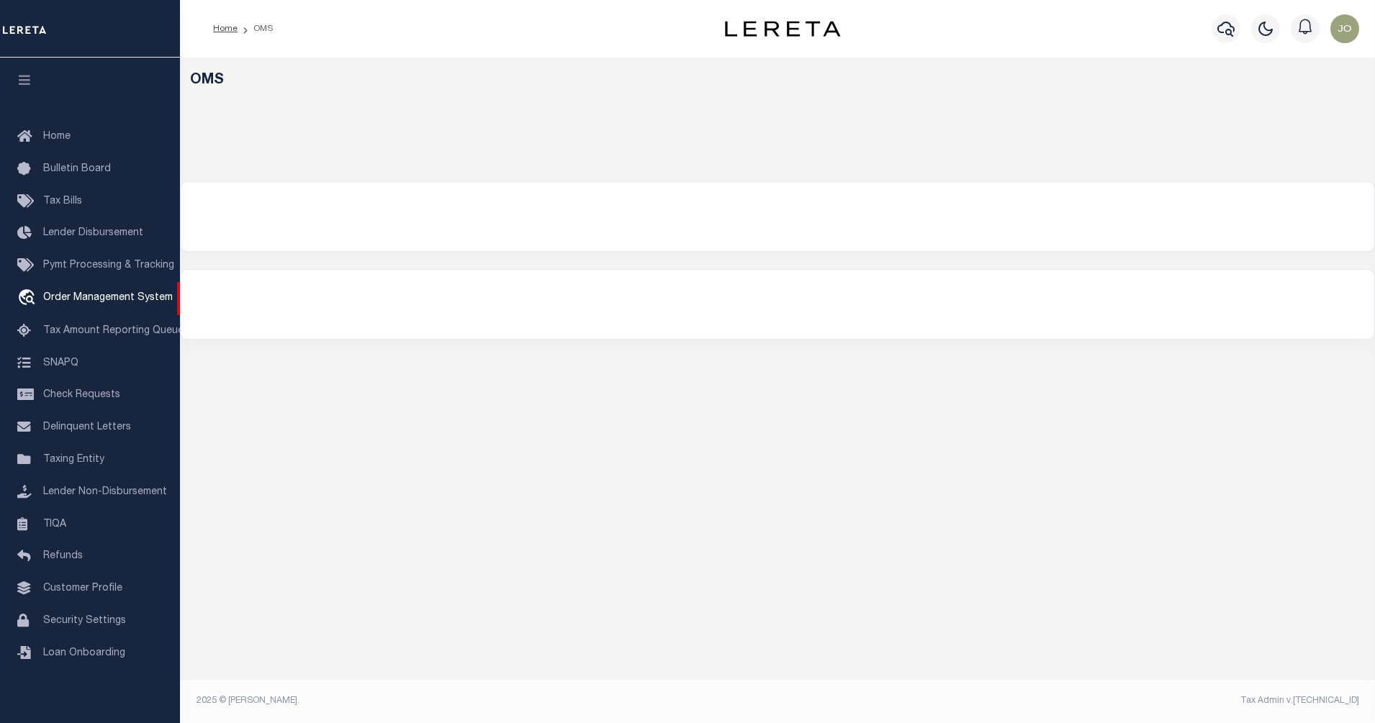
select select "200"
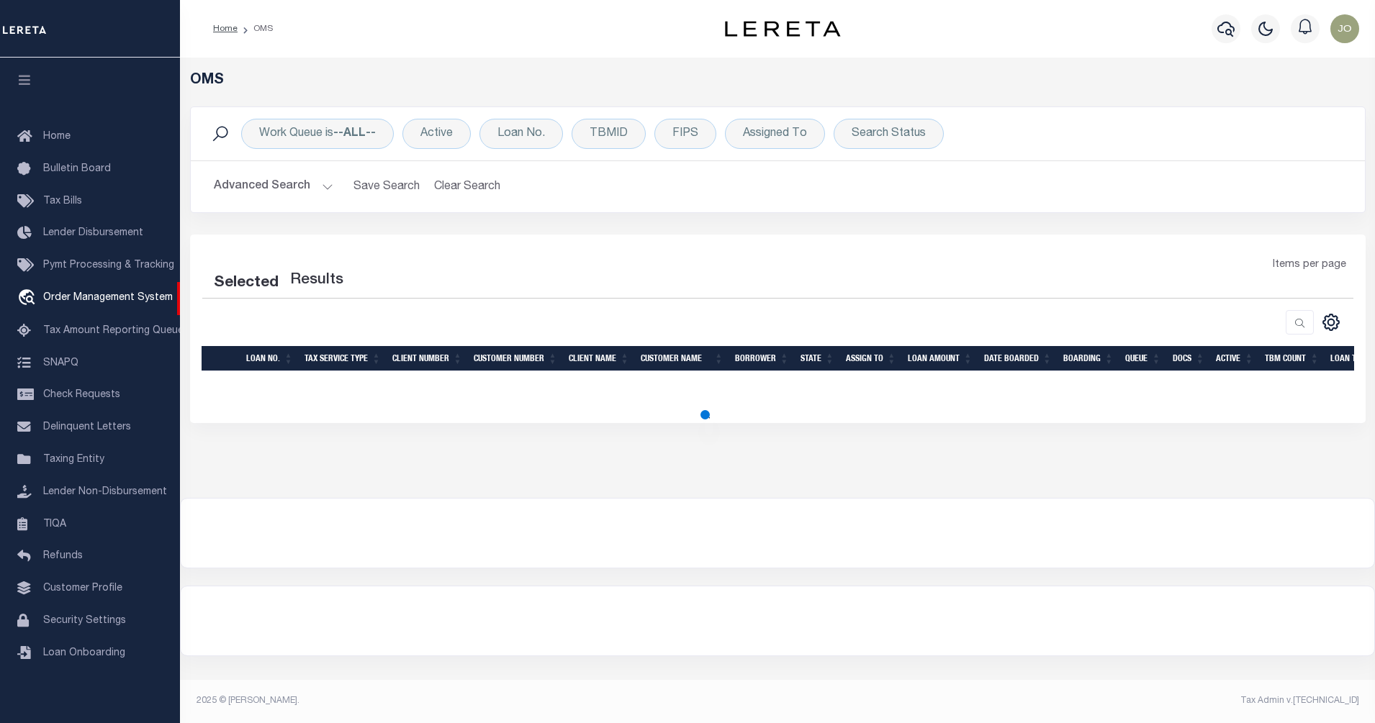
select select "200"
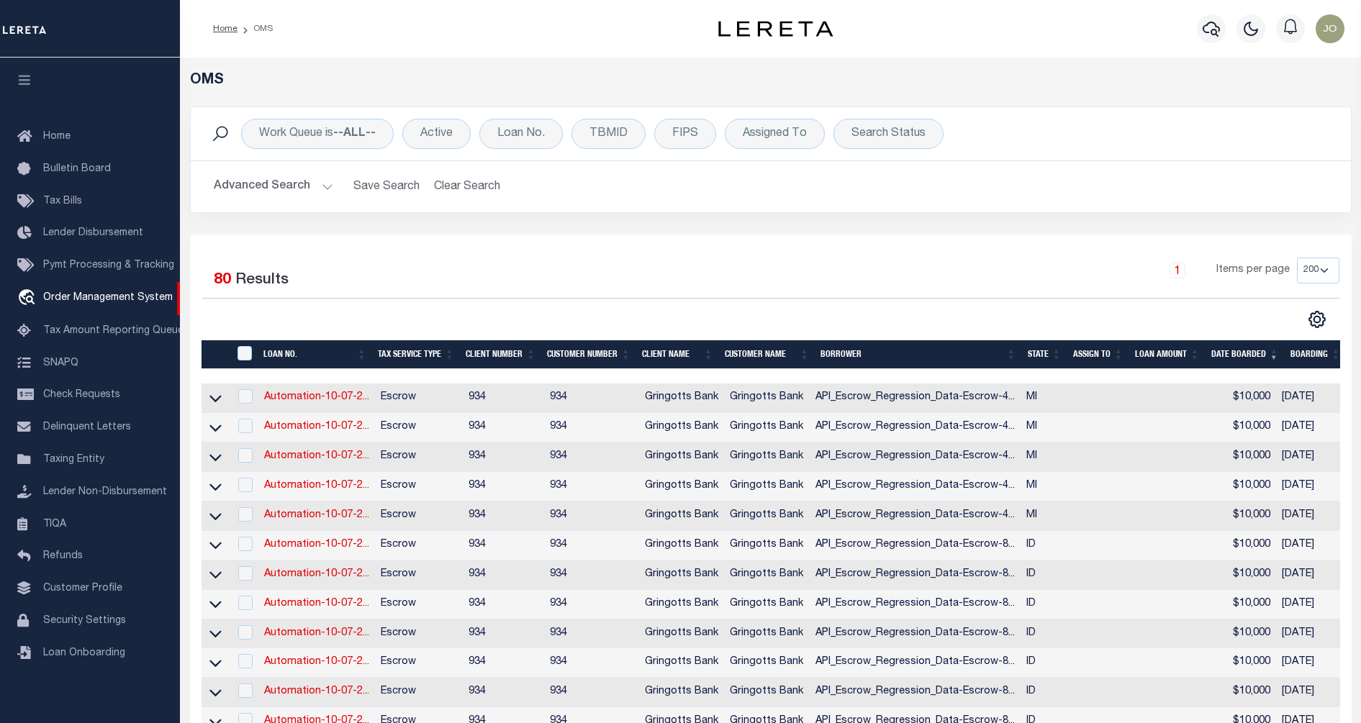
click at [1243, 357] on th "DATE BOARDED" at bounding box center [1245, 355] width 79 height 30
click at [674, 299] on div "Selected 80 Results 1 Items per page 10 25 50 100 200" at bounding box center [771, 293] width 1160 height 71
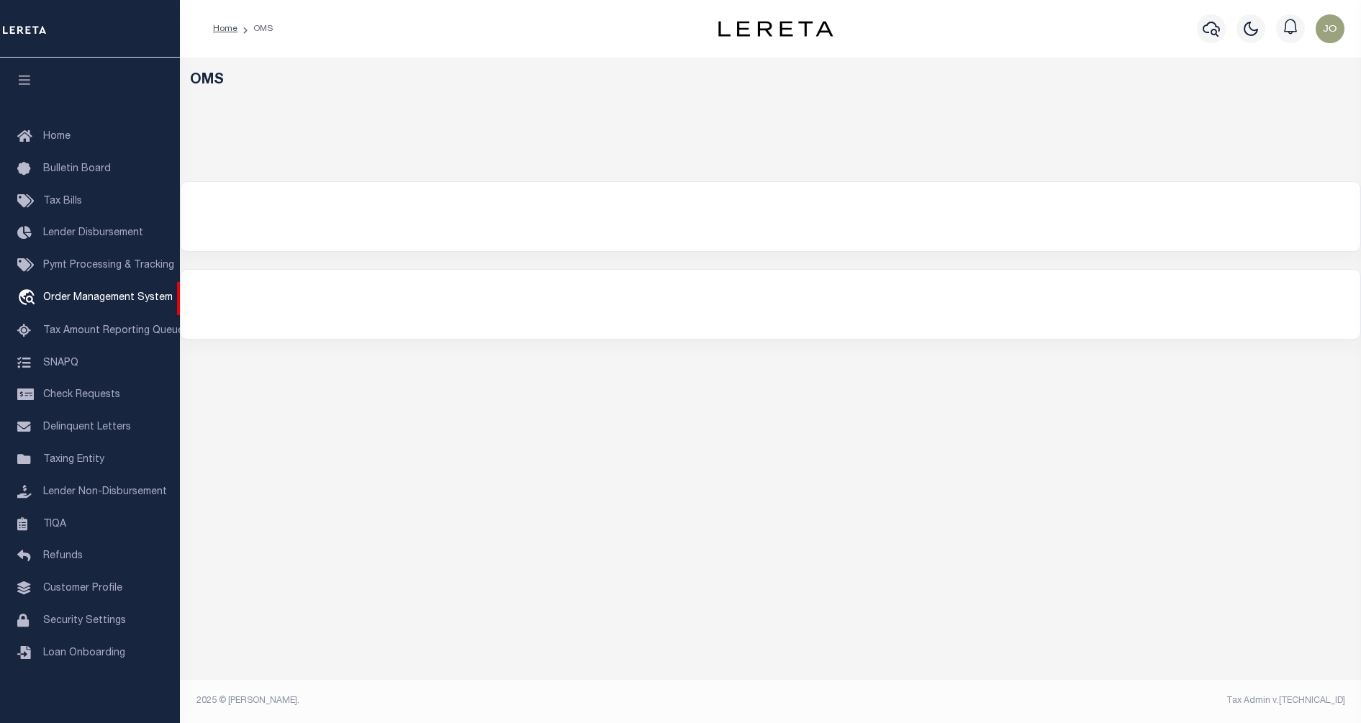
select select "200"
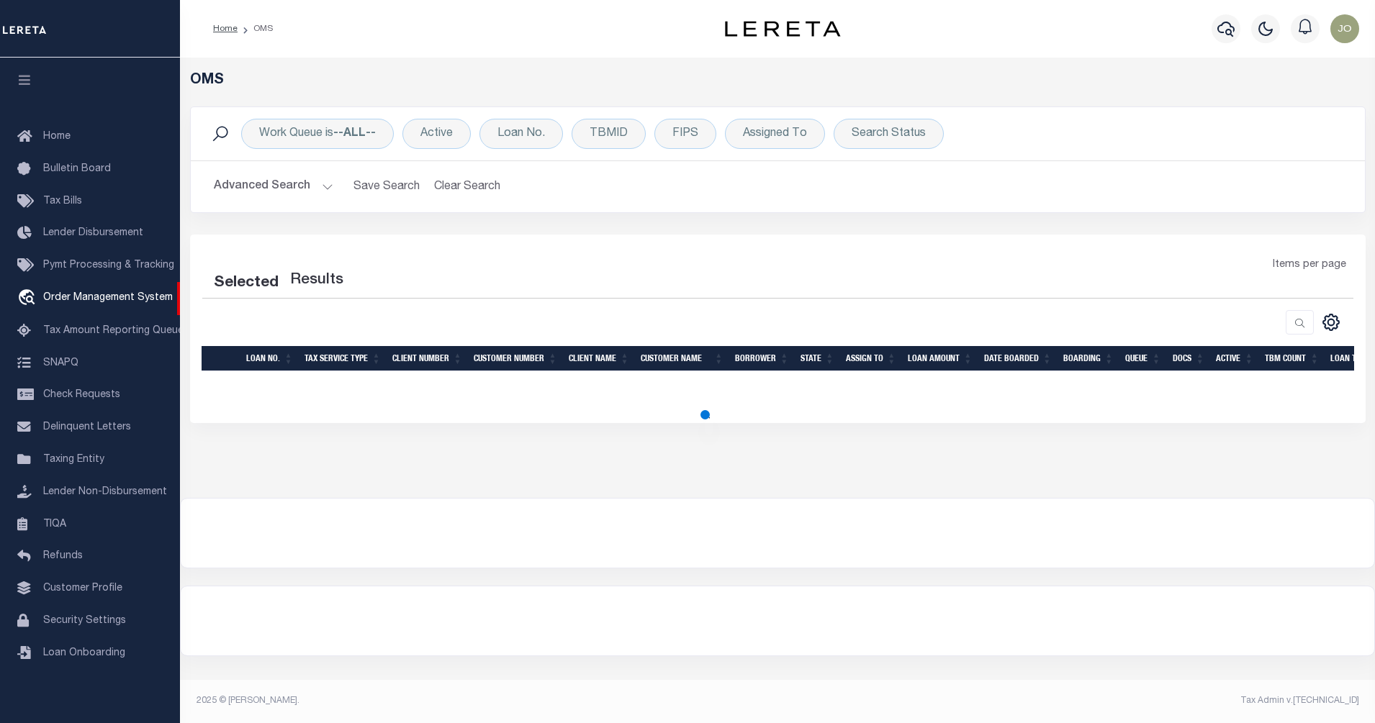
select select "200"
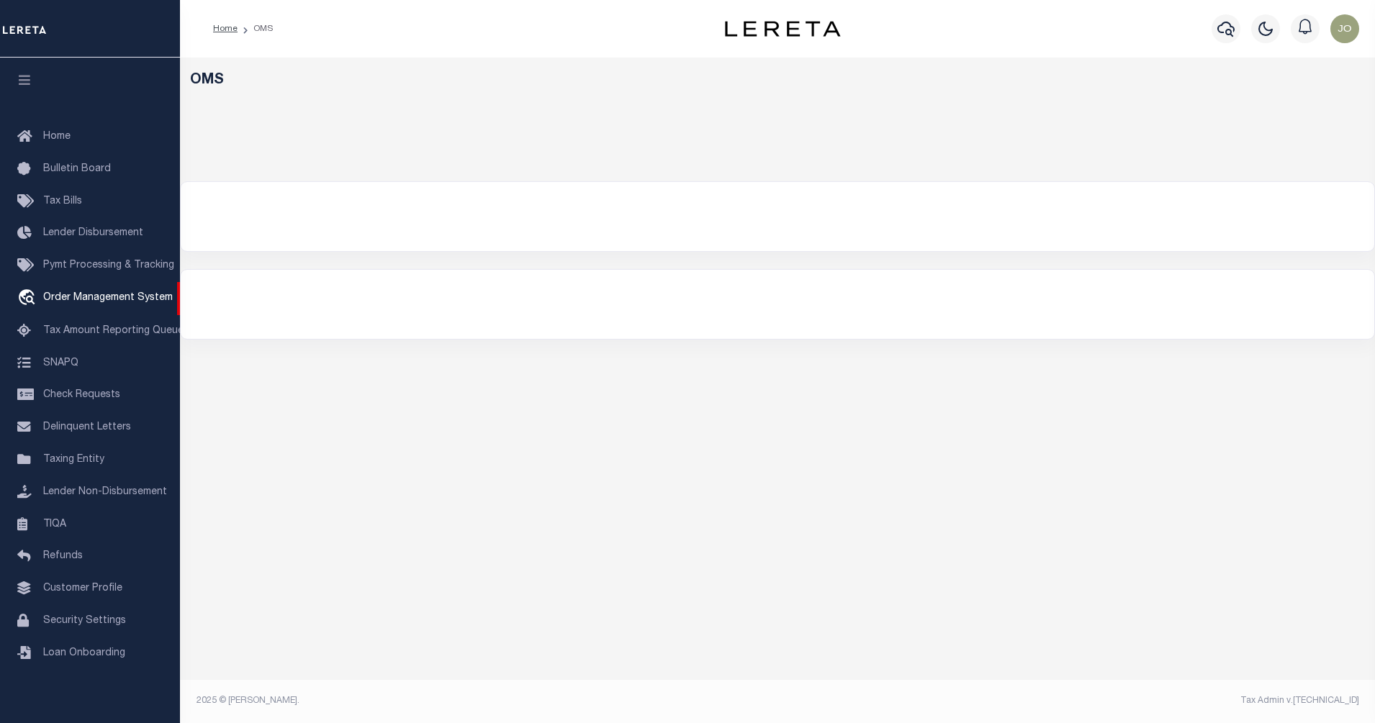
select select "200"
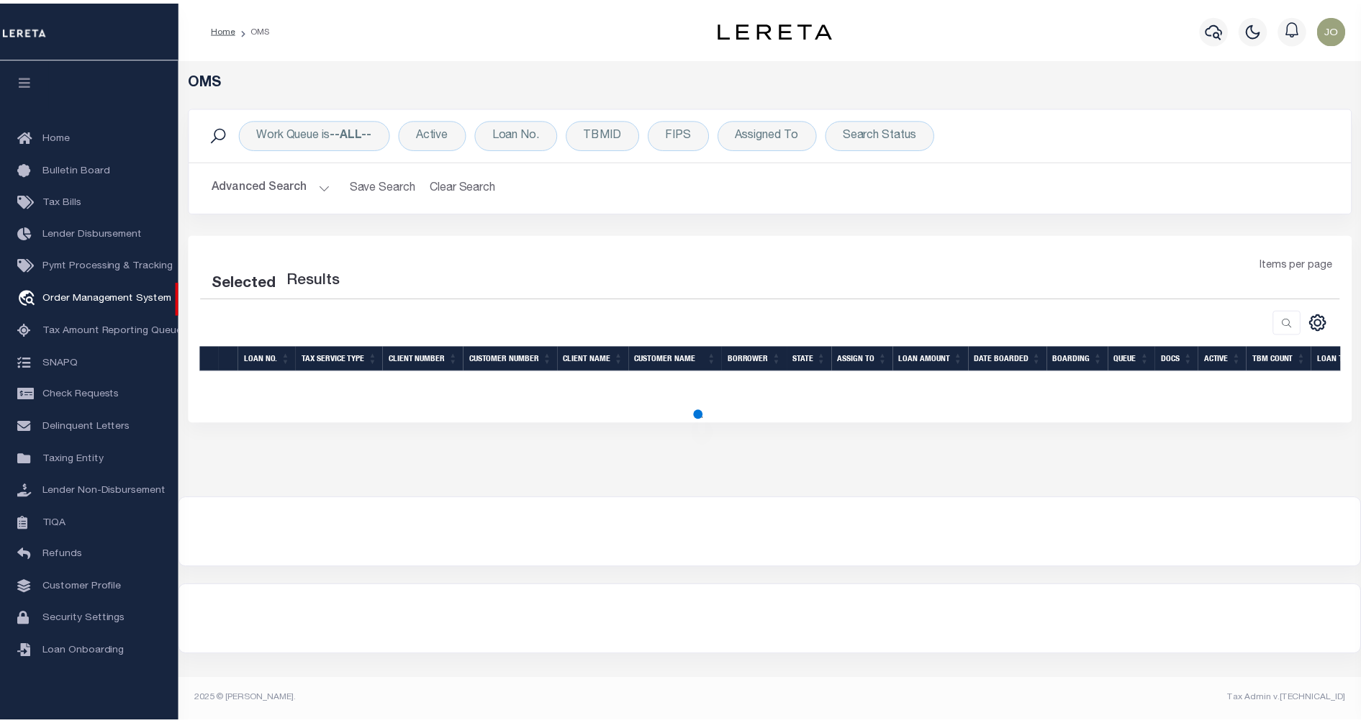
select select "200"
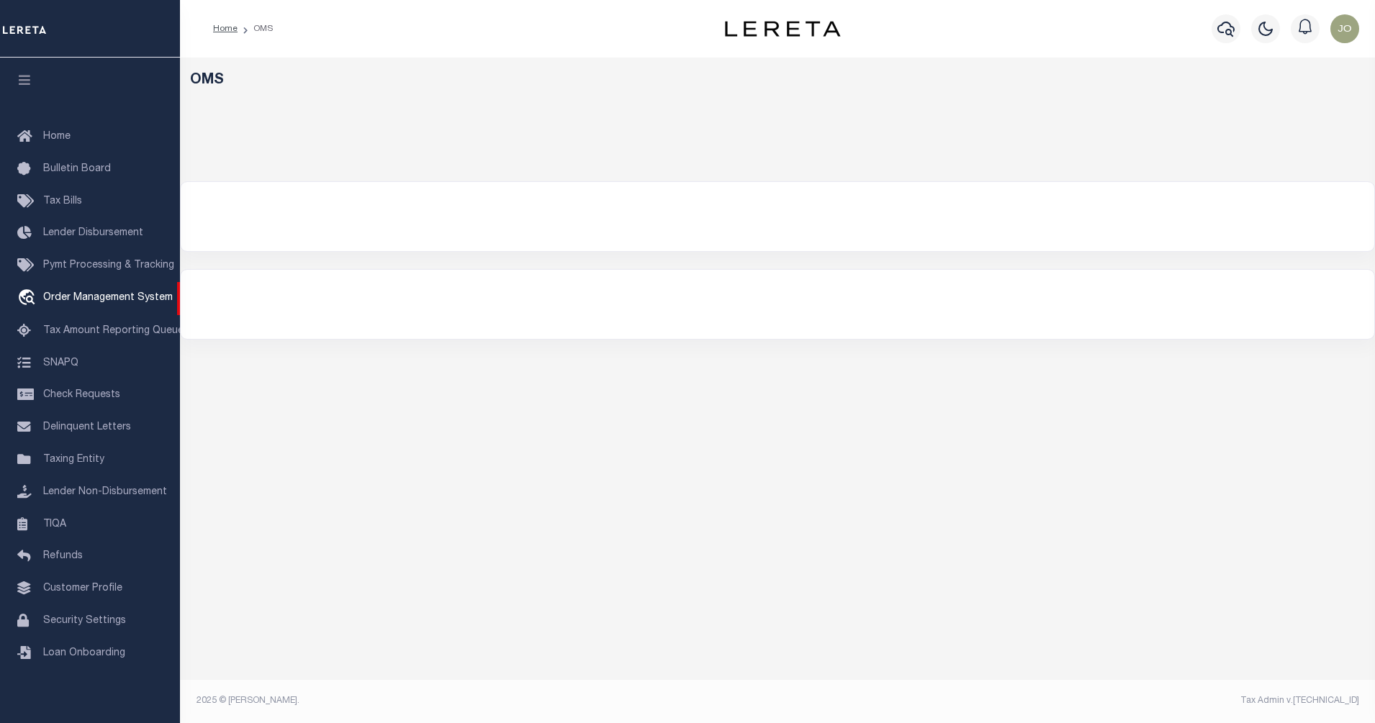
select select "200"
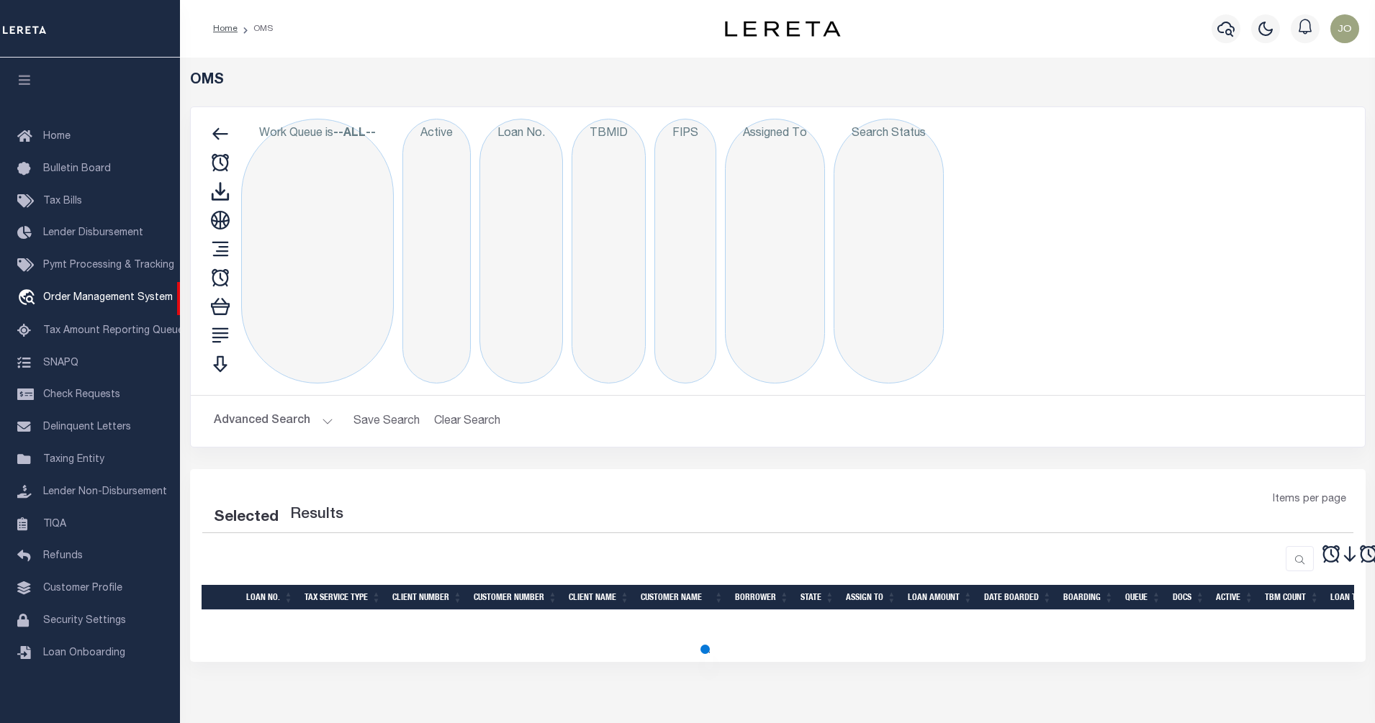
select select "200"
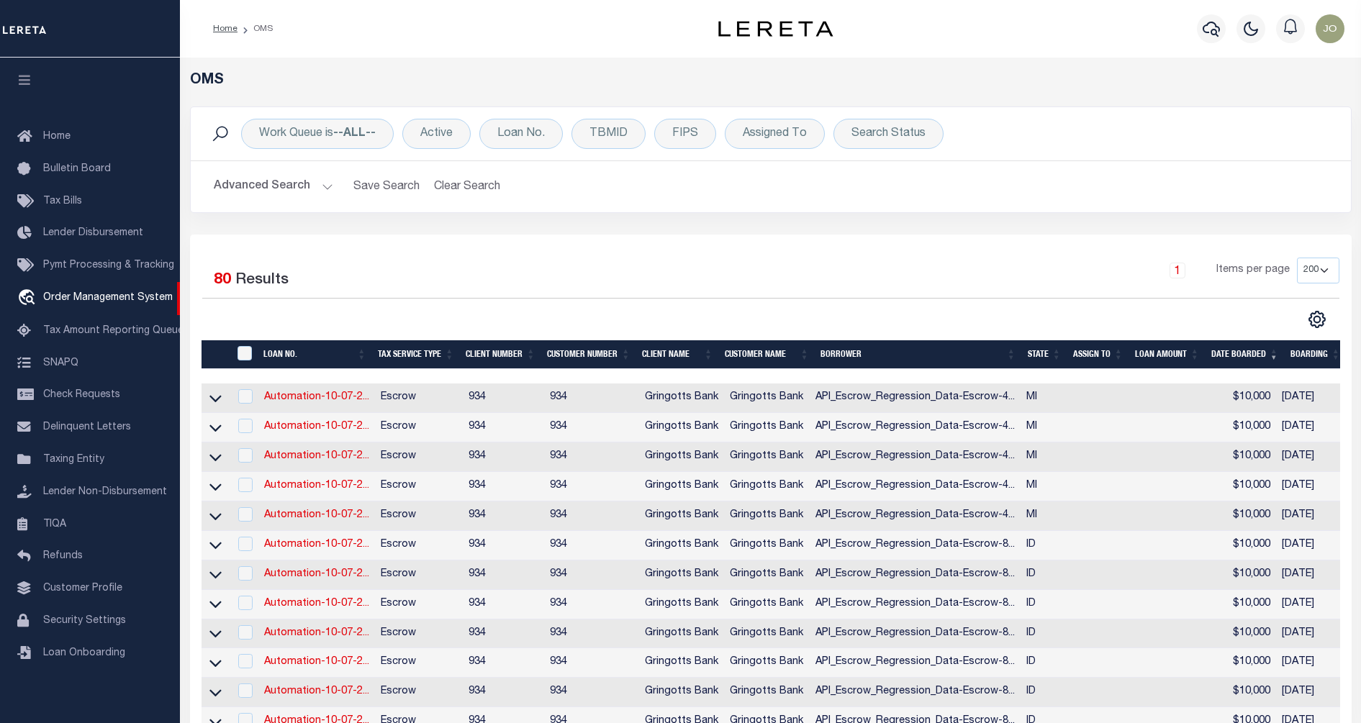
click at [587, 318] on div at bounding box center [486, 319] width 569 height 19
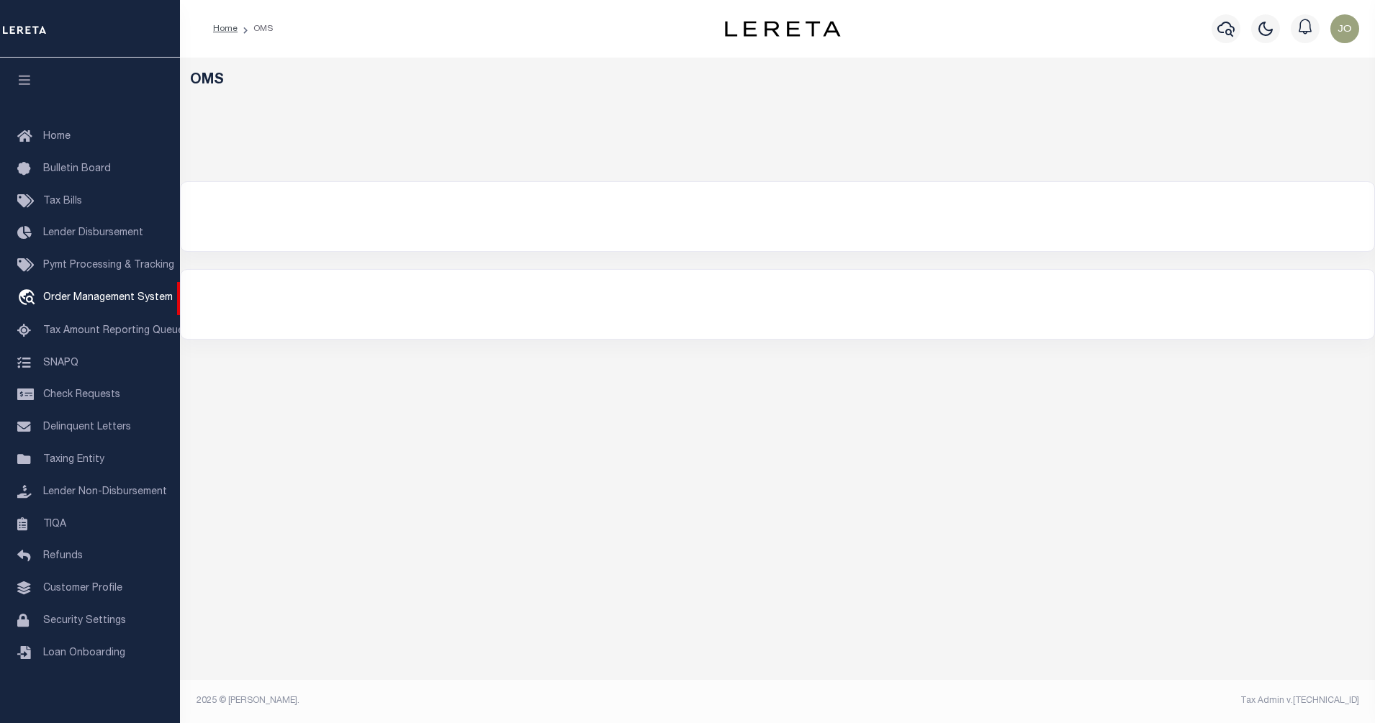
select select "200"
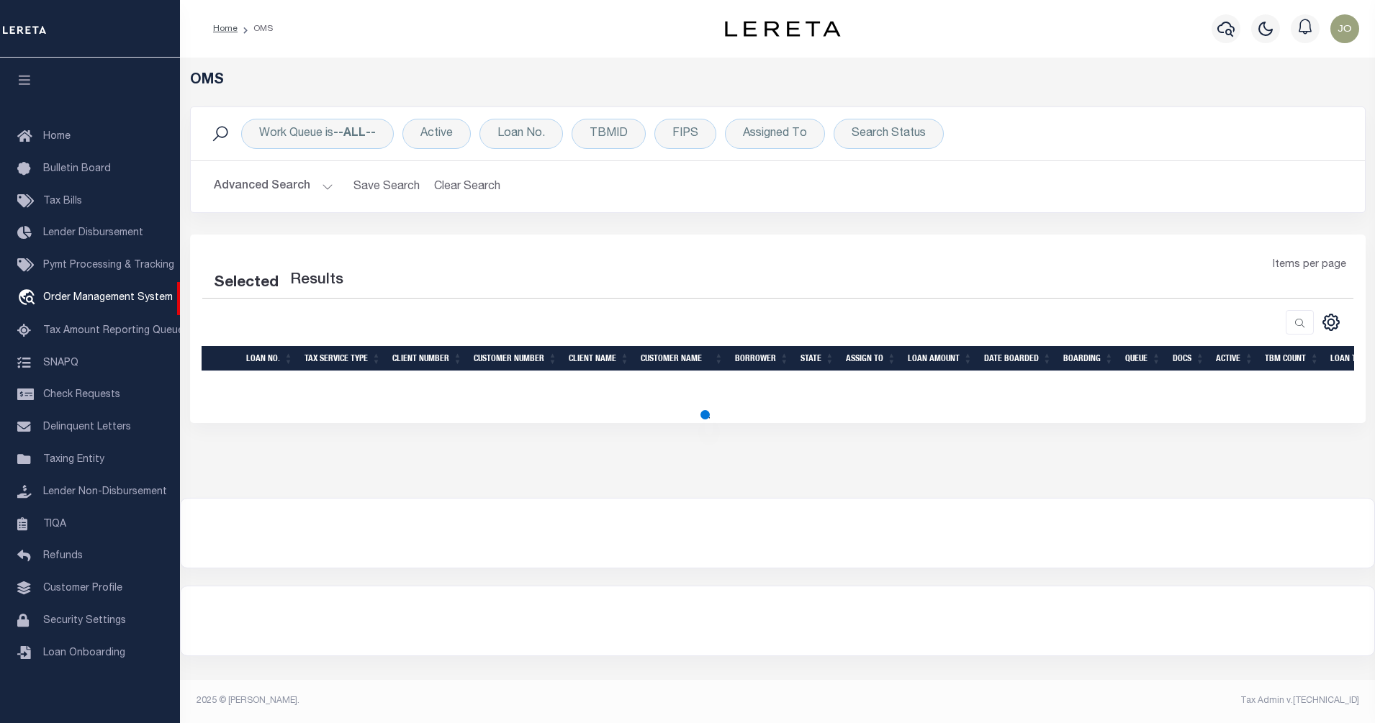
select select "200"
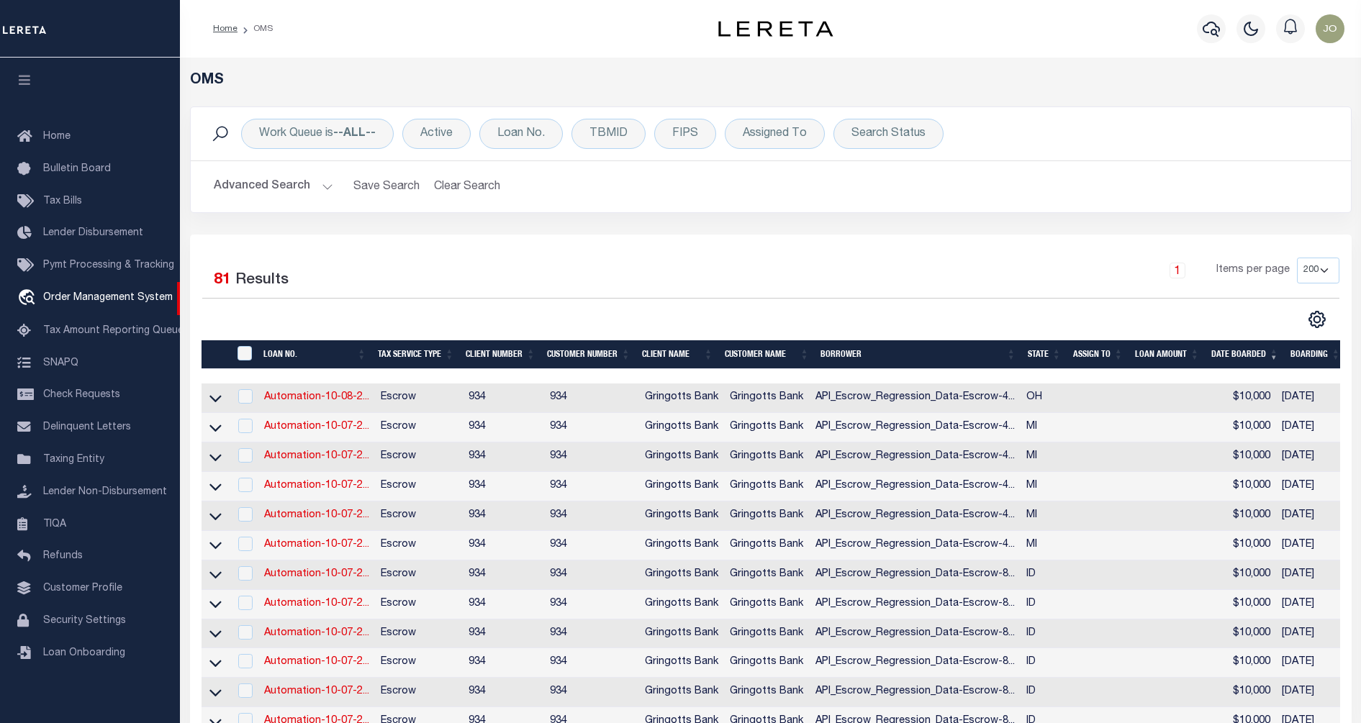
click at [706, 293] on div "1 Items per page 10 25 50 100 200" at bounding box center [916, 276] width 848 height 37
click at [936, 291] on div "1 Items per page 10 25 50 100 200" at bounding box center [916, 276] width 848 height 37
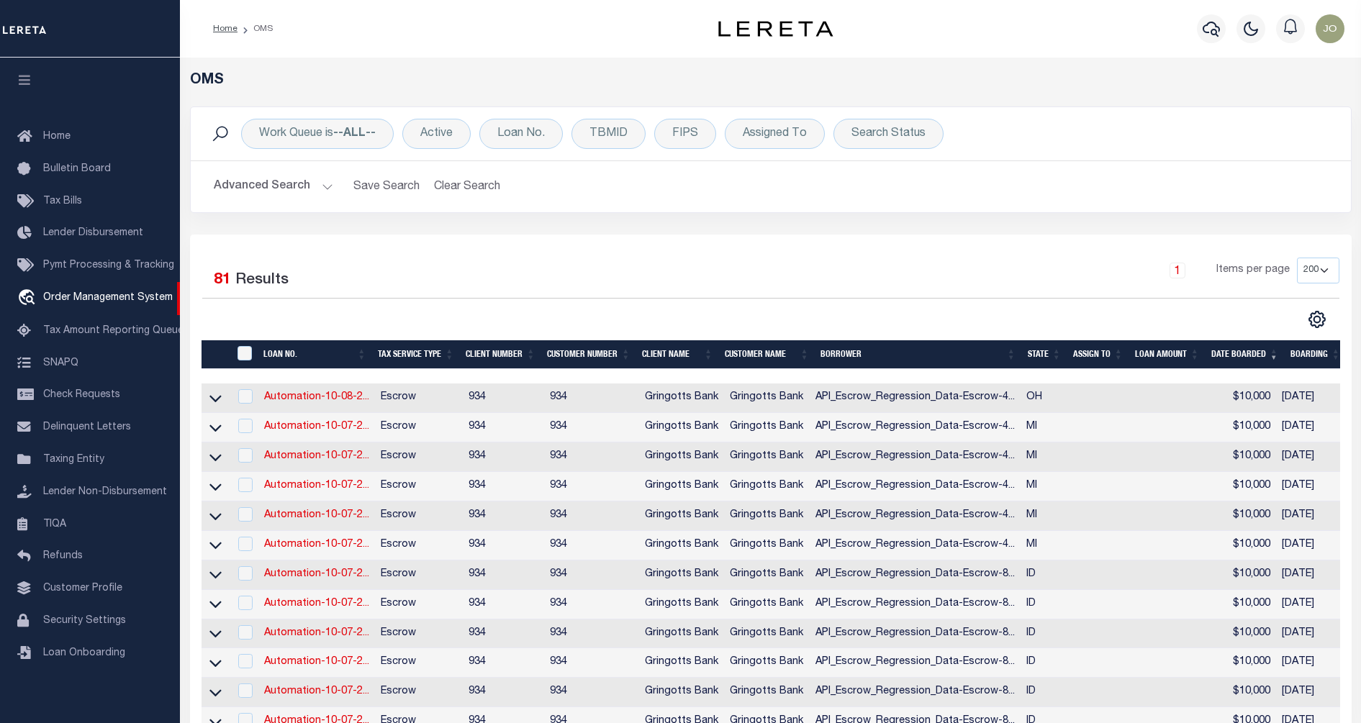
drag, startPoint x: 215, startPoint y: 395, endPoint x: 285, endPoint y: 394, distance: 70.5
click at [215, 395] on icon at bounding box center [215, 398] width 12 height 15
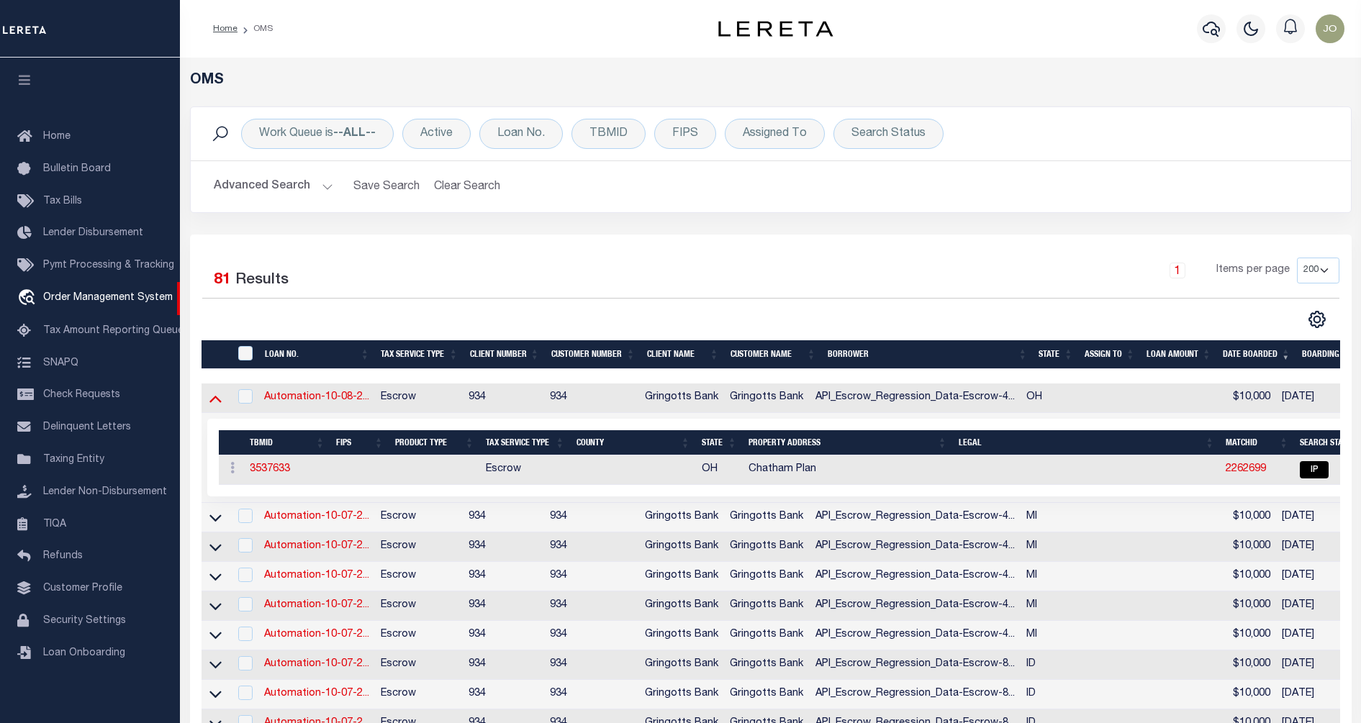
click at [212, 397] on icon at bounding box center [215, 398] width 12 height 15
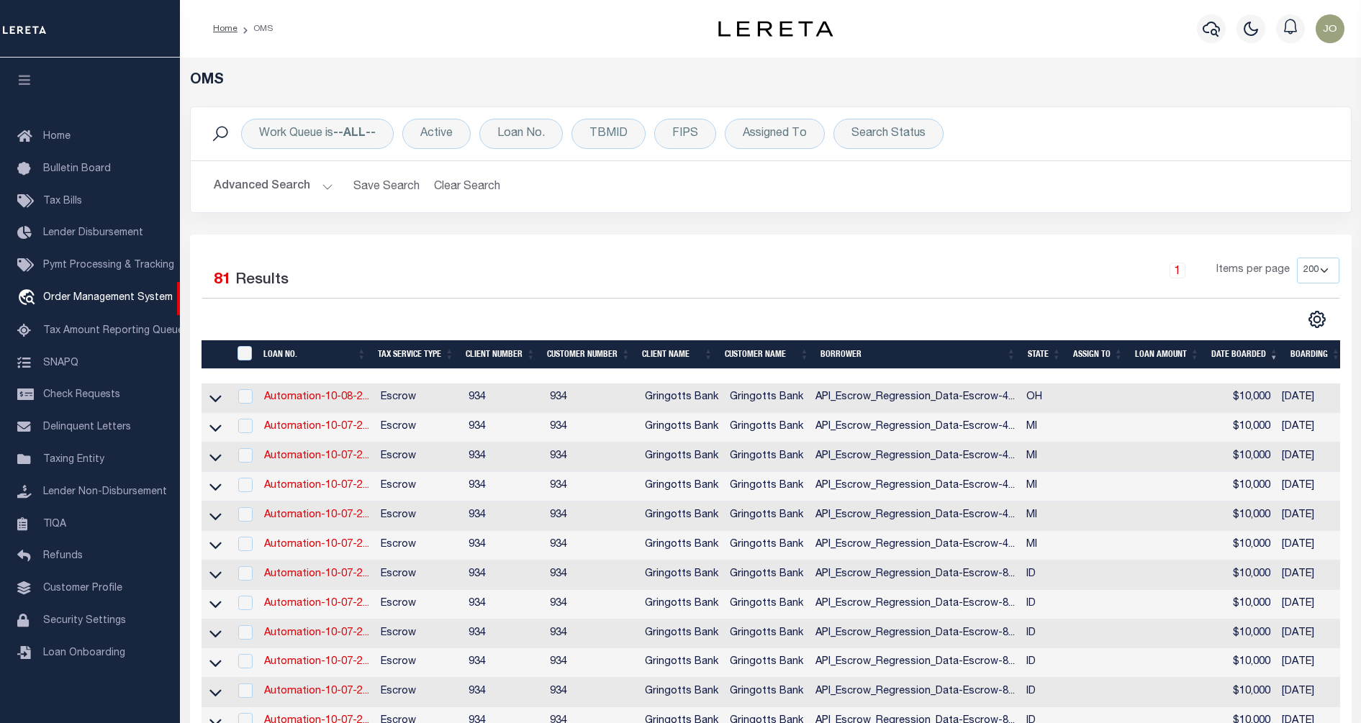
click at [489, 285] on div "1 Items per page 10 25 50 100 200" at bounding box center [916, 278] width 870 height 40
click at [220, 406] on icon at bounding box center [215, 398] width 12 height 15
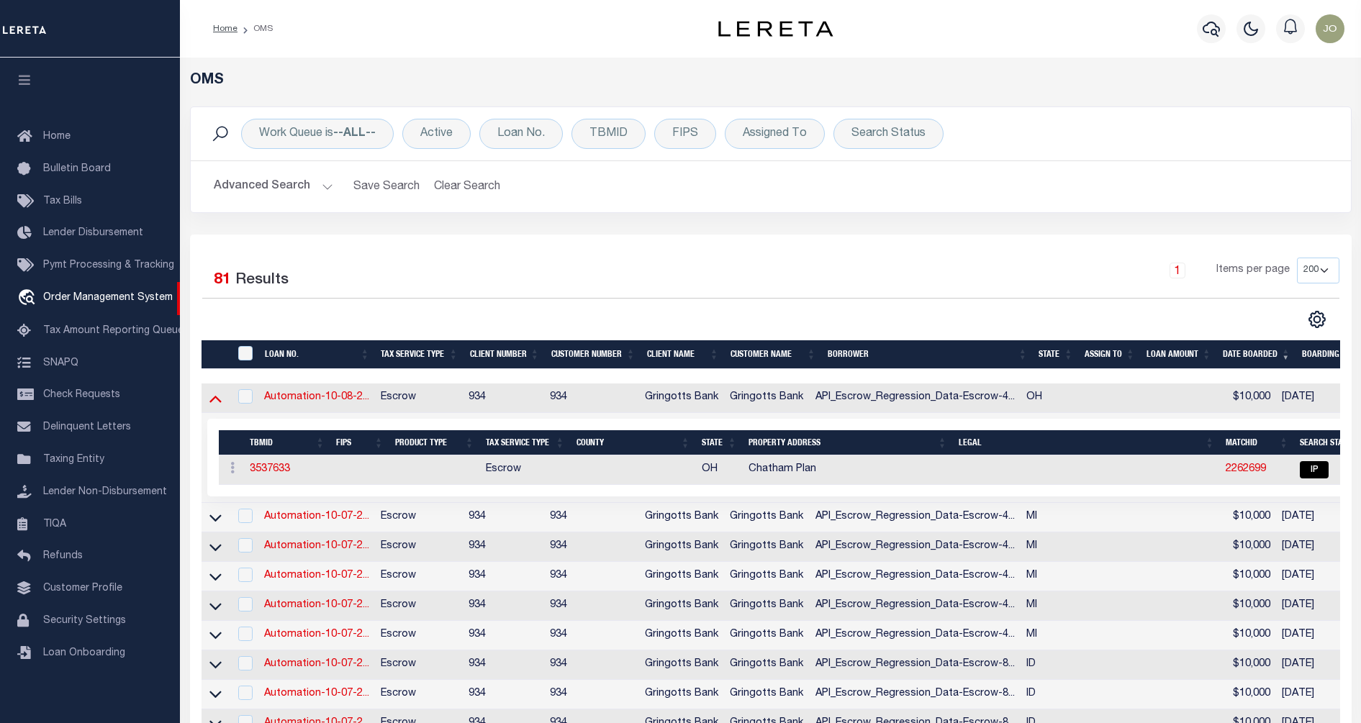
click at [220, 403] on icon at bounding box center [215, 399] width 12 height 7
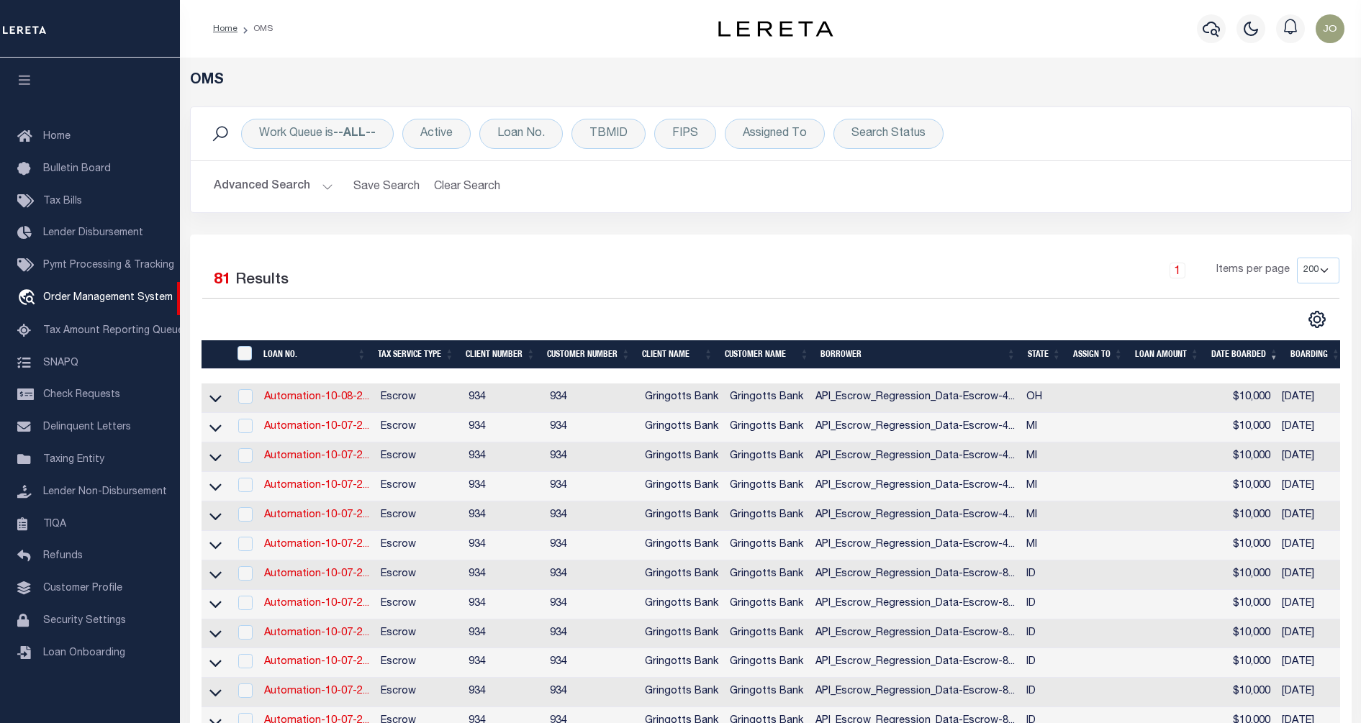
click at [479, 297] on div "Selected 81 Results" at bounding box center [336, 278] width 290 height 40
click at [219, 433] on icon at bounding box center [215, 427] width 12 height 15
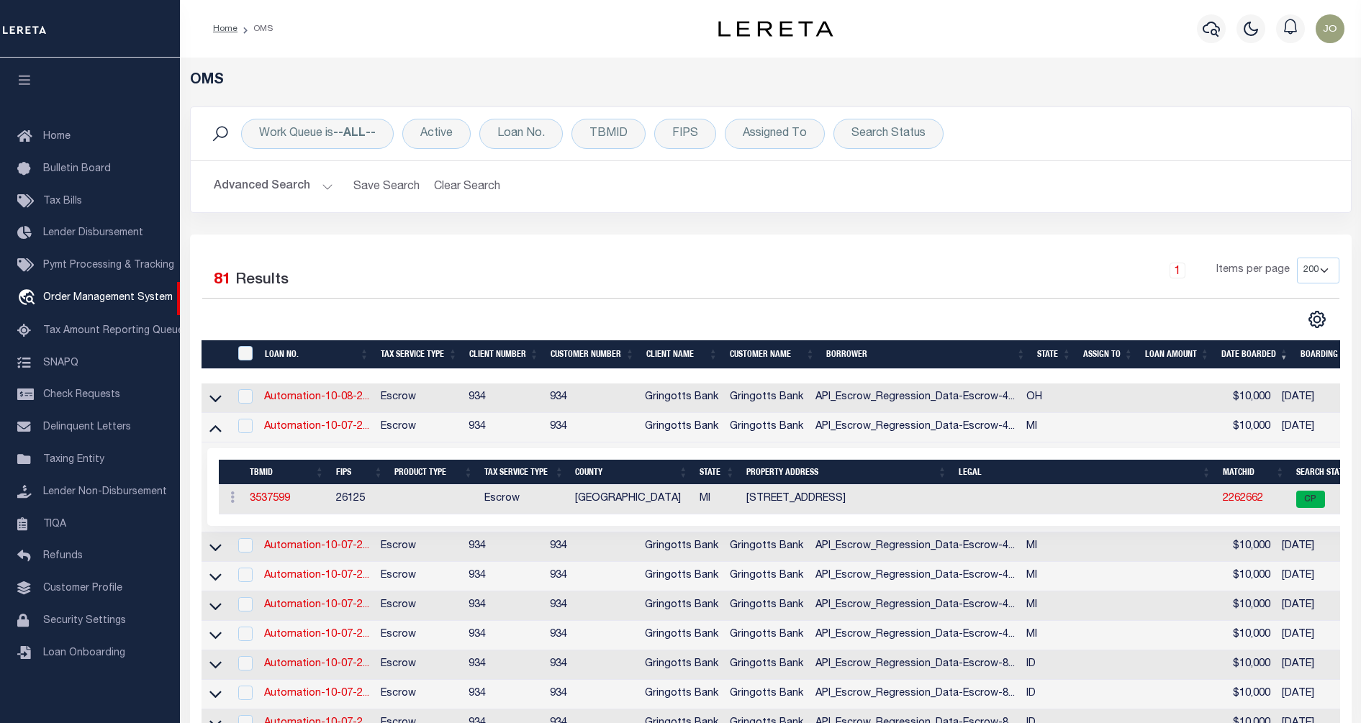
click at [878, 319] on div "CSV Export Selected Print Show Filter Show Search Columns 0: 1: 2: LOAN NO. 3: …" at bounding box center [1055, 319] width 569 height 19
click at [908, 315] on div "CSV Export Selected Print Show Filter Show Search Columns 0: 1: 2: LOAN NO. 3: …" at bounding box center [1055, 319] width 569 height 19
click at [397, 280] on div "Selected 81 Results" at bounding box center [336, 278] width 268 height 40
click at [427, 267] on div "Selected 81 Results" at bounding box center [336, 278] width 268 height 40
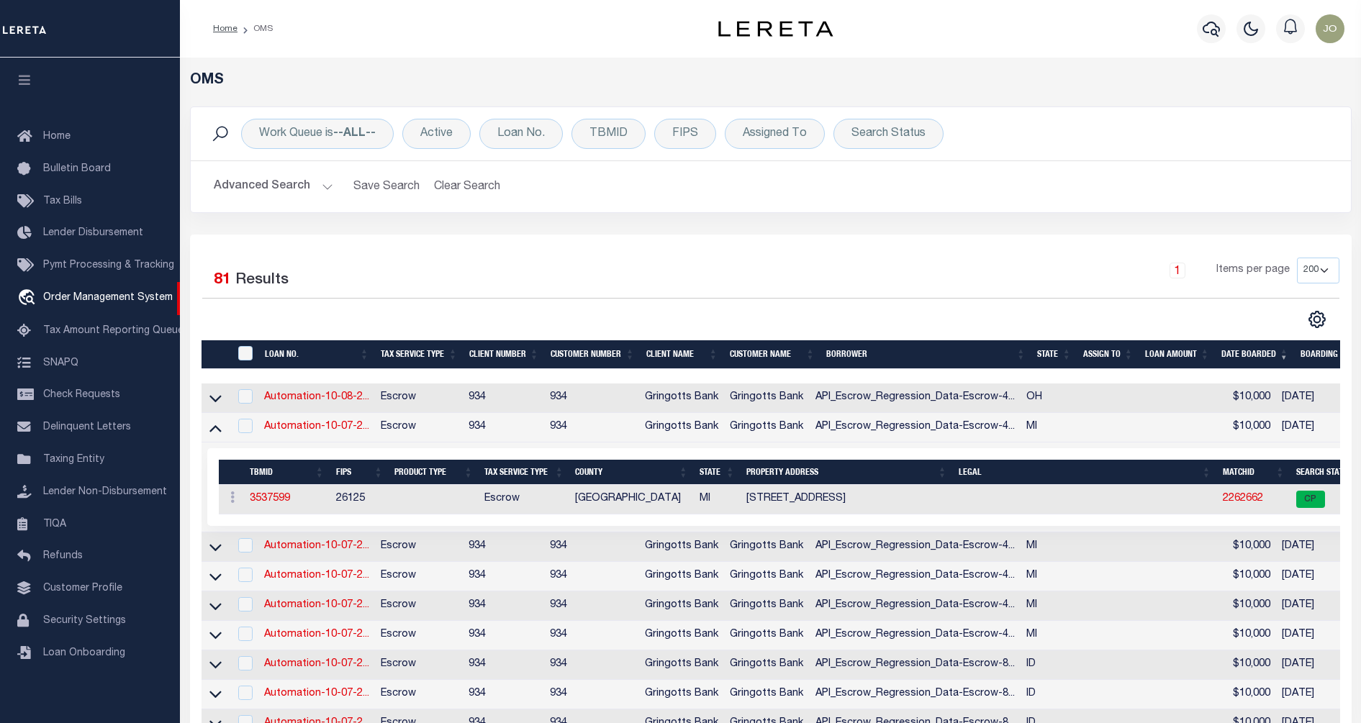
click at [471, 266] on div "Selected 81 Results" at bounding box center [336, 278] width 290 height 40
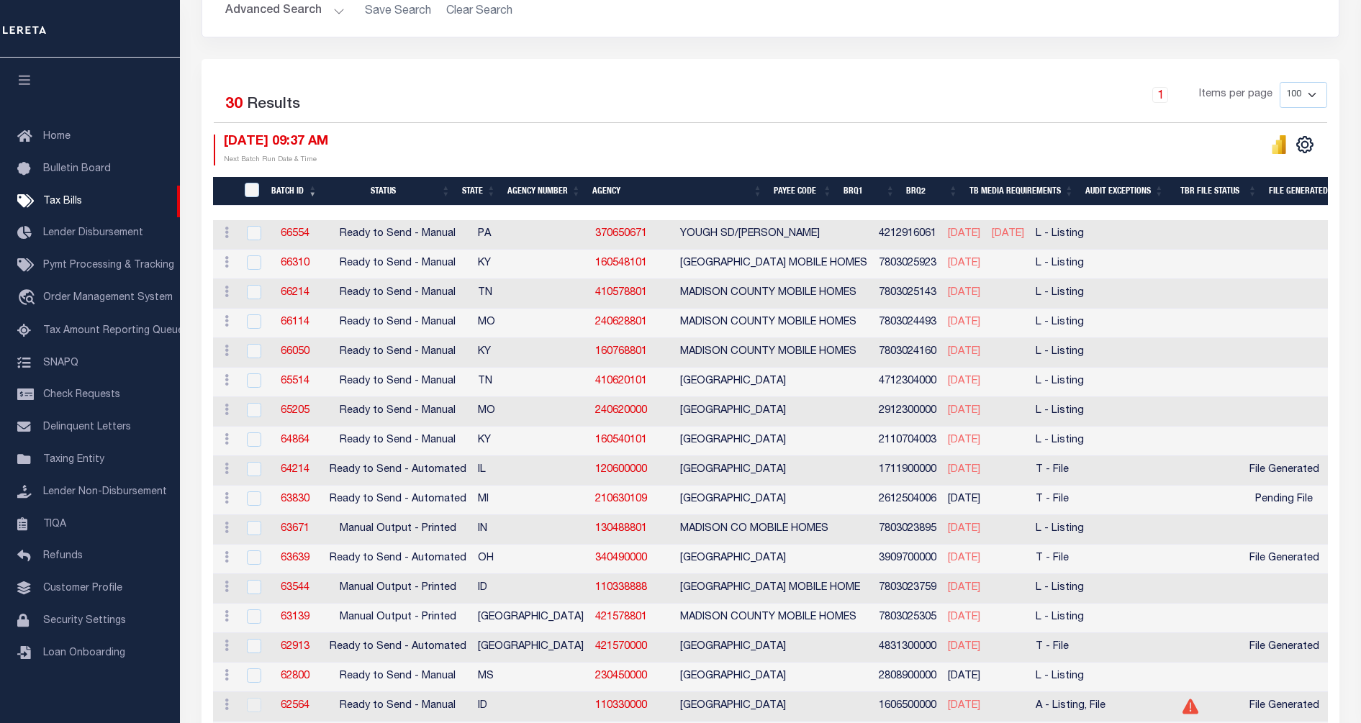
scroll to position [360, 0]
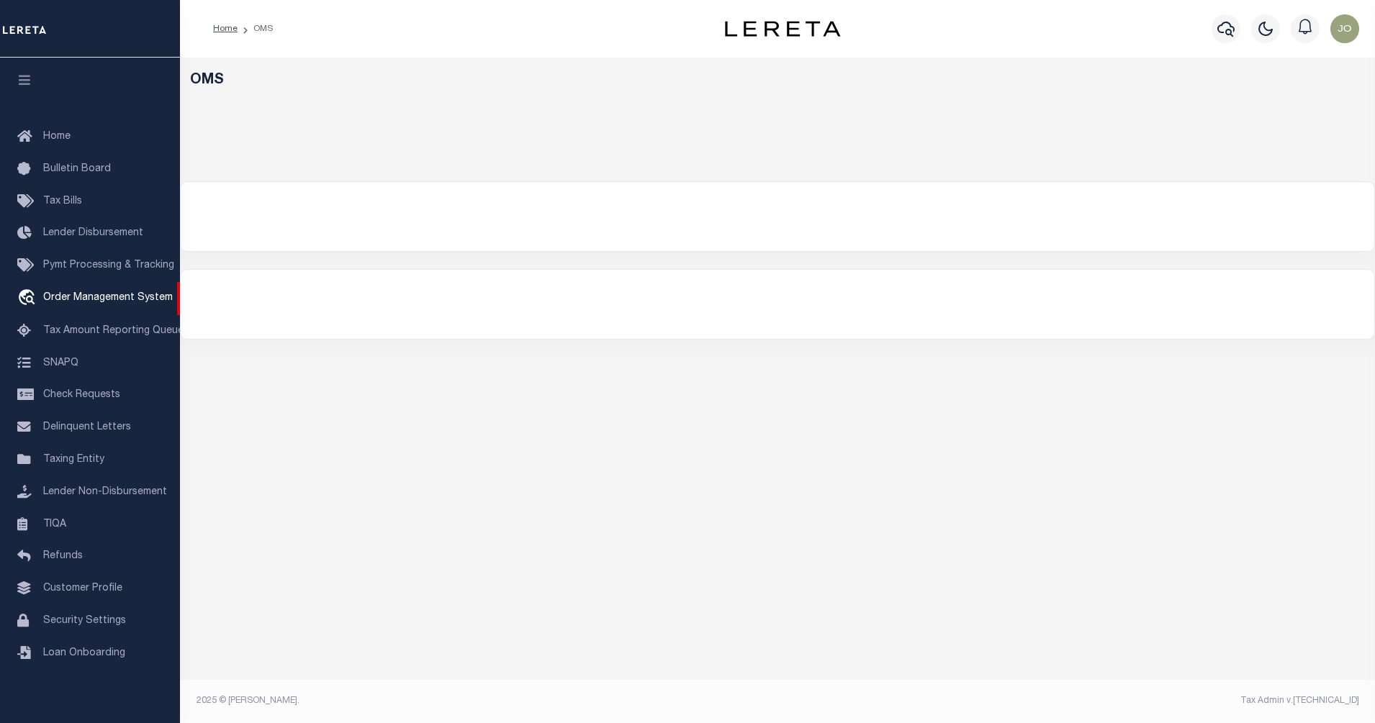
select select "200"
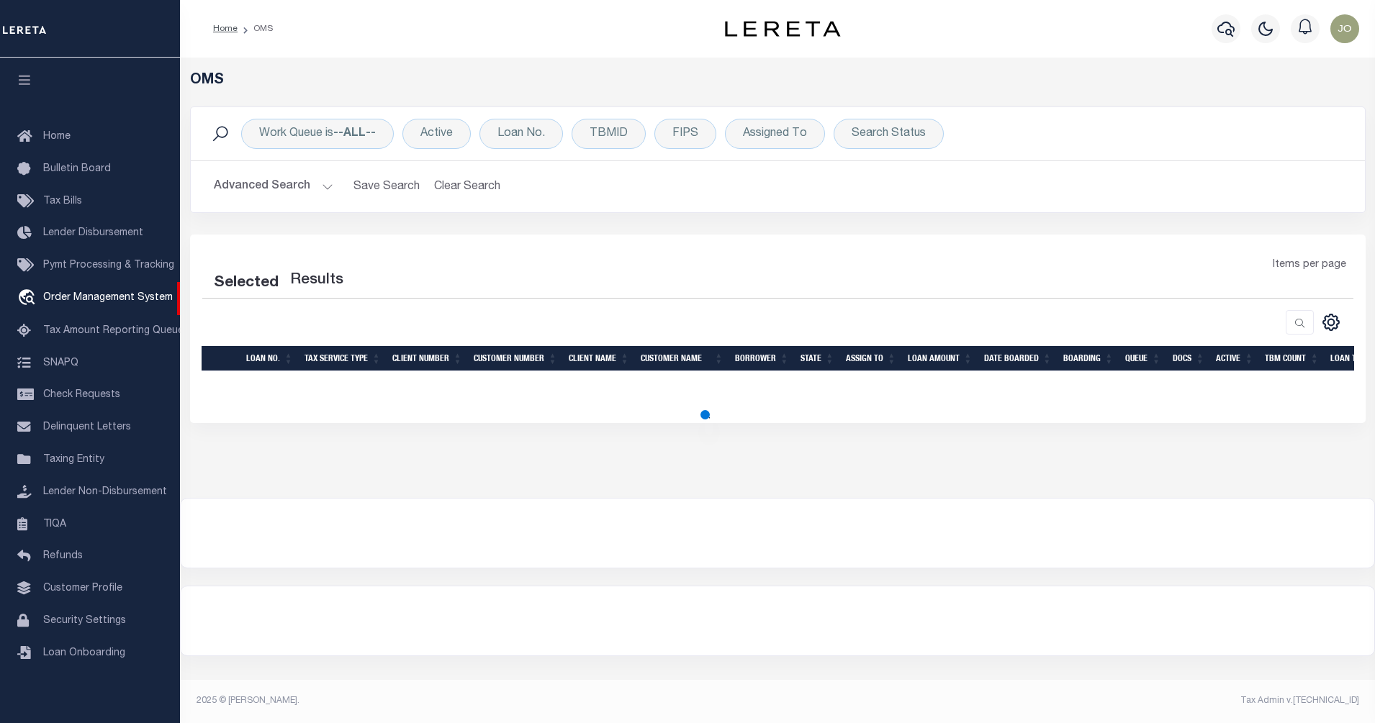
select select "200"
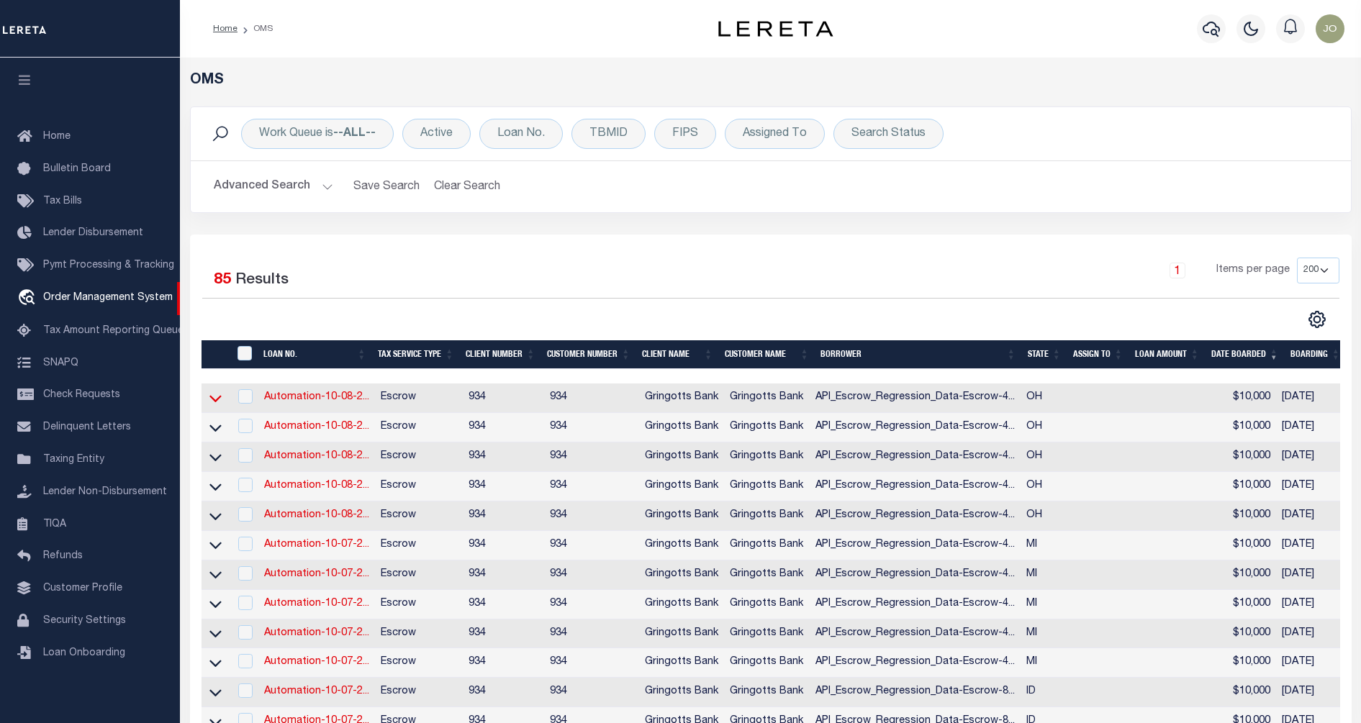
click at [216, 398] on icon at bounding box center [215, 398] width 12 height 15
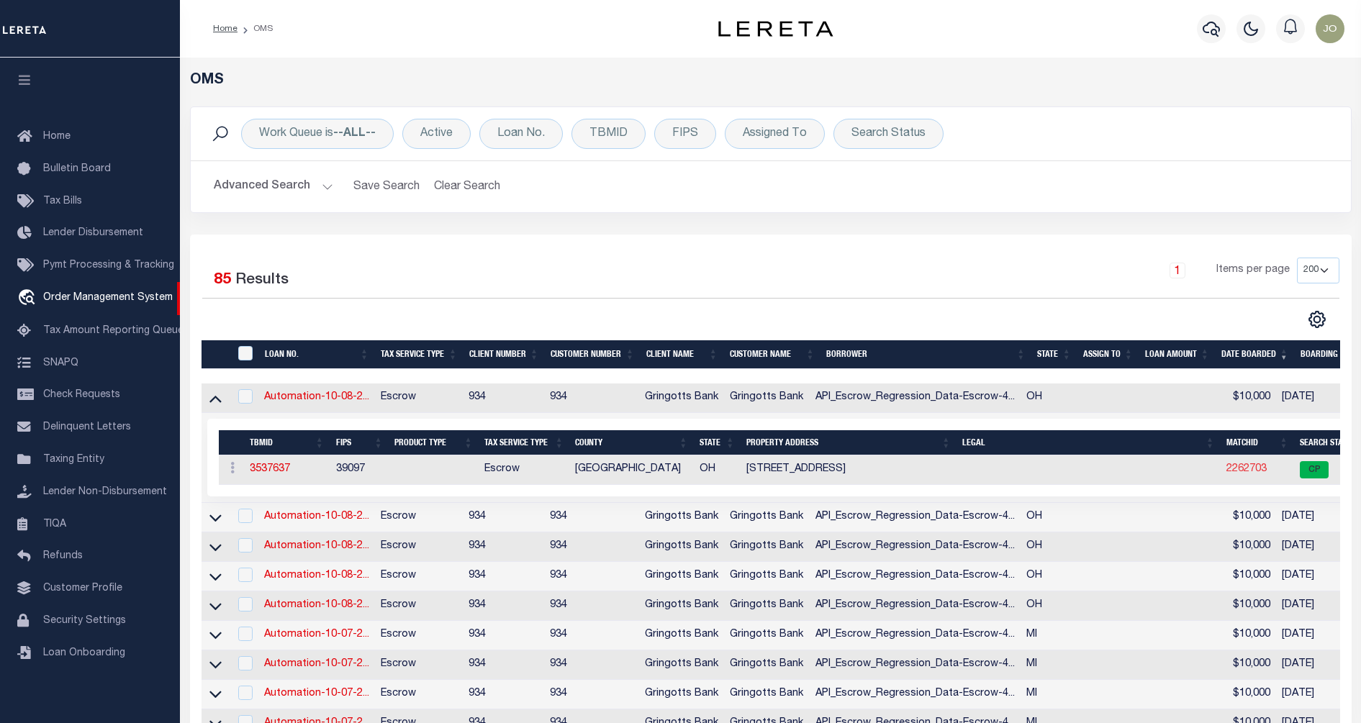
click at [1227, 470] on link "2262703" at bounding box center [1247, 469] width 40 height 10
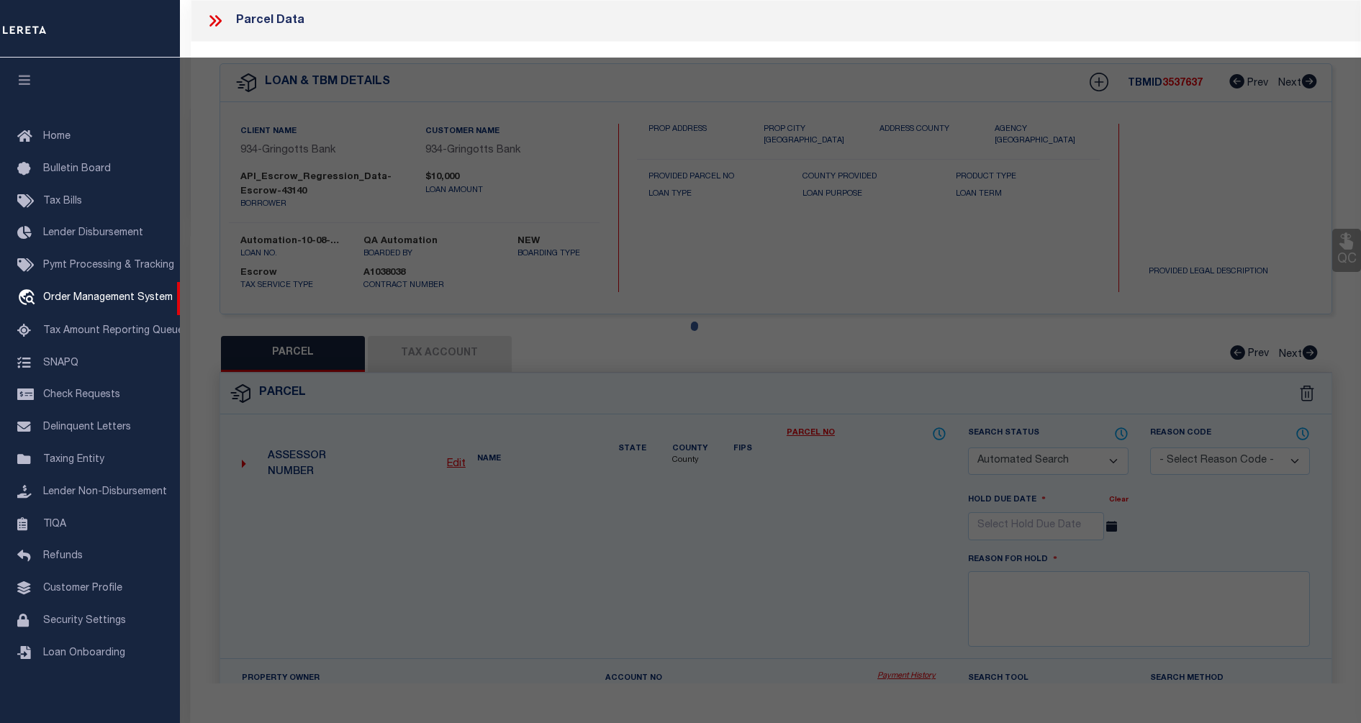
checkbox input "false"
select select "CP"
type input "[PERSON_NAME]"
select select "ATL"
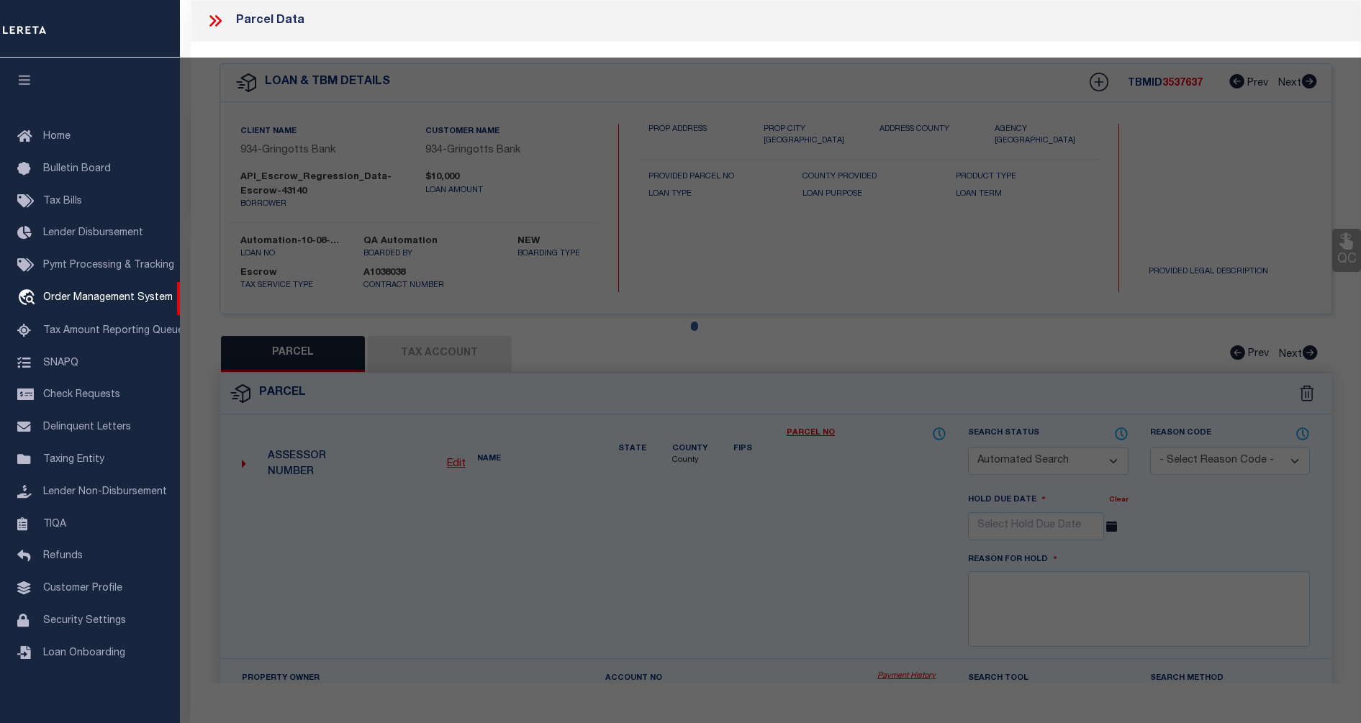
select select "ADD"
type input "[STREET_ADDRESS]"
checkbox input "false"
type input "[GEOGRAPHIC_DATA]"
type textarea ".801A 6000"
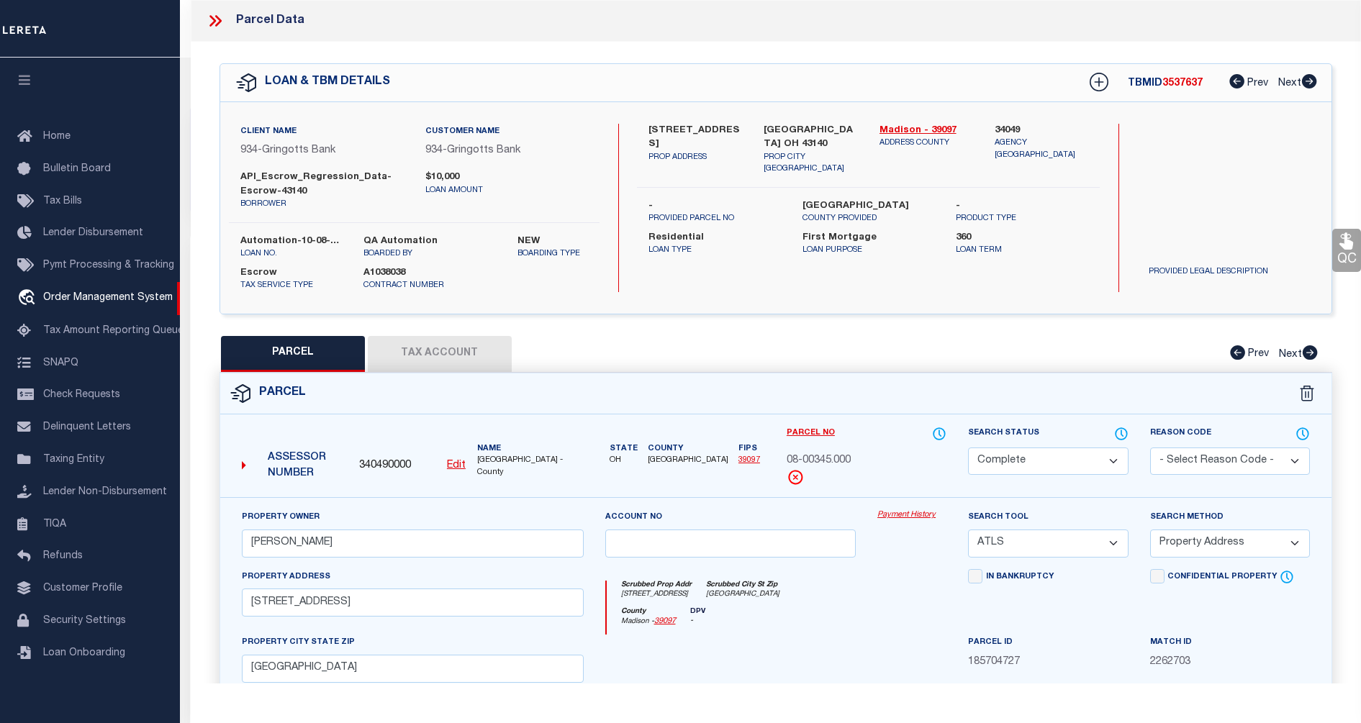
click at [206, 204] on div "QC QC QC" at bounding box center [776, 484] width 1170 height 885
click at [191, 185] on div "QC QC QC" at bounding box center [776, 484] width 1170 height 885
click at [186, 186] on div "Work Queue is --ALL-- Active Loan No. TBMID FIPS Assigned To Search Status Sear…" at bounding box center [770, 171] width 1183 height 128
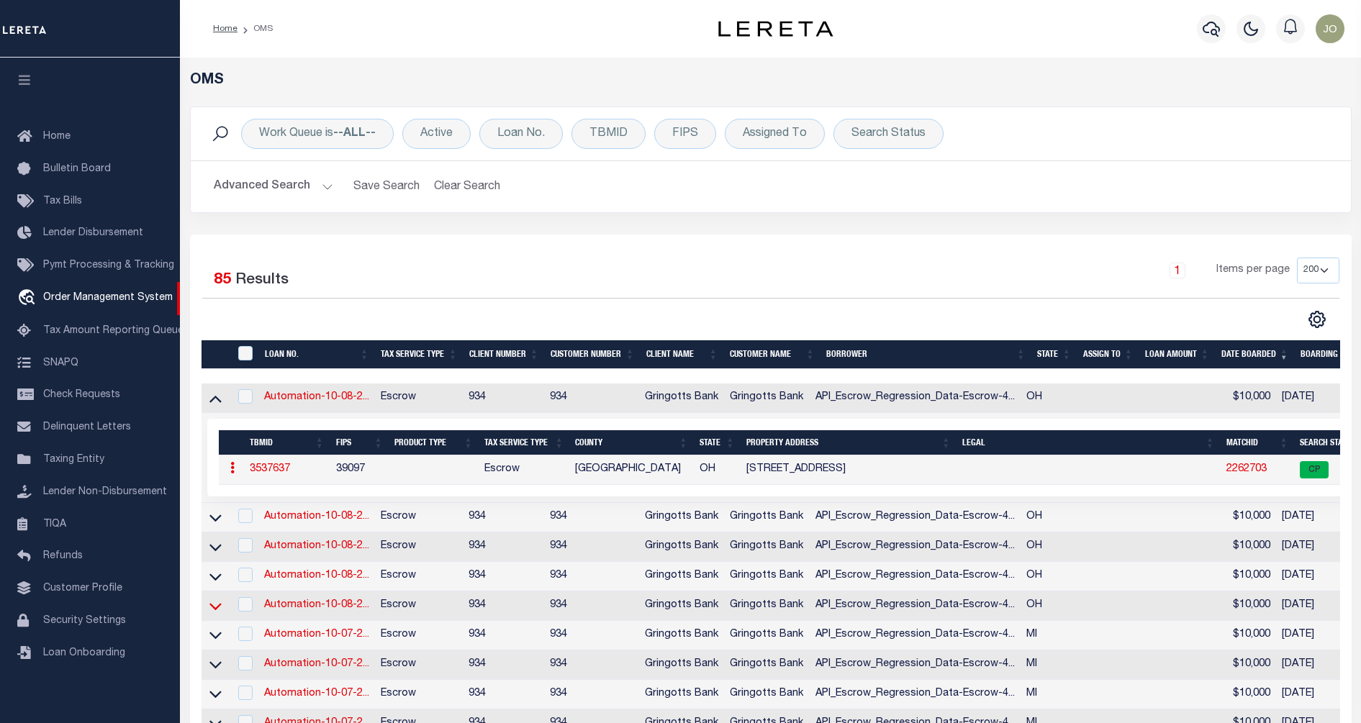
click at [219, 613] on icon at bounding box center [215, 606] width 12 height 15
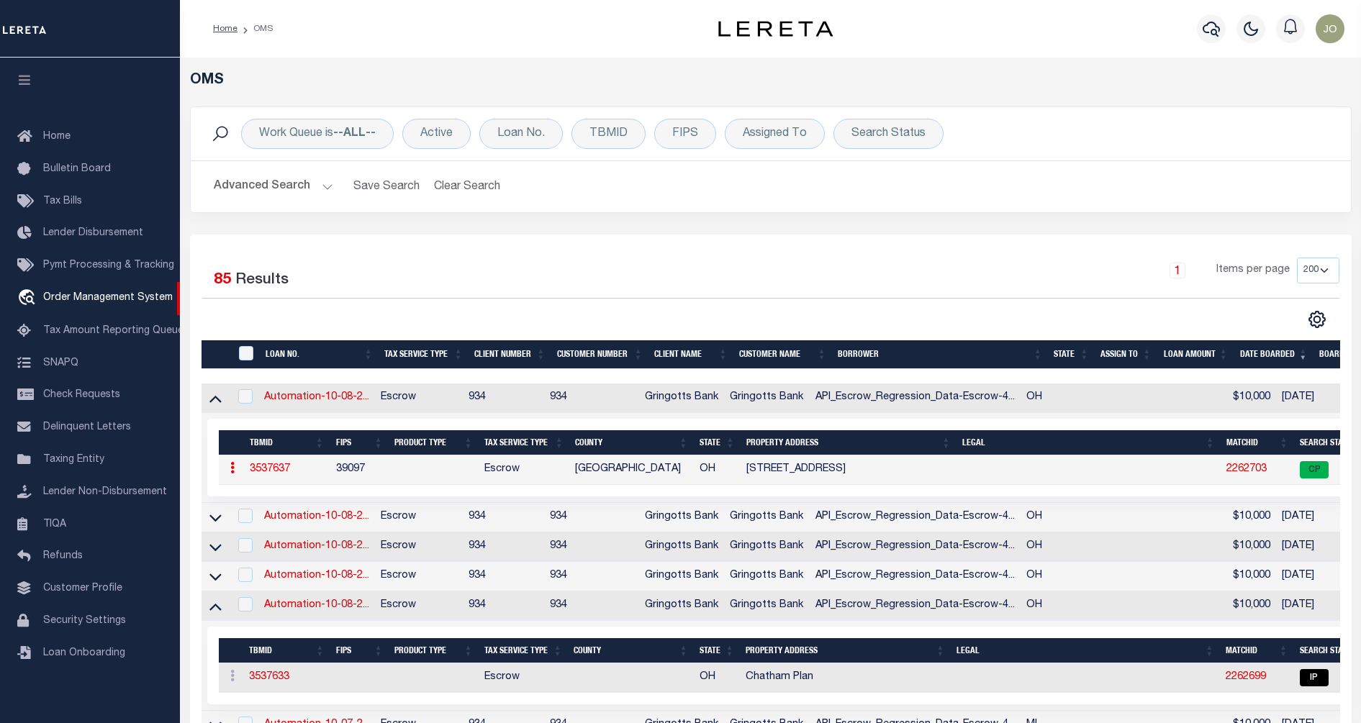
scroll to position [90, 0]
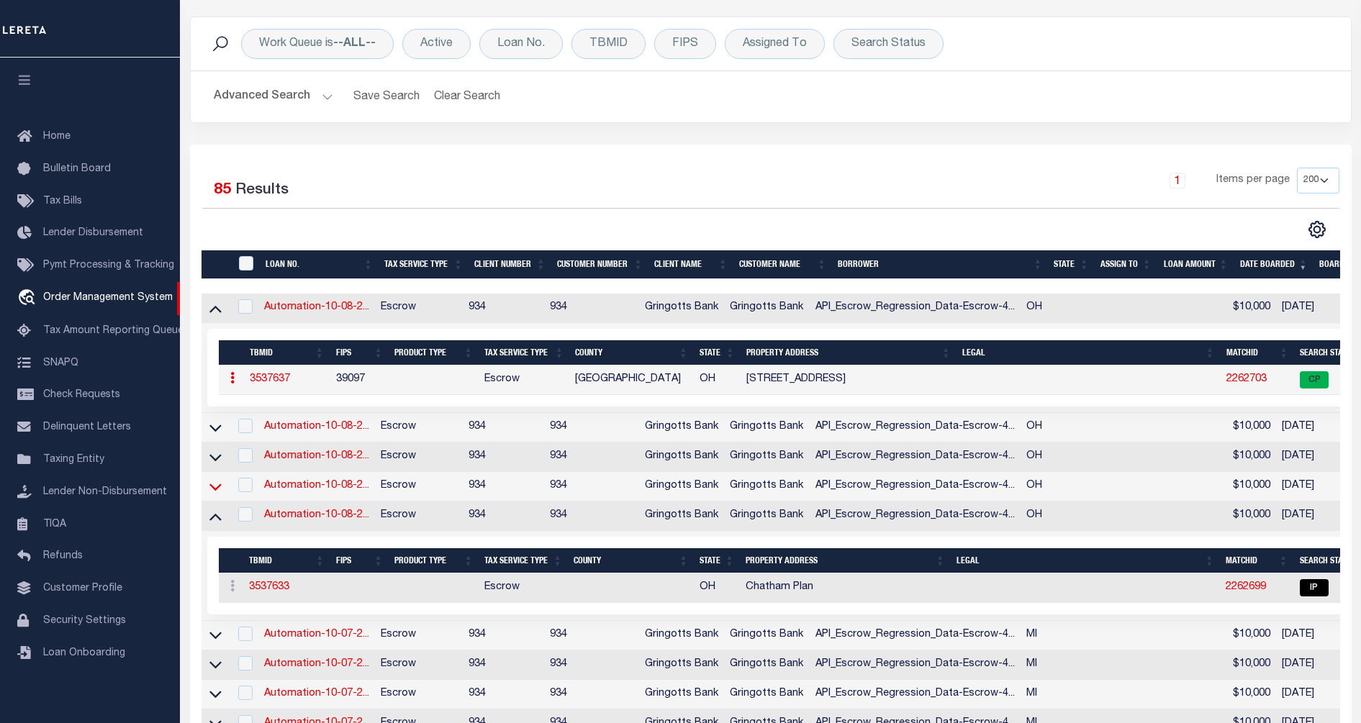
click at [216, 489] on icon at bounding box center [215, 486] width 12 height 15
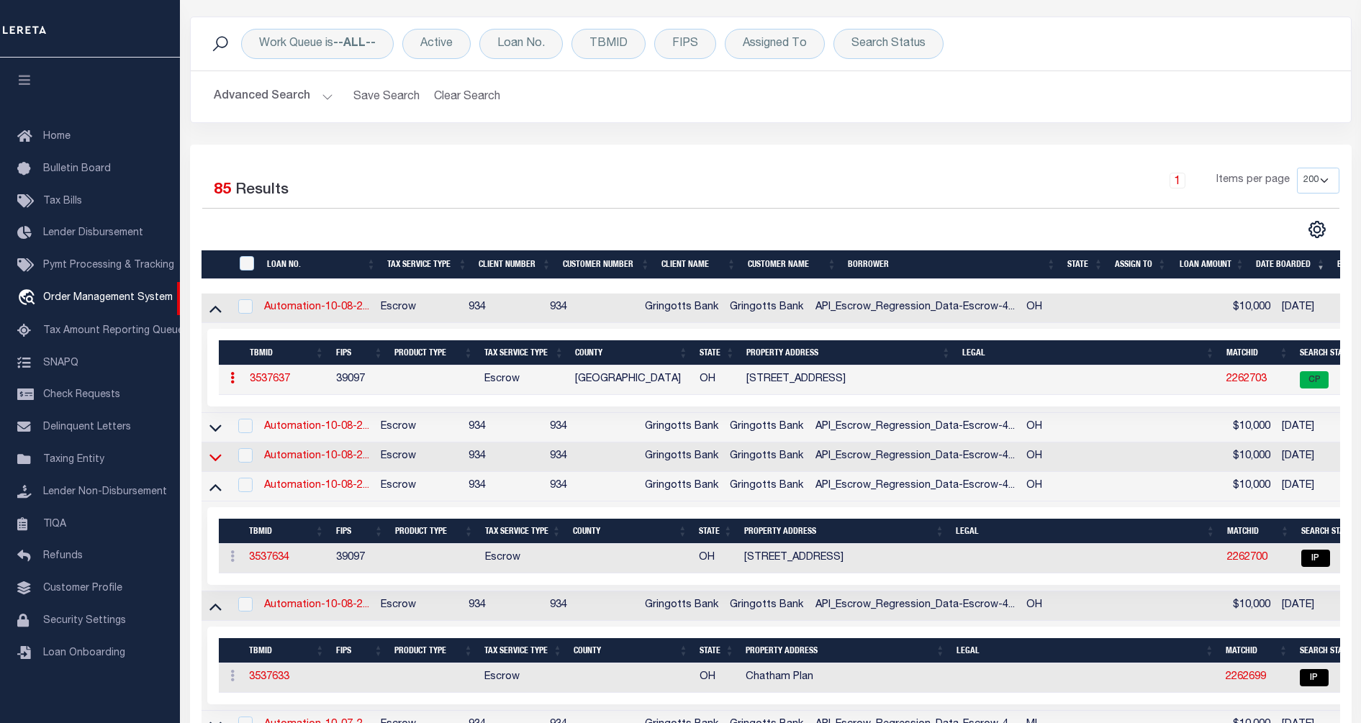
click at [217, 461] on icon at bounding box center [215, 457] width 12 height 7
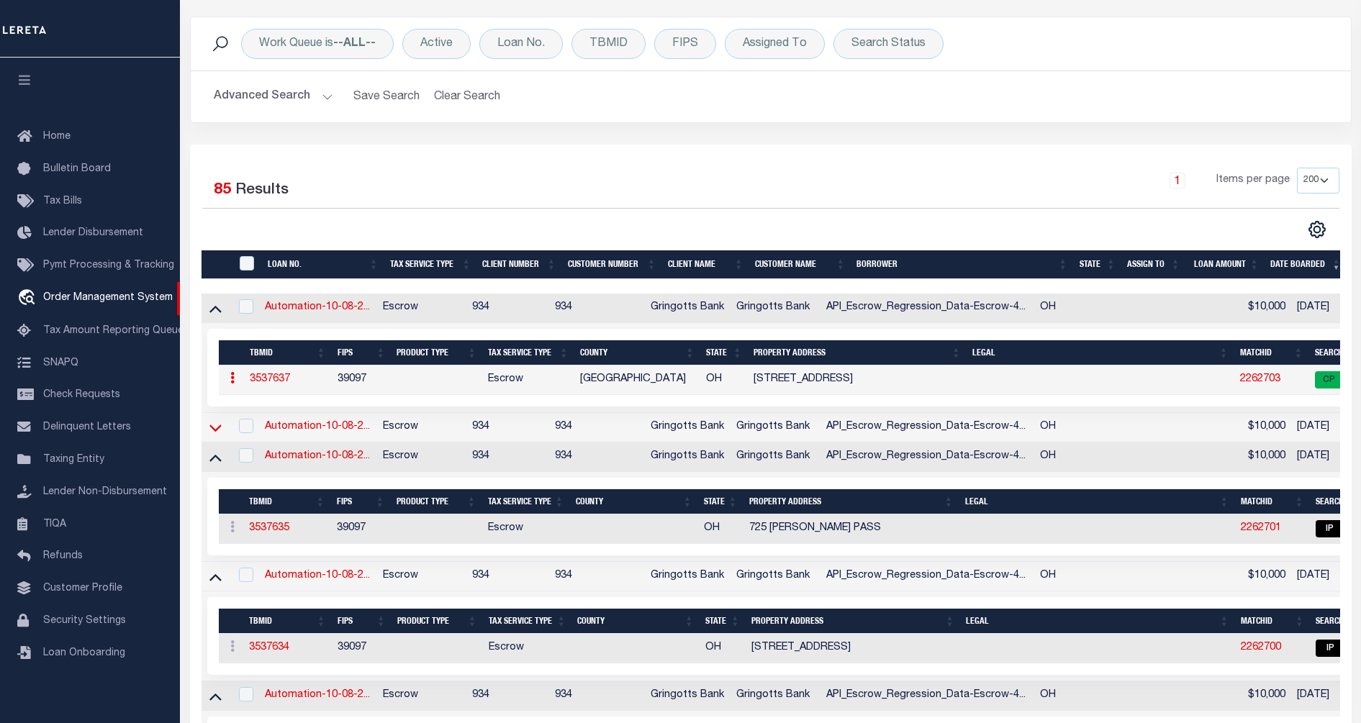
click at [220, 430] on icon at bounding box center [215, 428] width 12 height 7
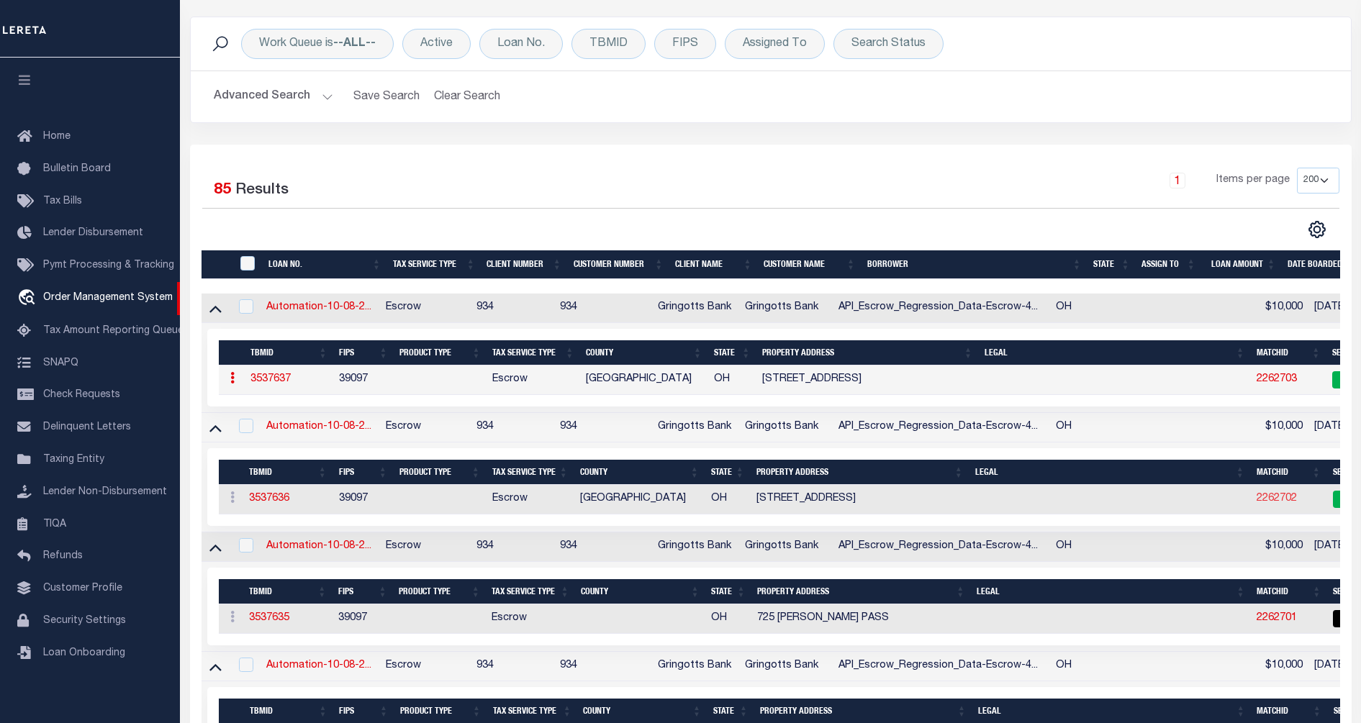
click at [1266, 501] on link "2262702" at bounding box center [1277, 499] width 40 height 10
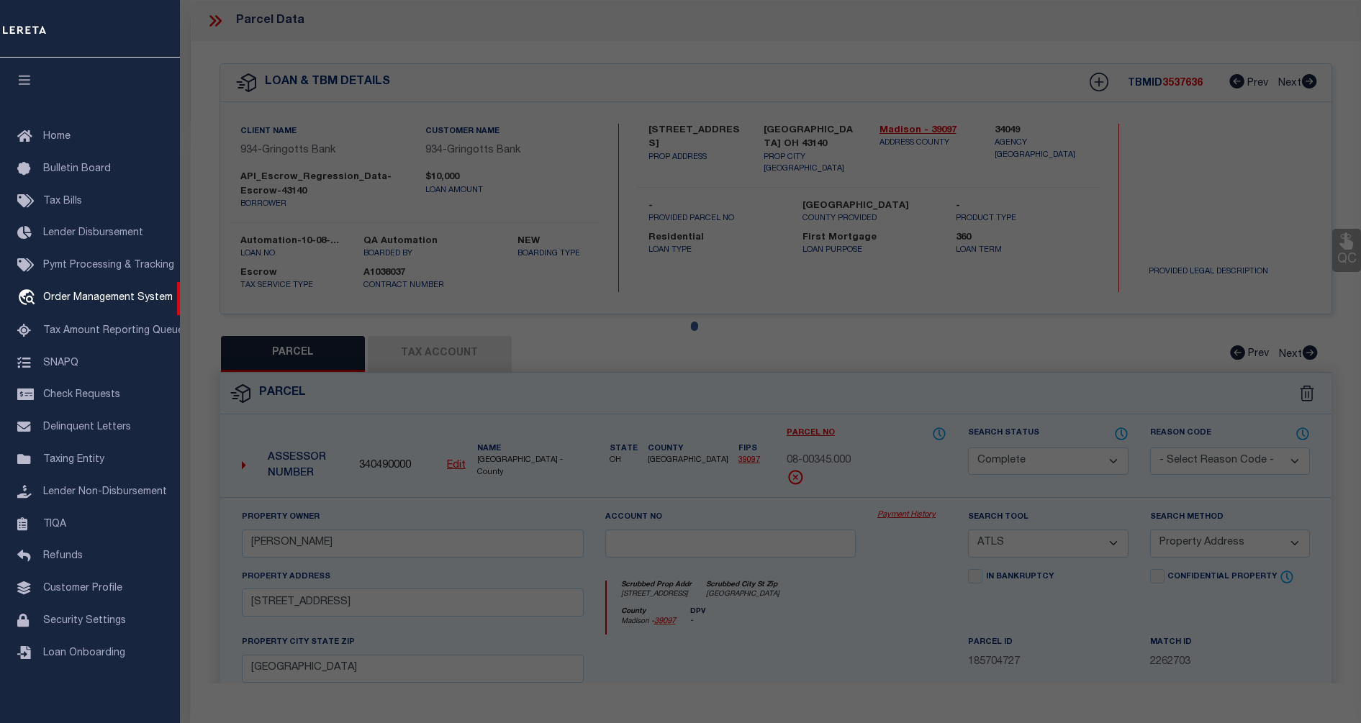
select select "AS"
select select
checkbox input "false"
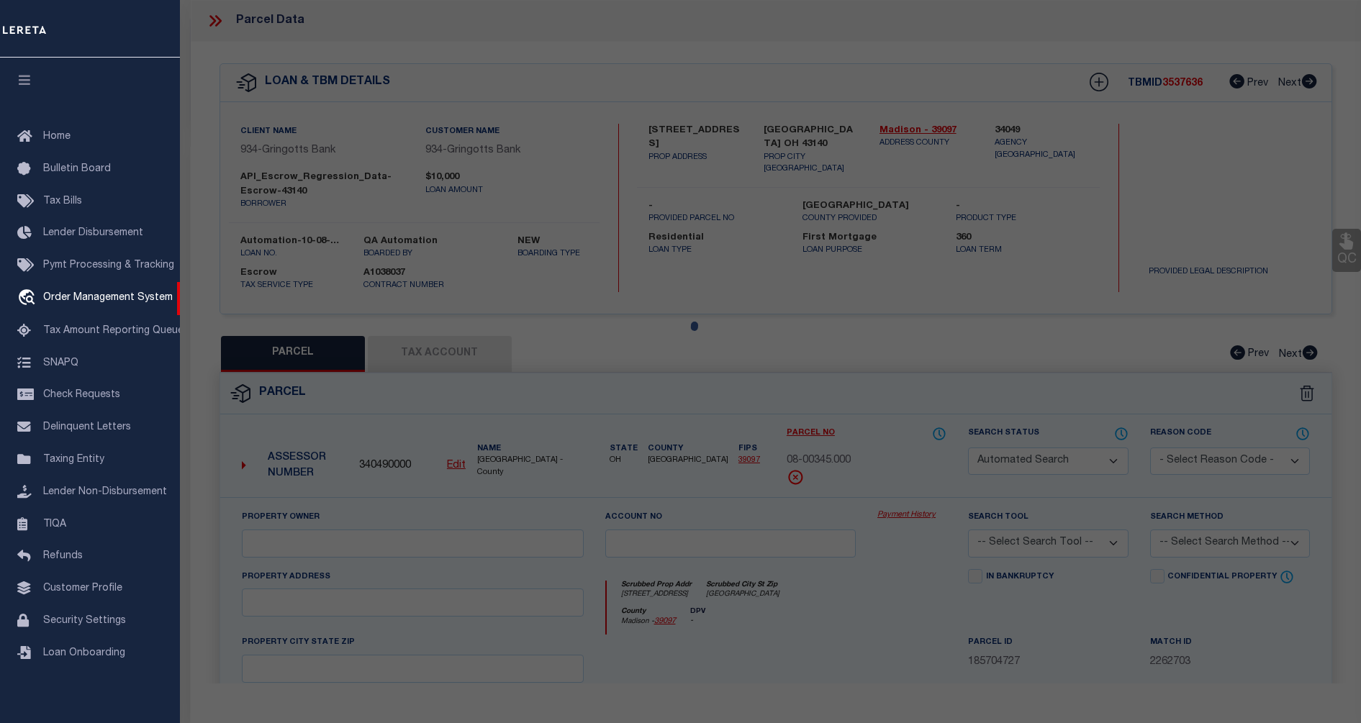
select select "CP"
type input "[PERSON_NAME]"
select select "ATL"
select select "ADD"
type input "[STREET_ADDRESS]"
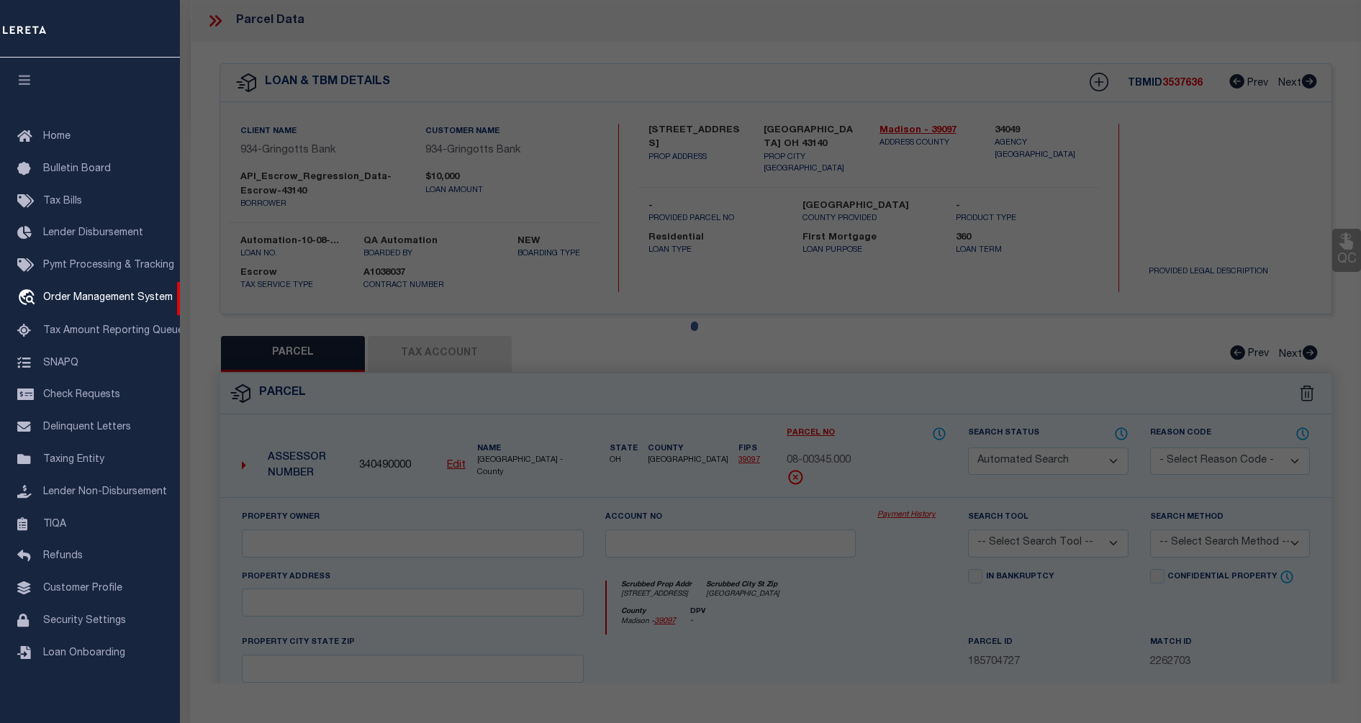
checkbox input "false"
type input "[GEOGRAPHIC_DATA]"
type textarea "1-93 5 E PT [PERSON_NAME]"
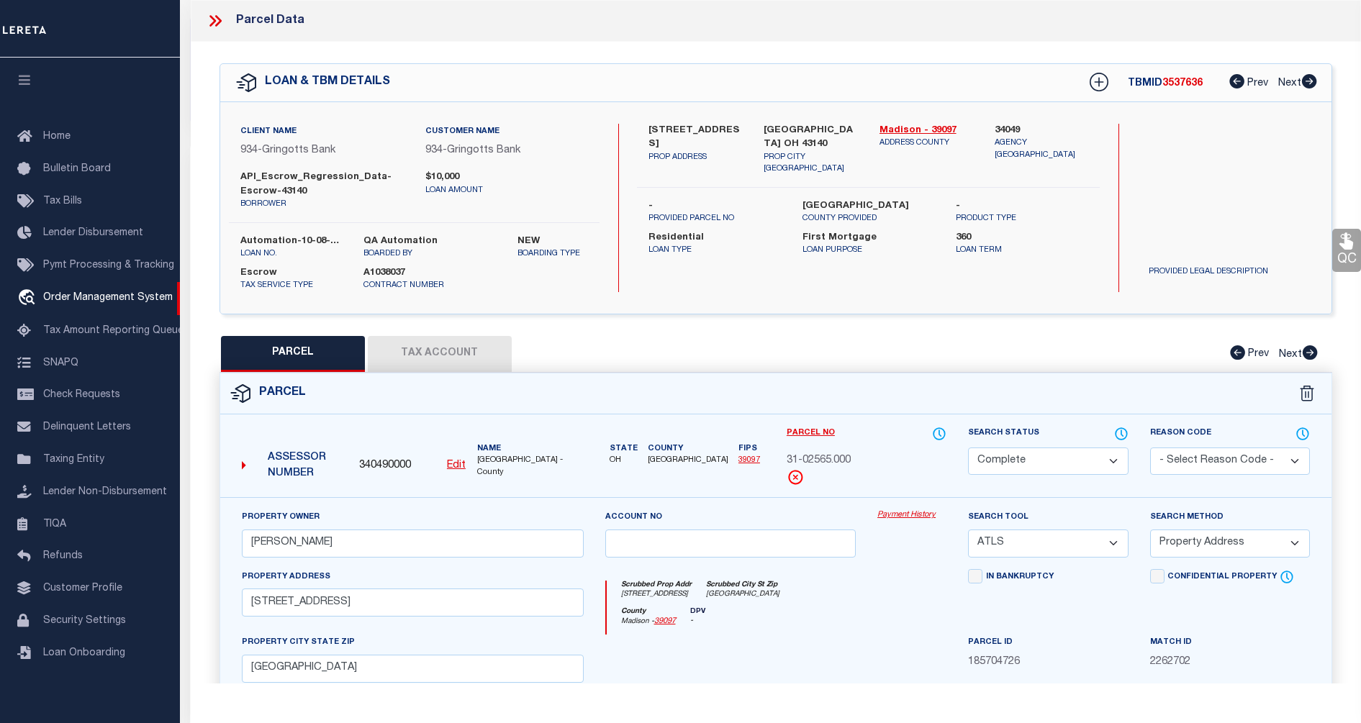
click at [908, 516] on link "Payment History" at bounding box center [911, 516] width 69 height 12
click at [99, 270] on span "Pymt Processing & Tracking" at bounding box center [108, 266] width 131 height 10
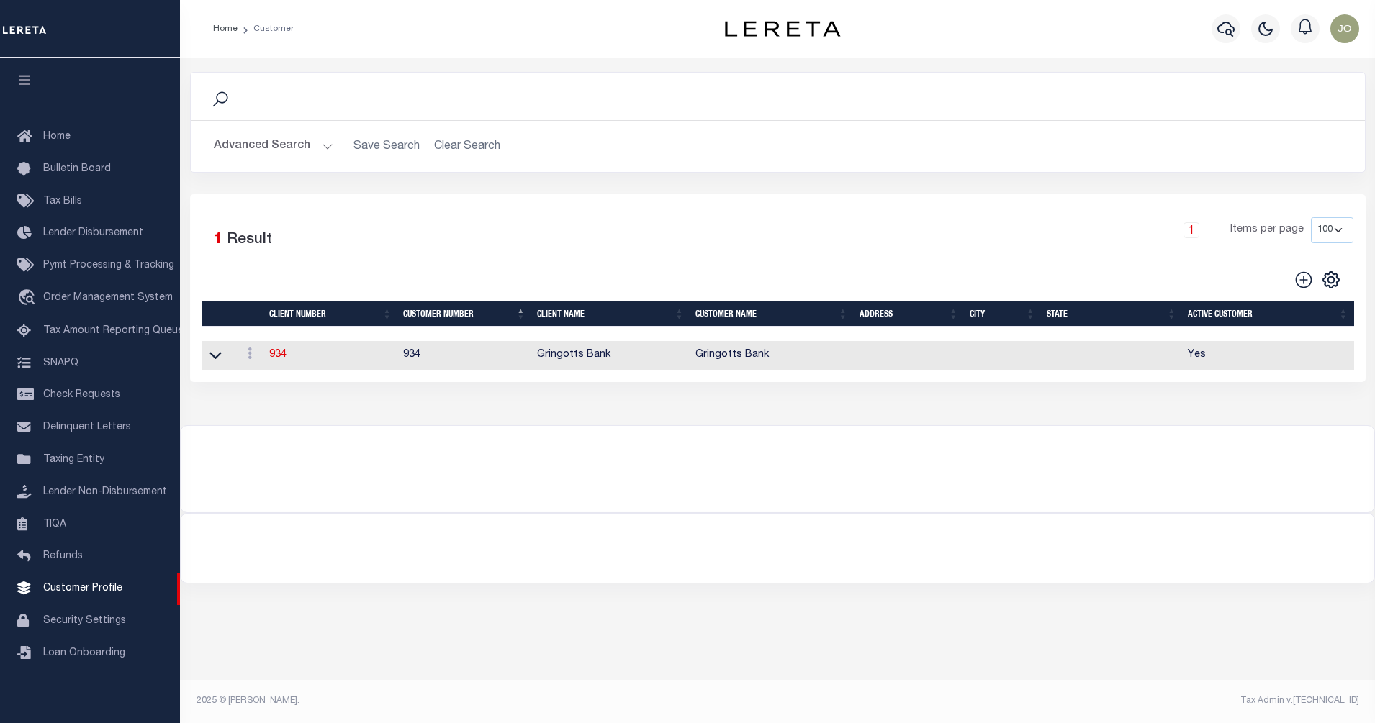
click at [442, 455] on div at bounding box center [777, 460] width 1193 height 69
click at [276, 356] on link "934" at bounding box center [277, 355] width 17 height 10
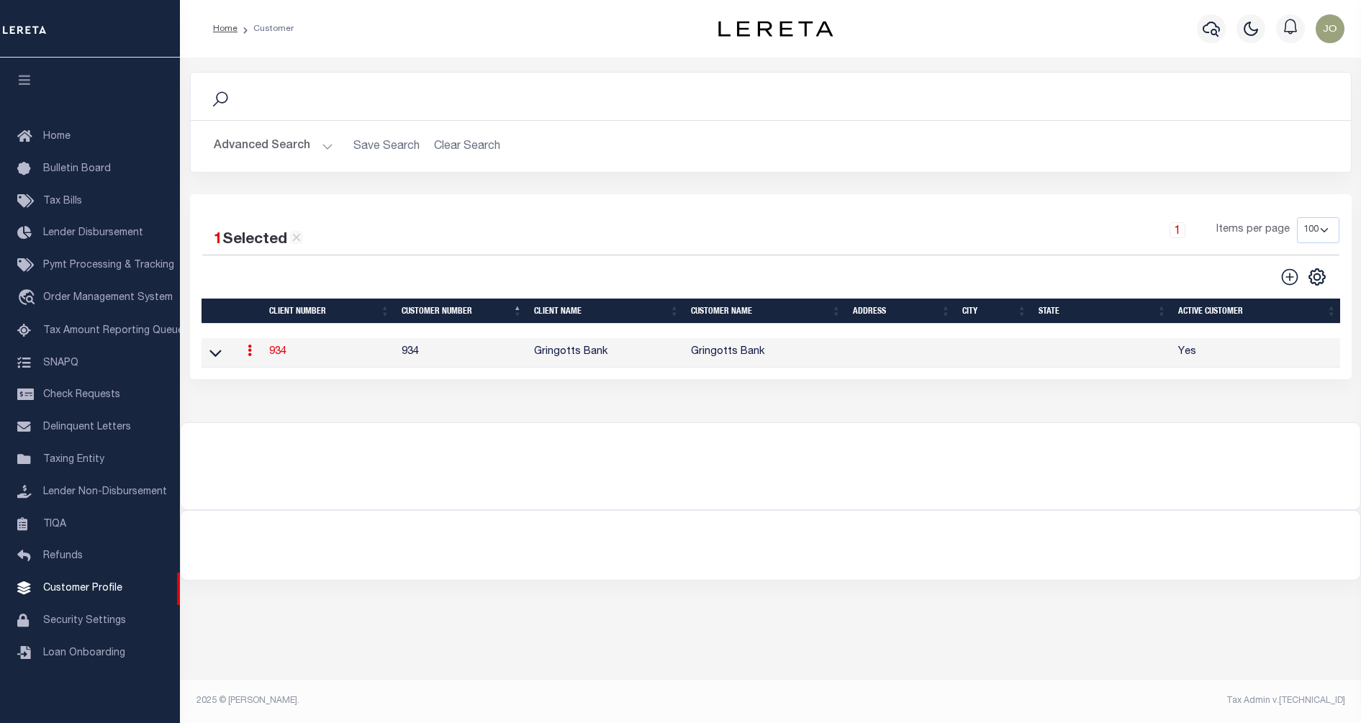
select select
type input "Gringotts Bank"
type input "934"
type input "Gringotts Bank"
select select "Mixed Portfolio"
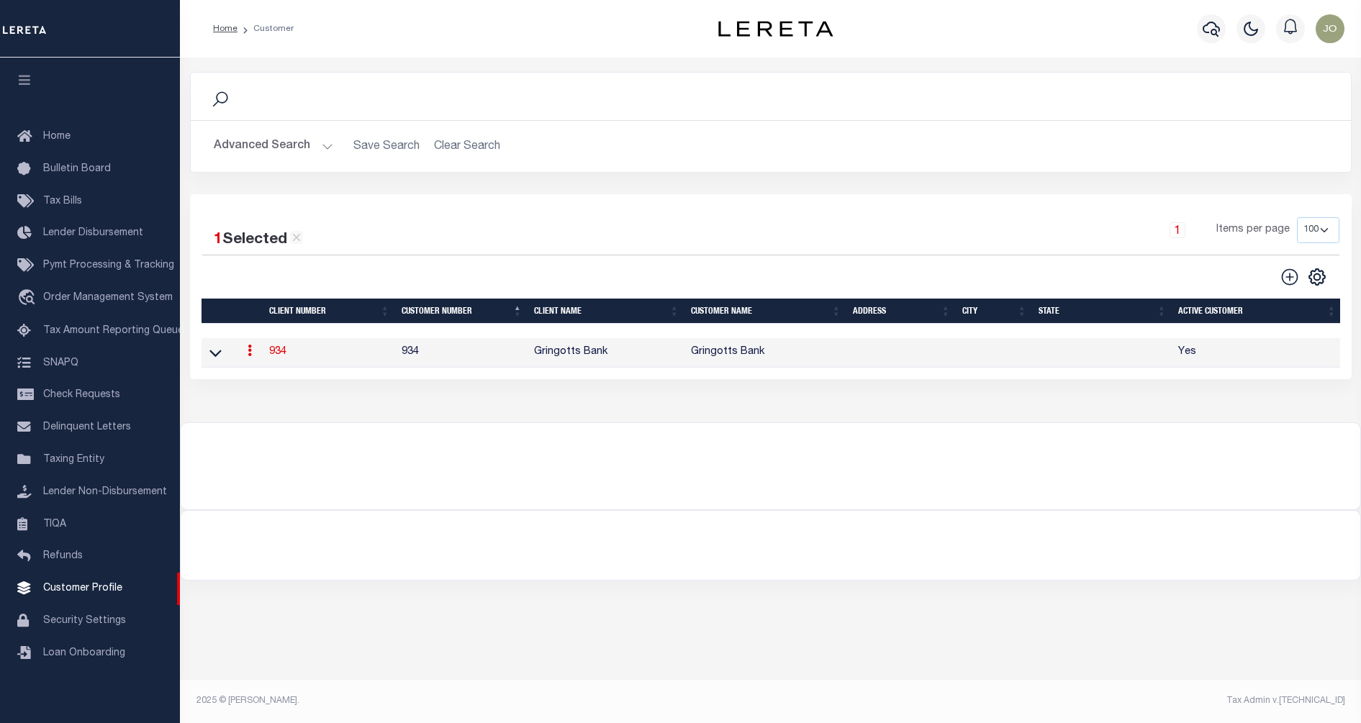
type input "[PERSON_NAME]"
type input "[DATE]"
select select "Tier 1"
select select "FIC"
checkbox input "true"
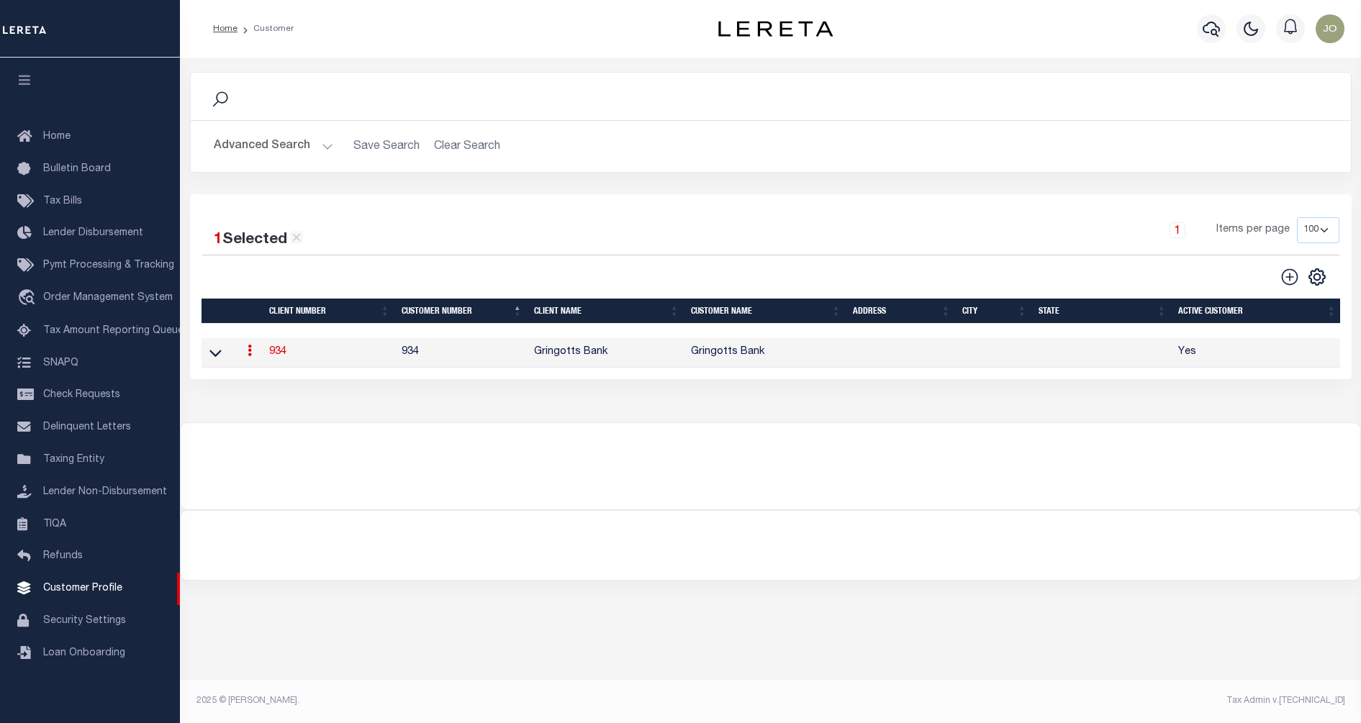
checkbox input "true"
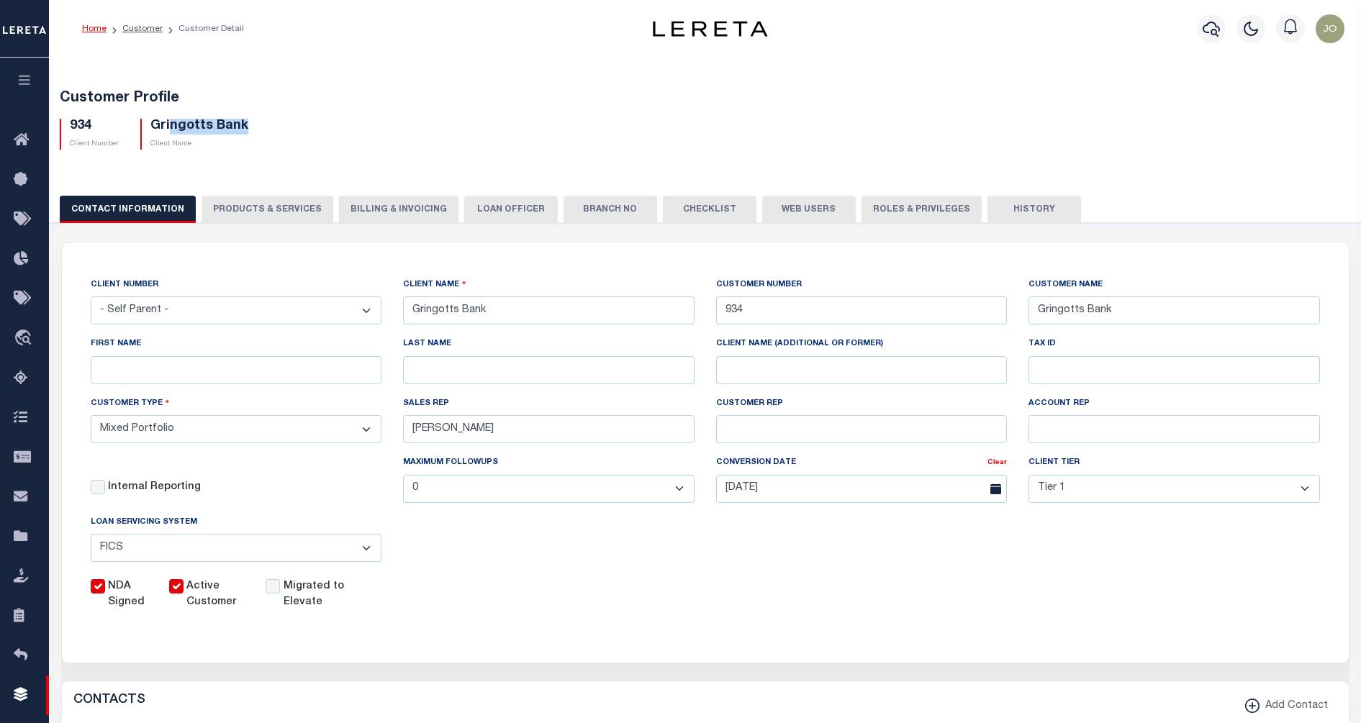
drag, startPoint x: 242, startPoint y: 124, endPoint x: 166, endPoint y: 128, distance: 75.7
click at [166, 128] on div "Gringotts Bank Client Name" at bounding box center [195, 134] width 130 height 31
click at [161, 123] on h5 "Gringotts Bank" at bounding box center [199, 127] width 98 height 16
click at [76, 122] on h5 "934" at bounding box center [94, 127] width 49 height 16
click at [94, 145] on p "Client Number" at bounding box center [94, 144] width 49 height 11
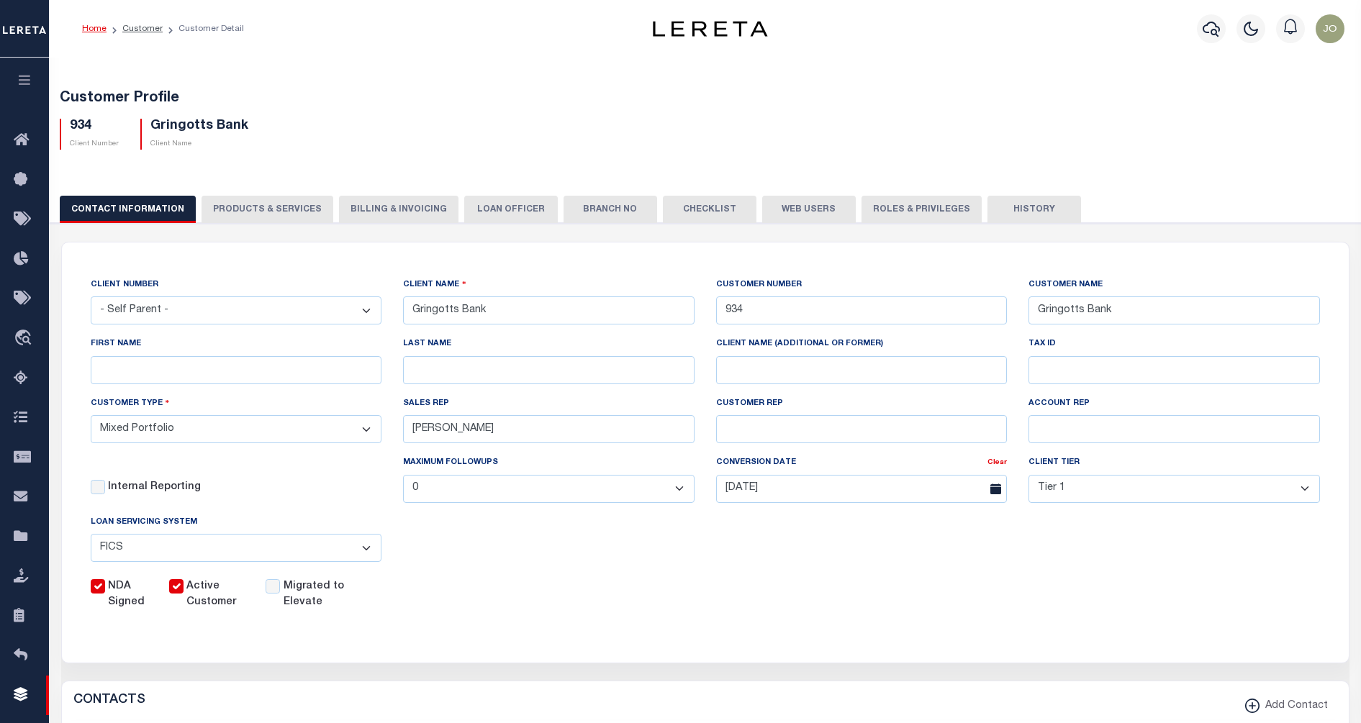
click at [1281, 166] on div "Customer Profile 934 Client Number Gringotts Bank Client Name" at bounding box center [705, 611] width 1327 height 1112
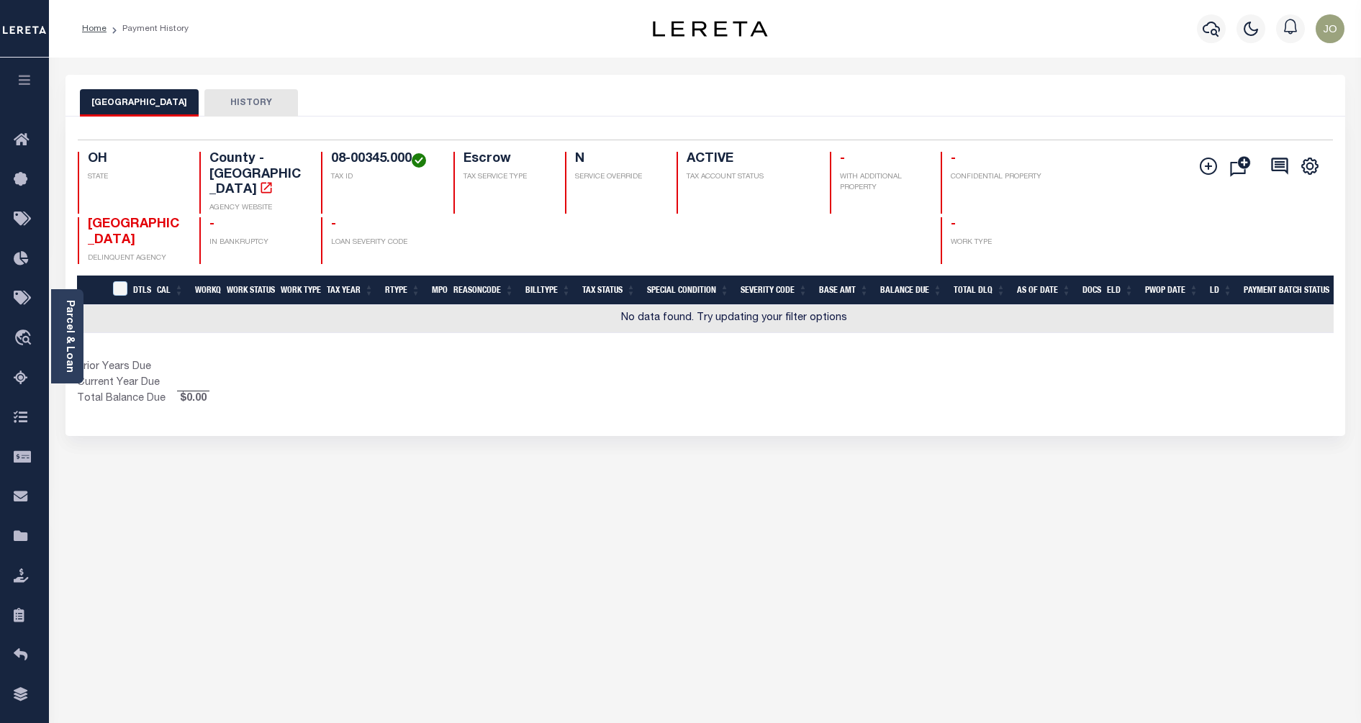
click at [731, 394] on div "Selected 0 Result Items per page 25 50 100 [GEOGRAPHIC_DATA] - [GEOGRAPHIC_DATA]" at bounding box center [706, 277] width 1280 height 320
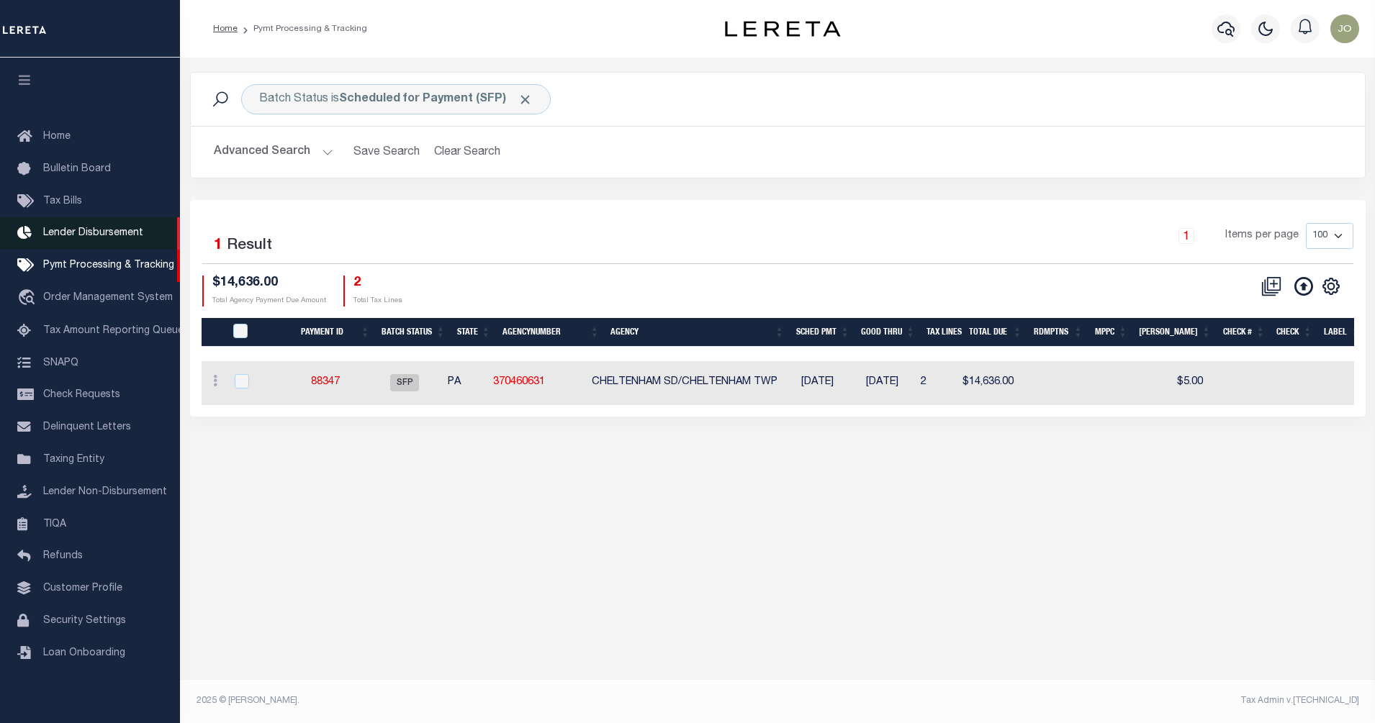
click at [67, 235] on span "Lender Disbursement" at bounding box center [93, 233] width 100 height 10
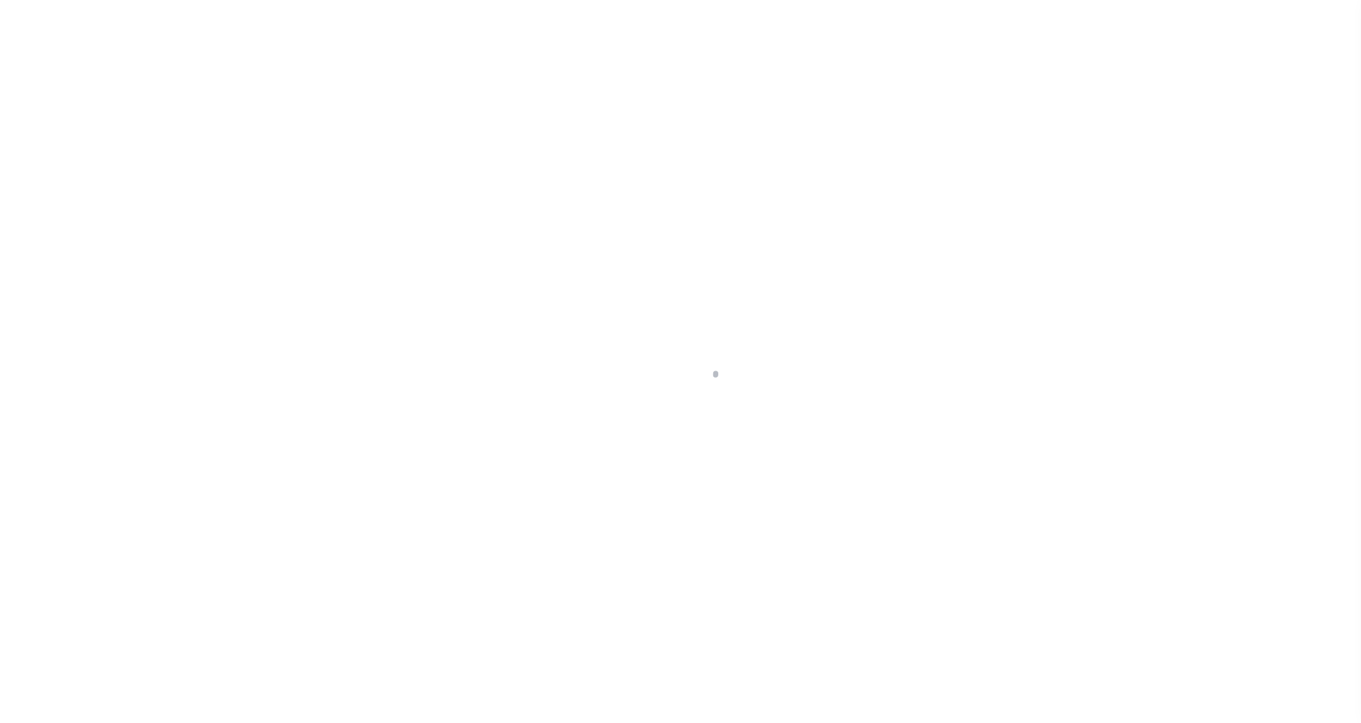
click at [74, 197] on div at bounding box center [680, 361] width 1361 height 723
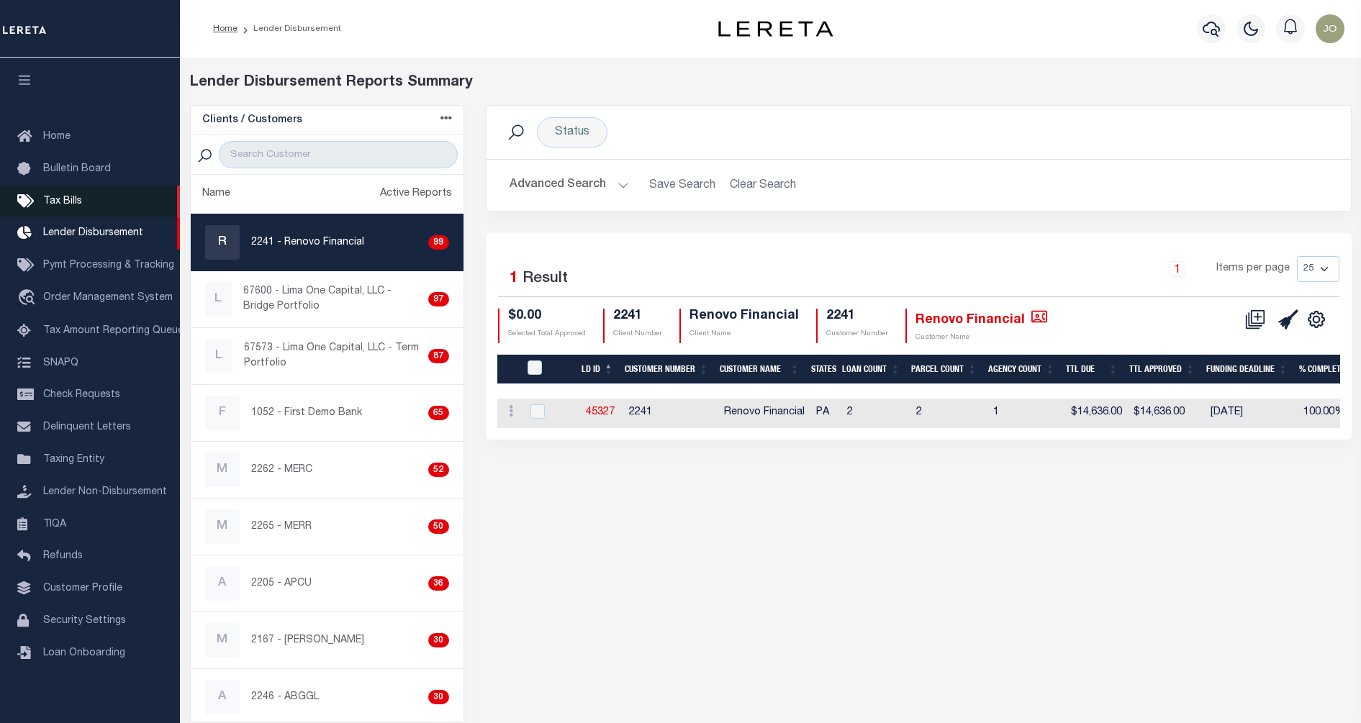
click at [75, 201] on span "Tax Bills" at bounding box center [62, 202] width 39 height 10
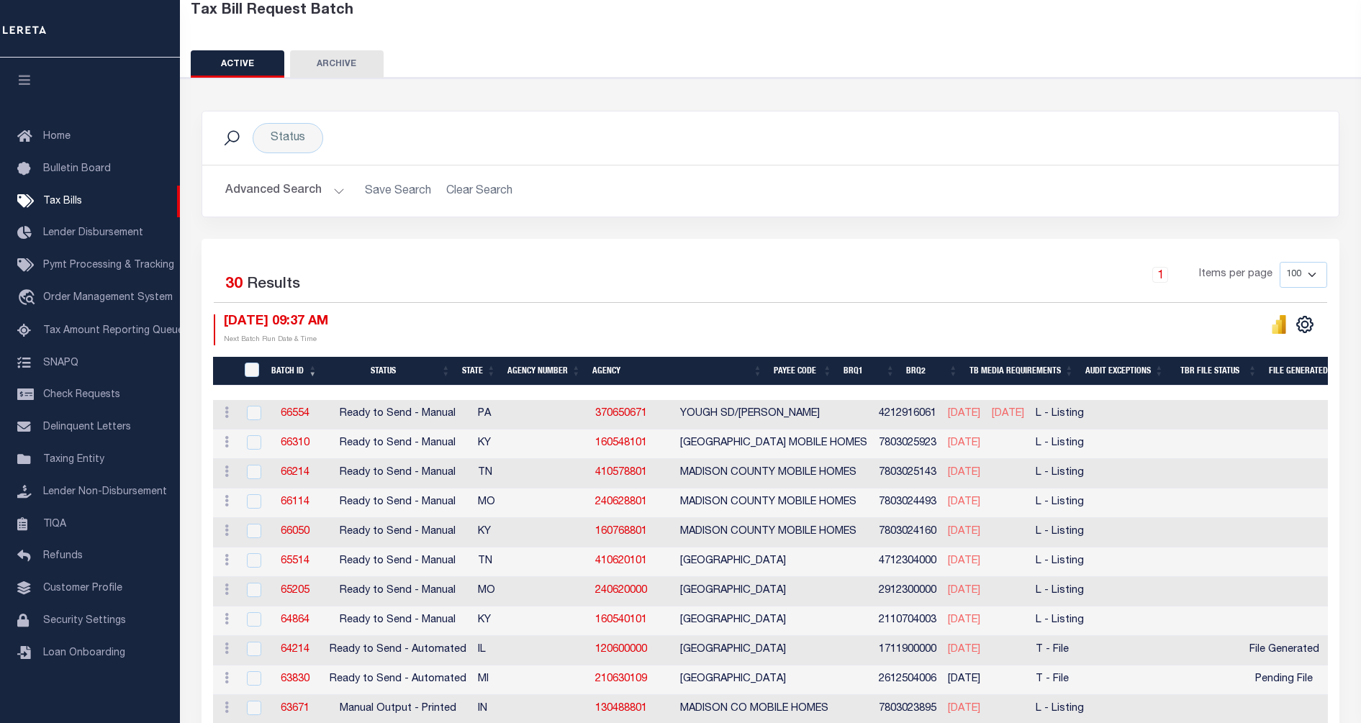
scroll to position [180, 0]
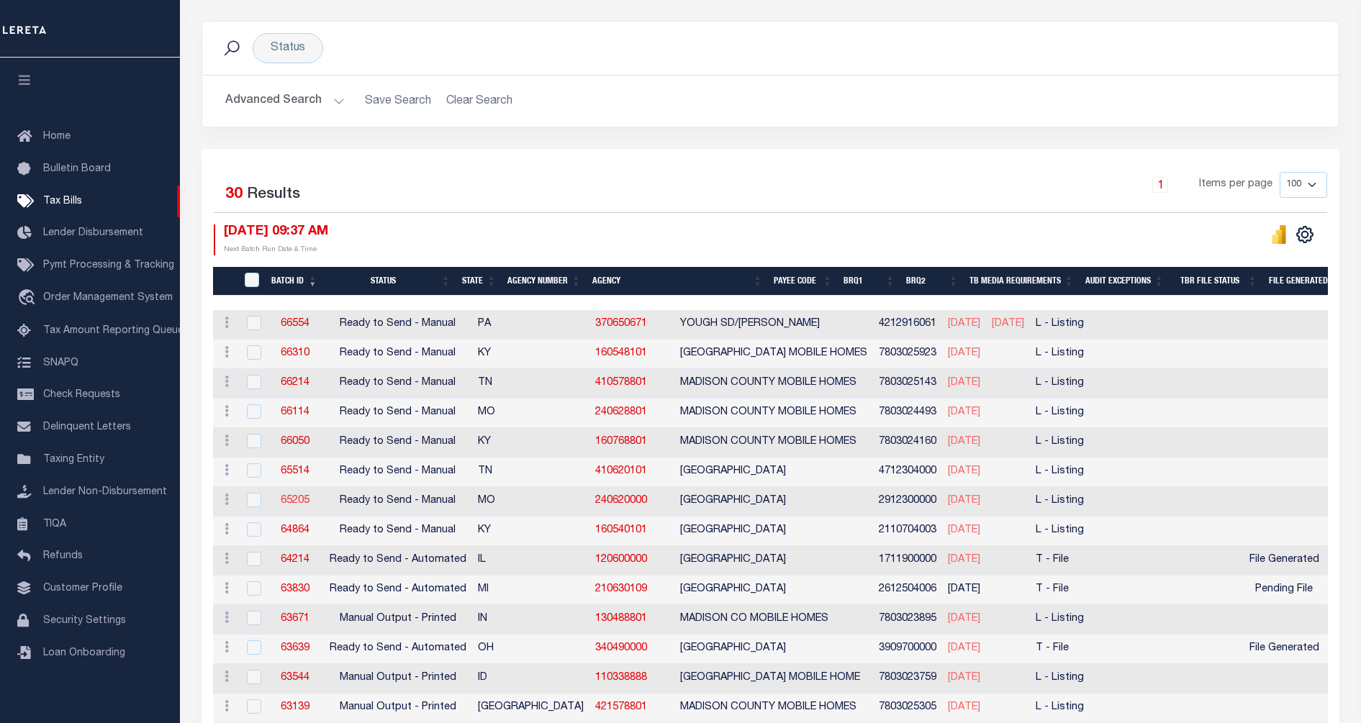
click at [290, 501] on link "65205" at bounding box center [295, 501] width 29 height 10
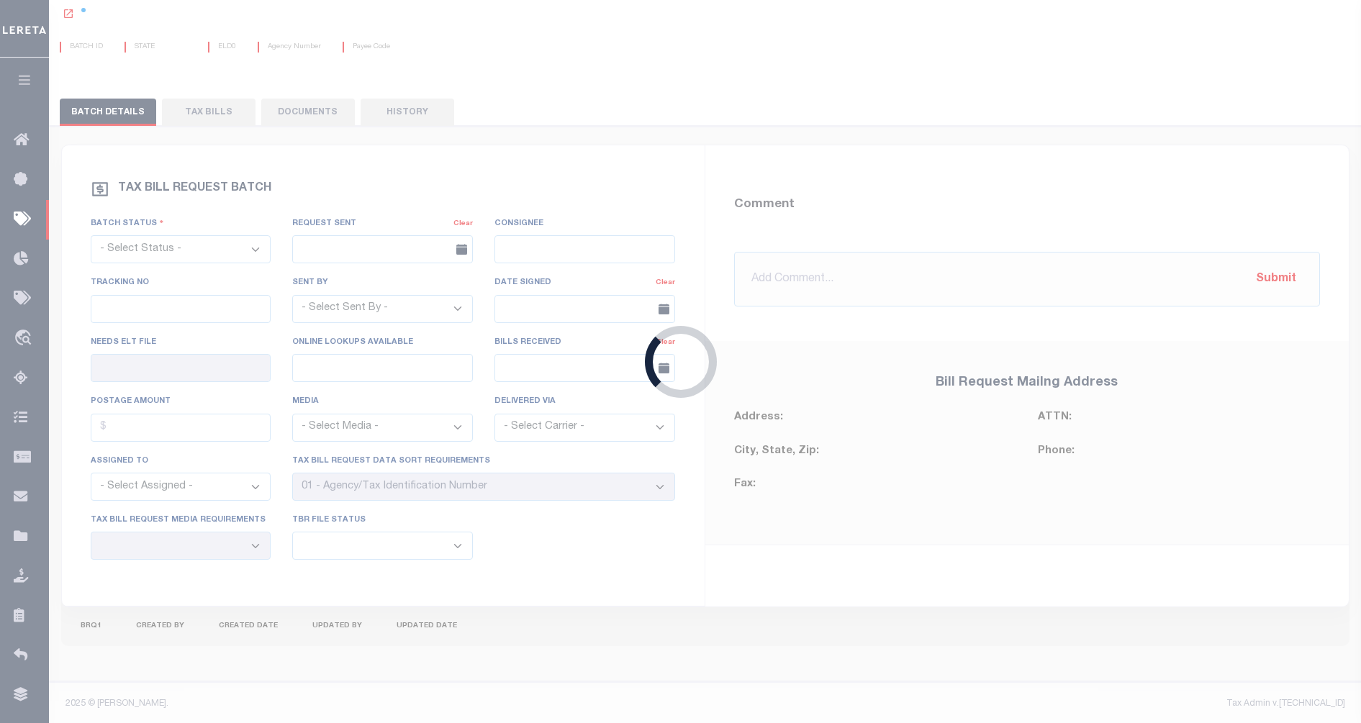
select select "RTS"
type input "No"
type input "Yes"
select select "27"
select select "20"
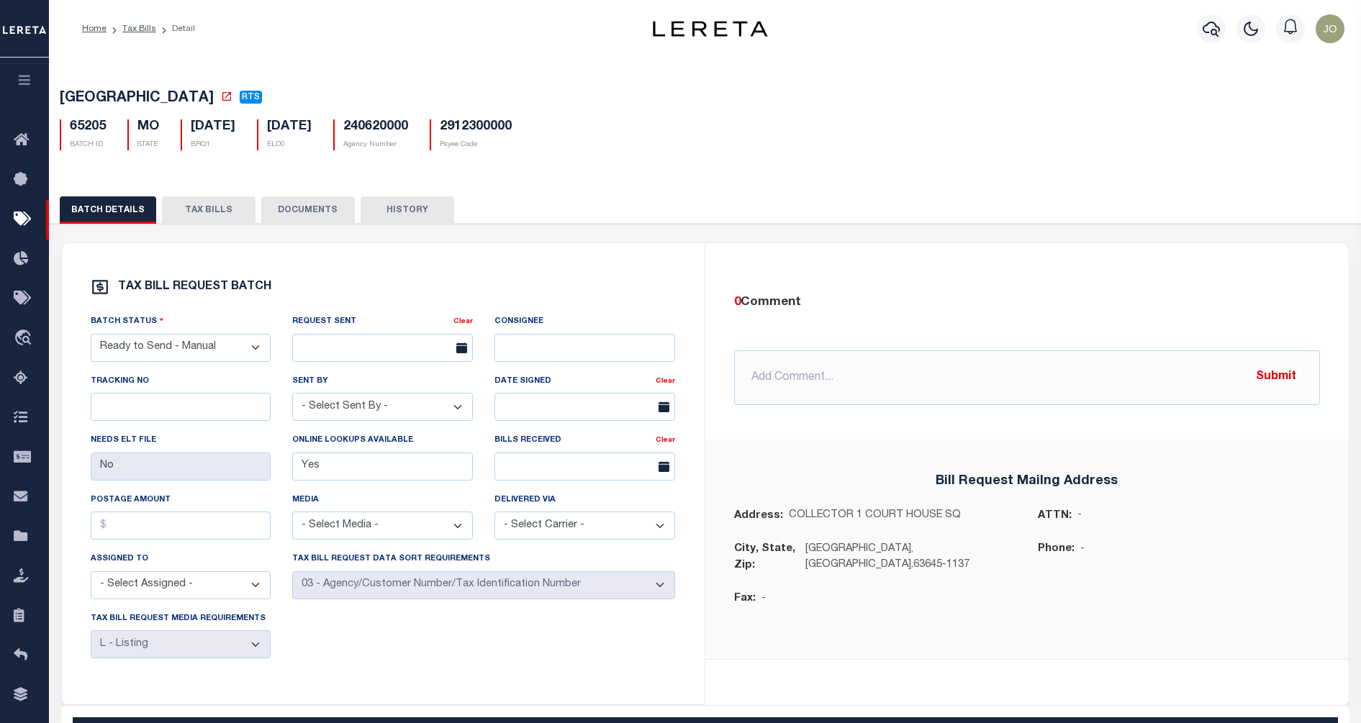
click at [189, 215] on button "TAX BILLS" at bounding box center [209, 210] width 94 height 27
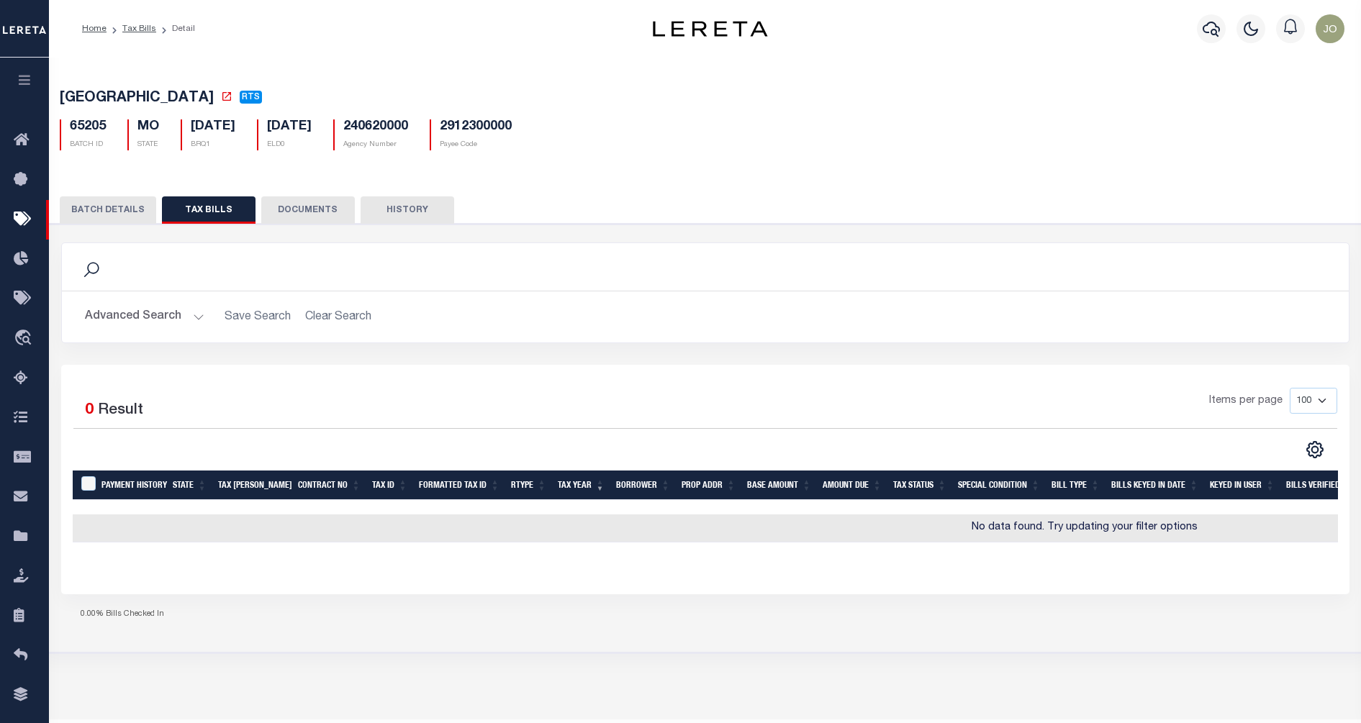
click at [120, 207] on button "BATCH DETAILS" at bounding box center [108, 210] width 96 height 27
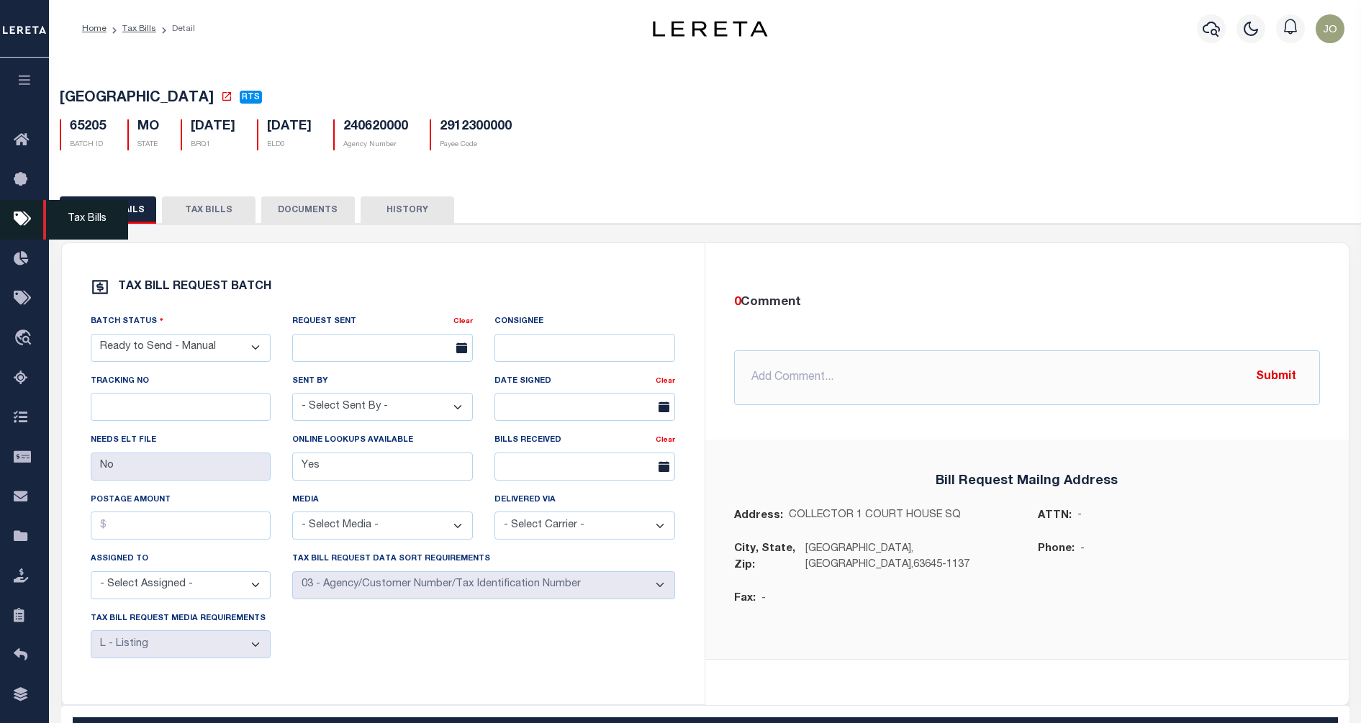
click at [24, 227] on icon at bounding box center [25, 220] width 23 height 18
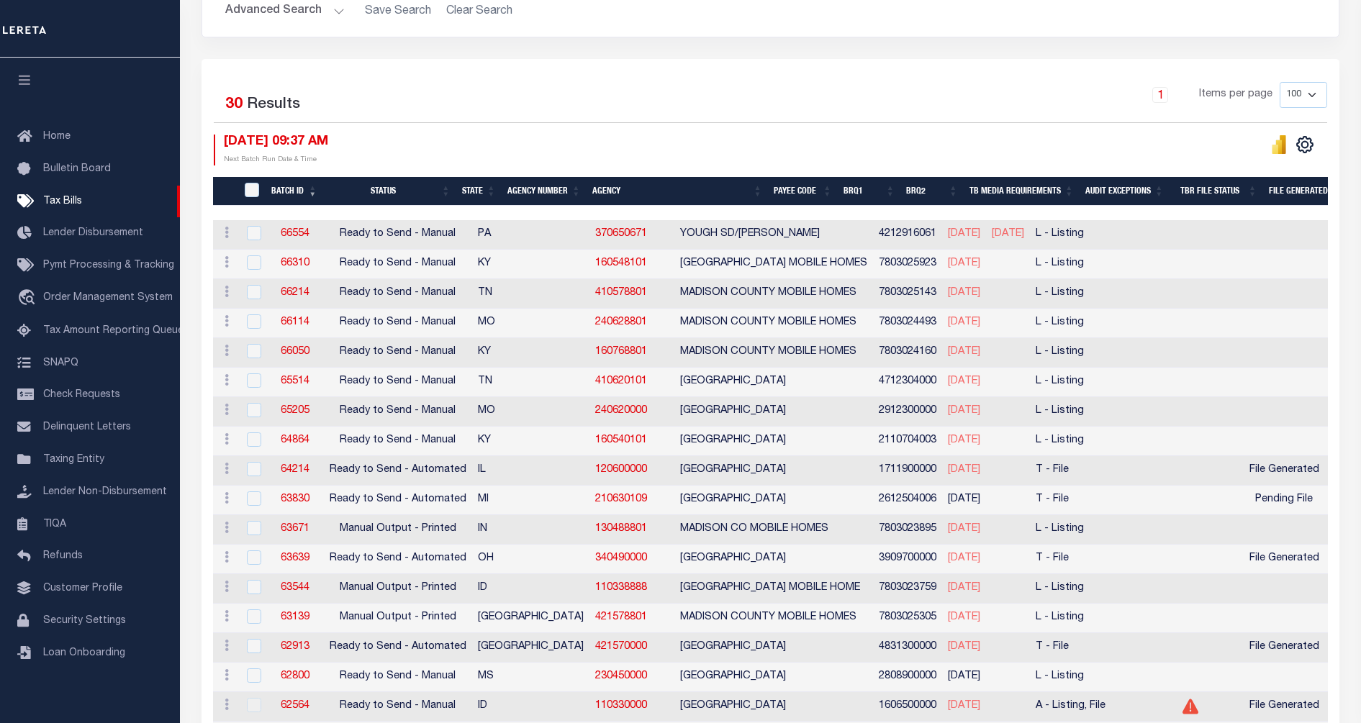
scroll to position [540, 0]
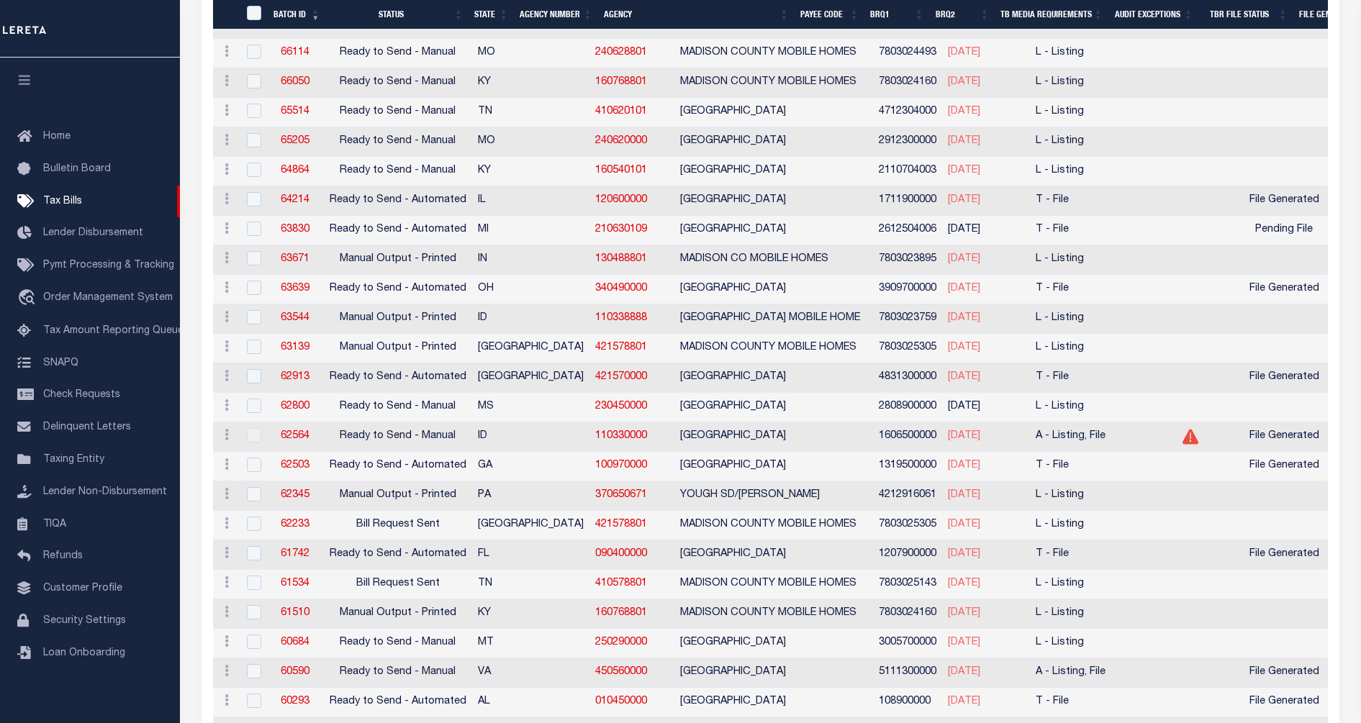
click at [280, 292] on td "63639" at bounding box center [295, 290] width 57 height 30
checkbox input "true"
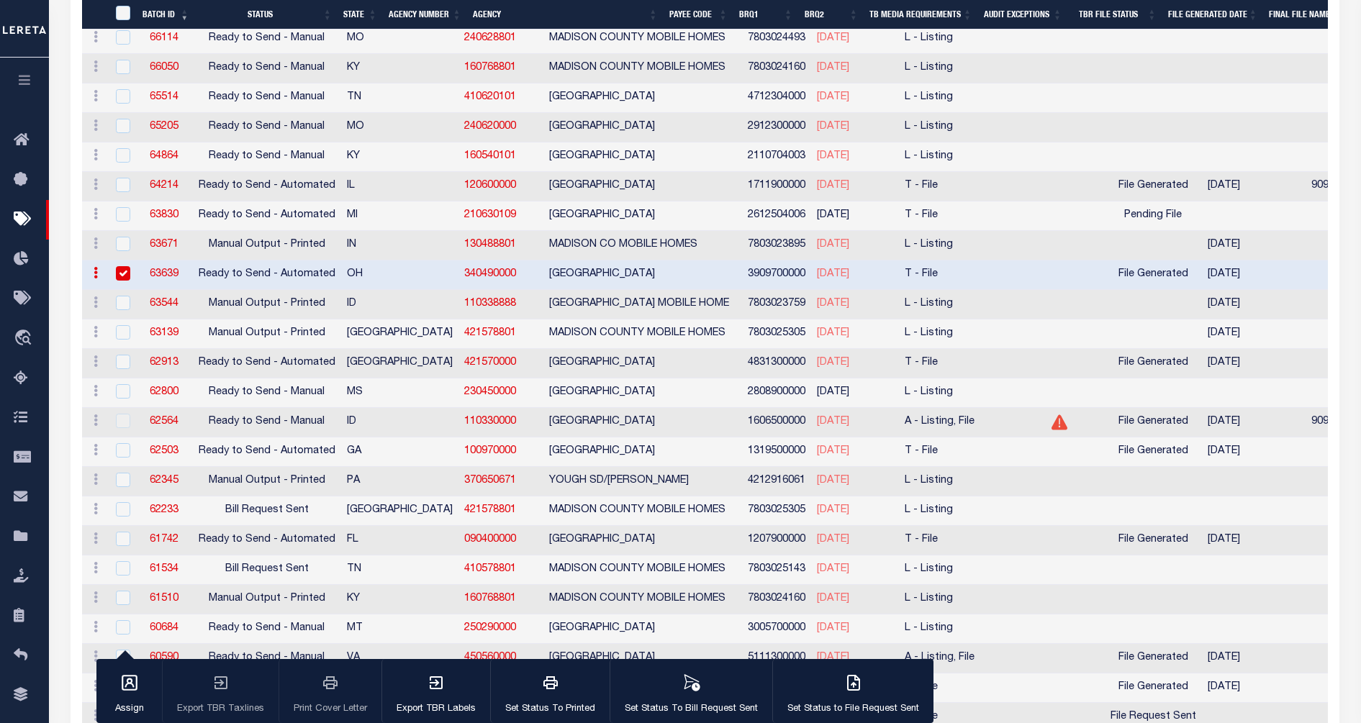
click at [161, 271] on link "63639" at bounding box center [164, 274] width 29 height 10
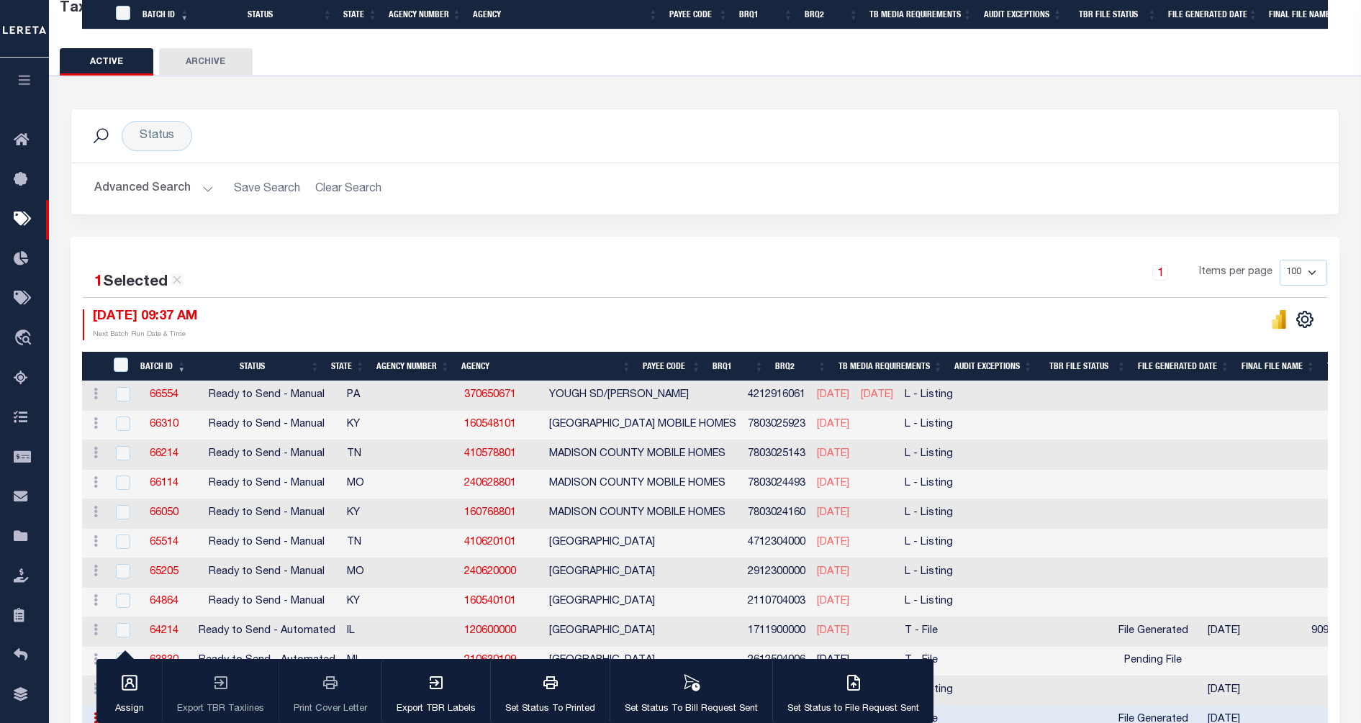
select select "RTA"
type input "Yes"
select select "30"
select select "22"
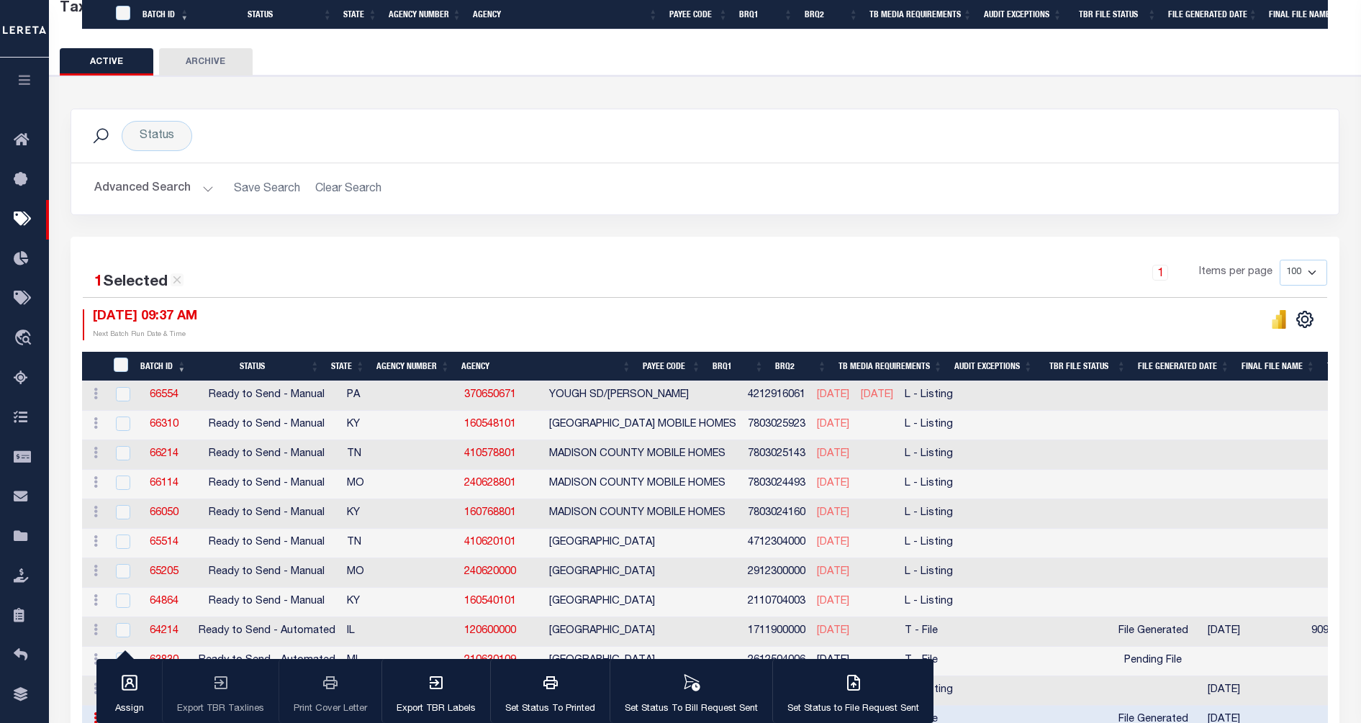
select select "2"
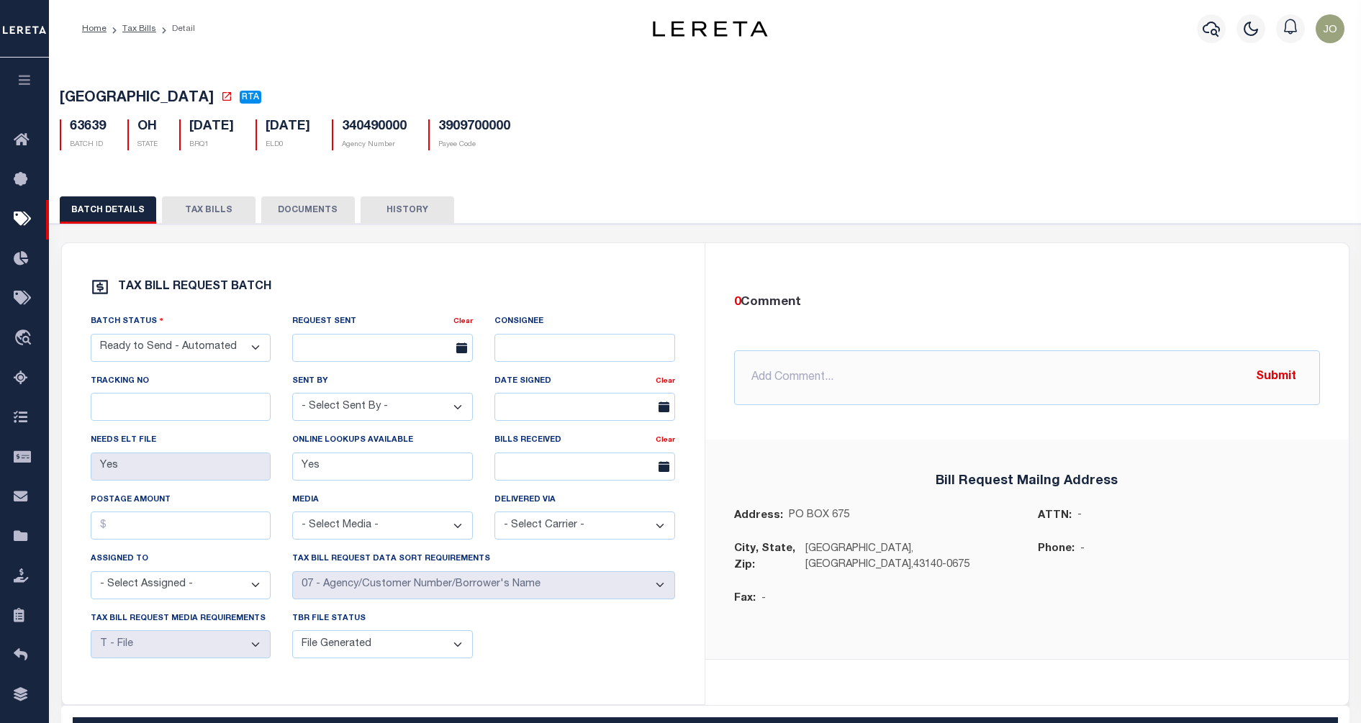
click at [217, 215] on button "TAX BILLS" at bounding box center [209, 210] width 94 height 27
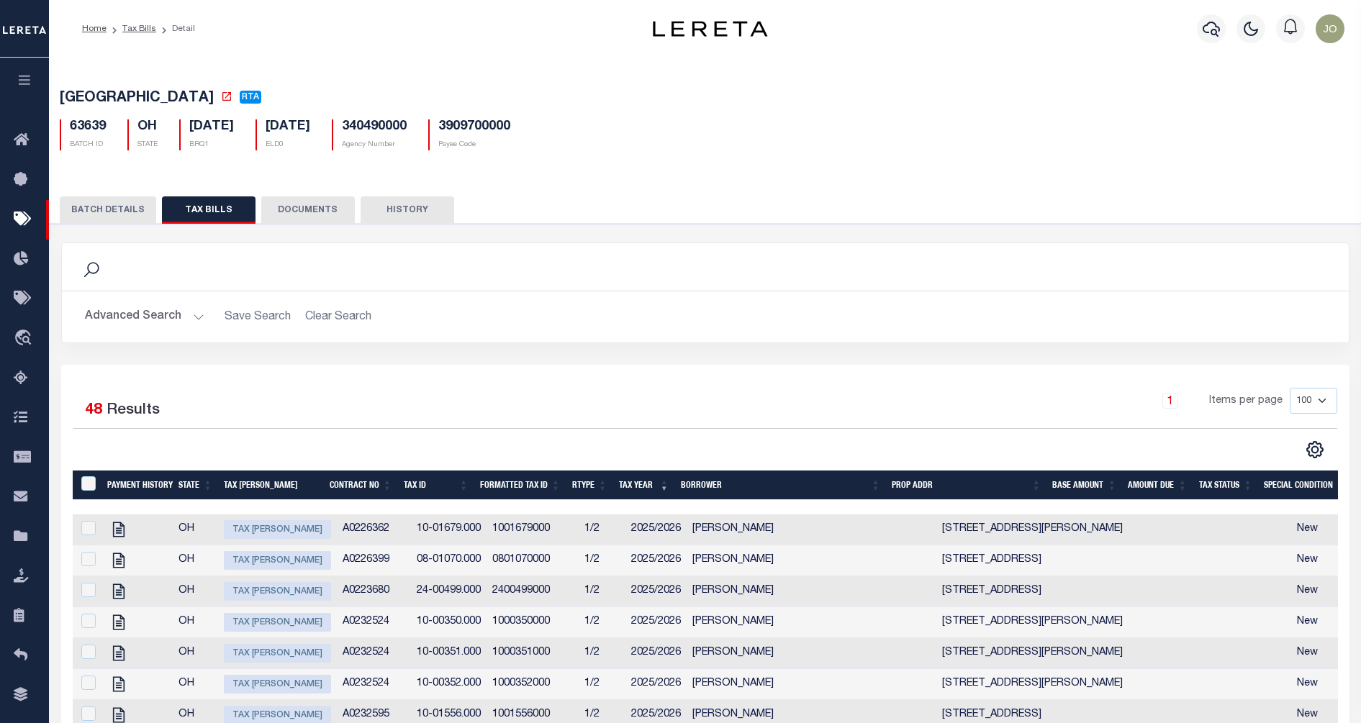
click at [128, 213] on button "BATCH DETAILS" at bounding box center [108, 210] width 96 height 27
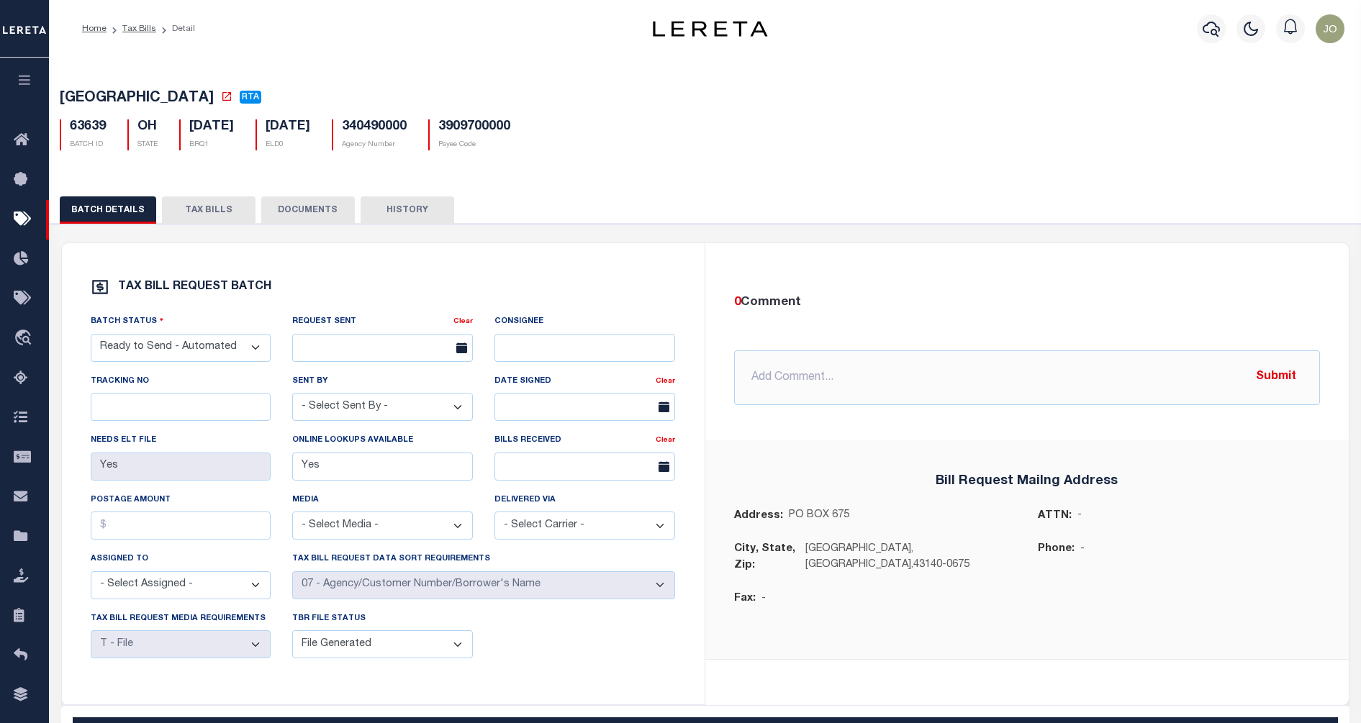
click at [28, 83] on icon "button" at bounding box center [25, 79] width 17 height 13
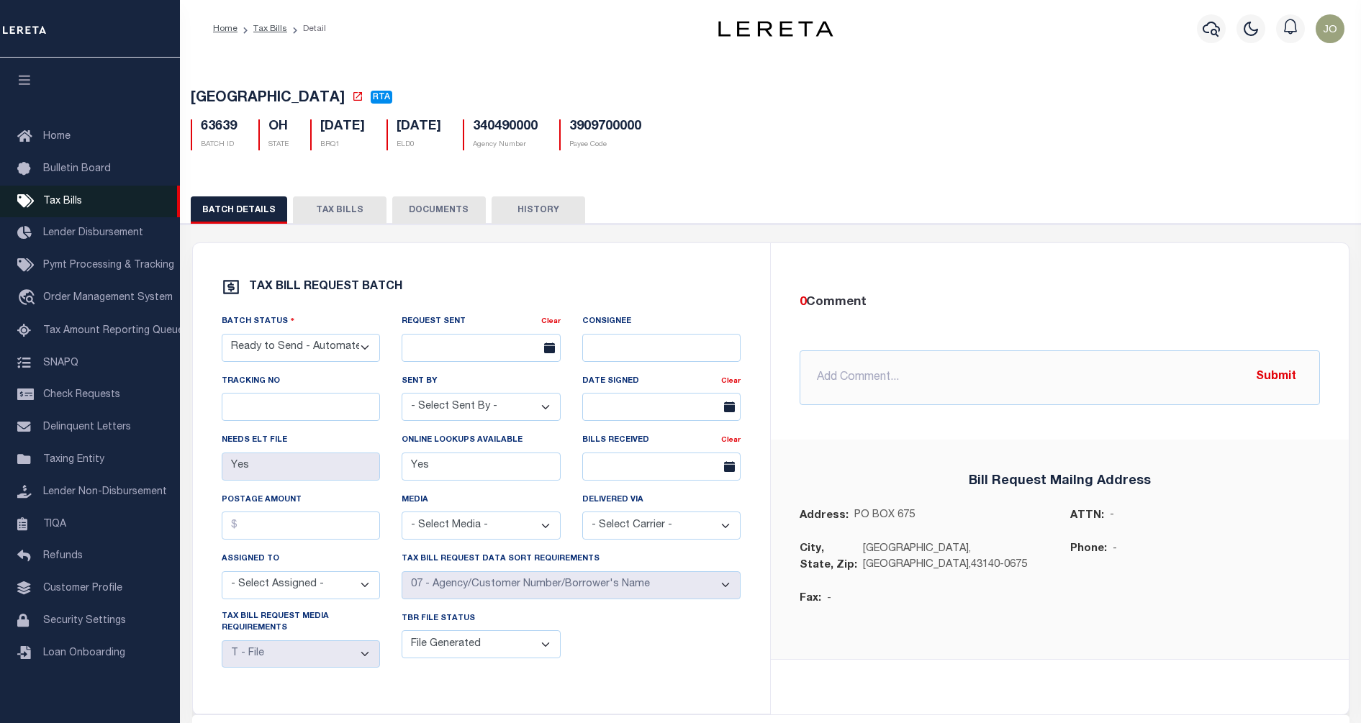
click at [63, 207] on span "Tax Bills" at bounding box center [62, 202] width 39 height 10
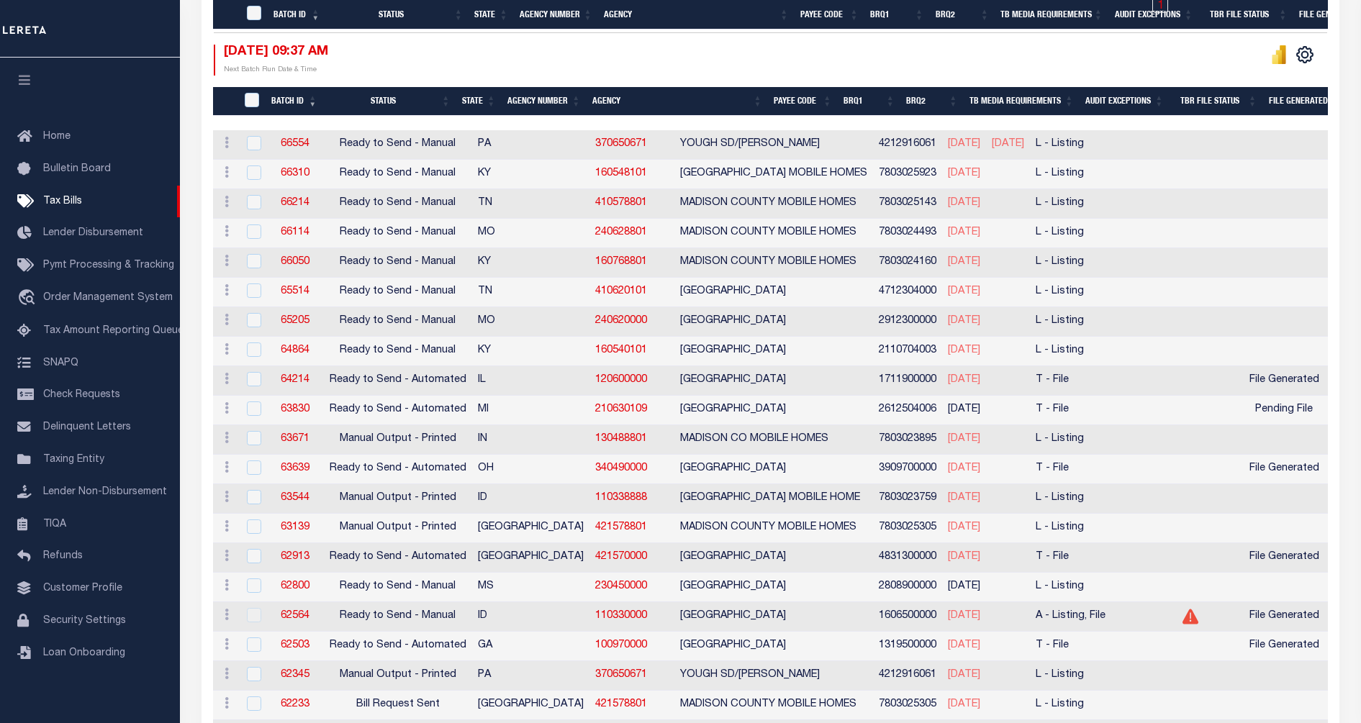
scroll to position [540, 0]
